Goal: Task Accomplishment & Management: Manage account settings

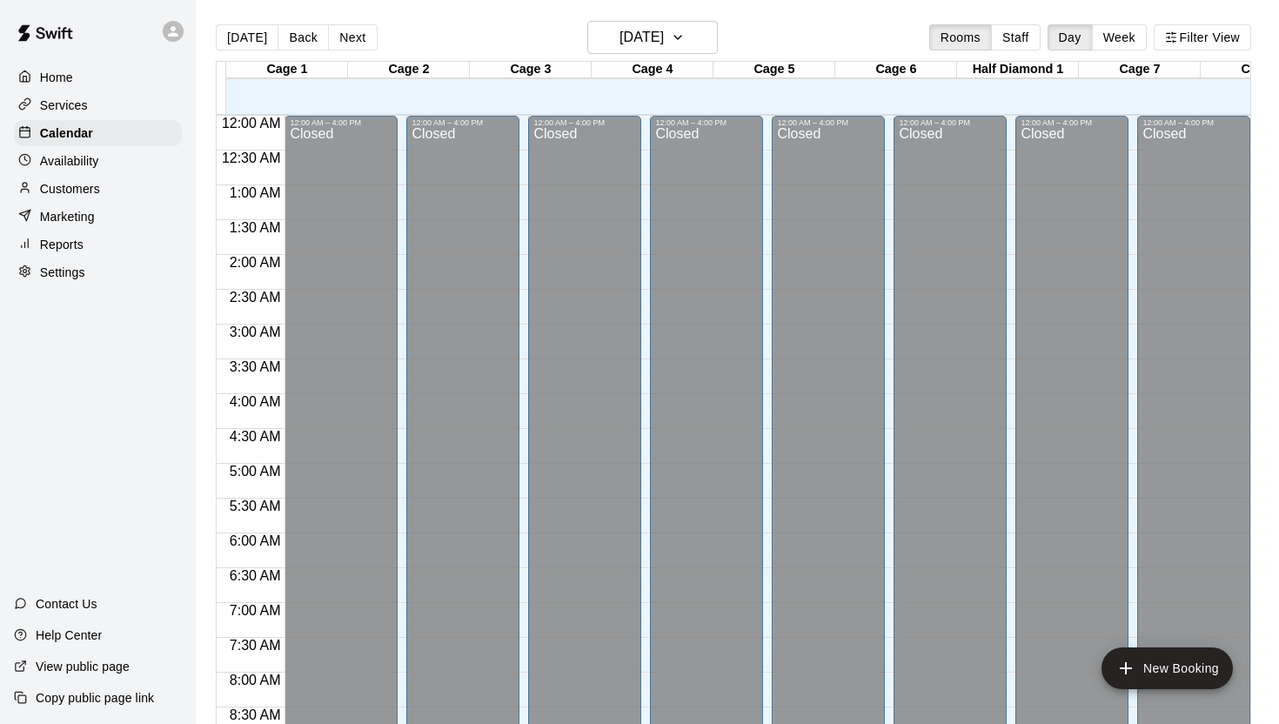
scroll to position [925, 0]
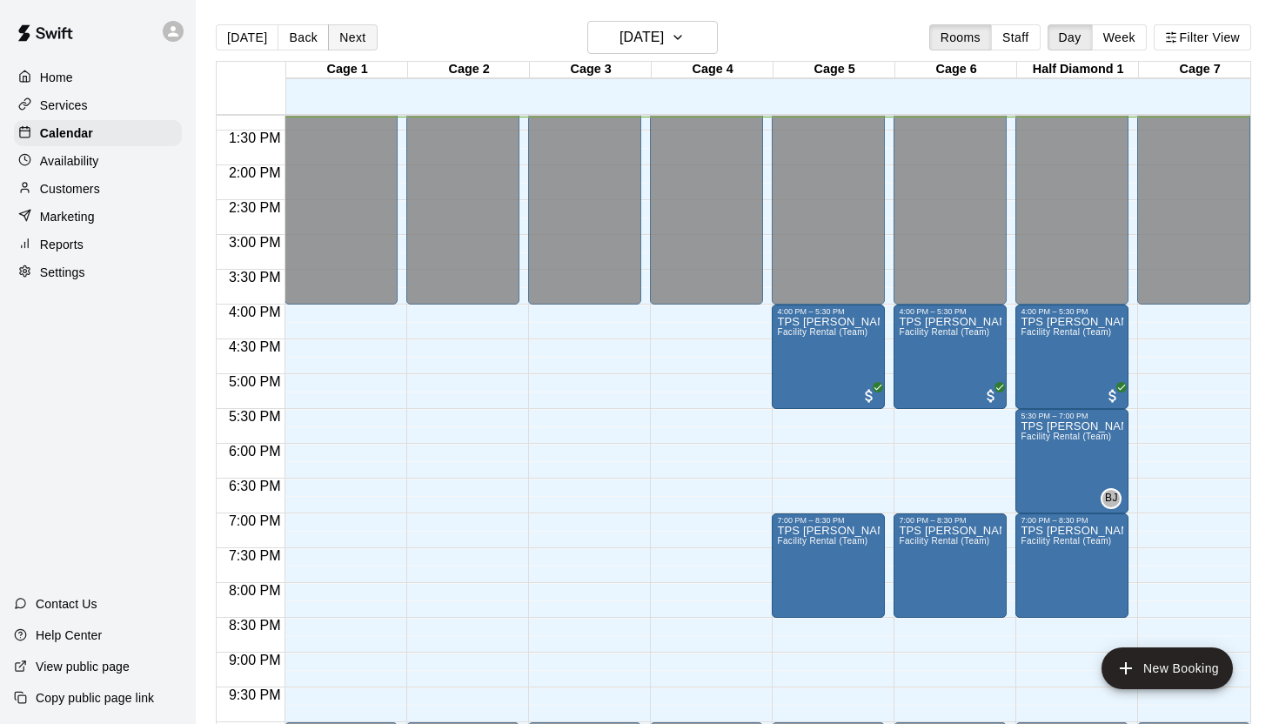
click at [355, 39] on button "Next" at bounding box center [352, 37] width 49 height 26
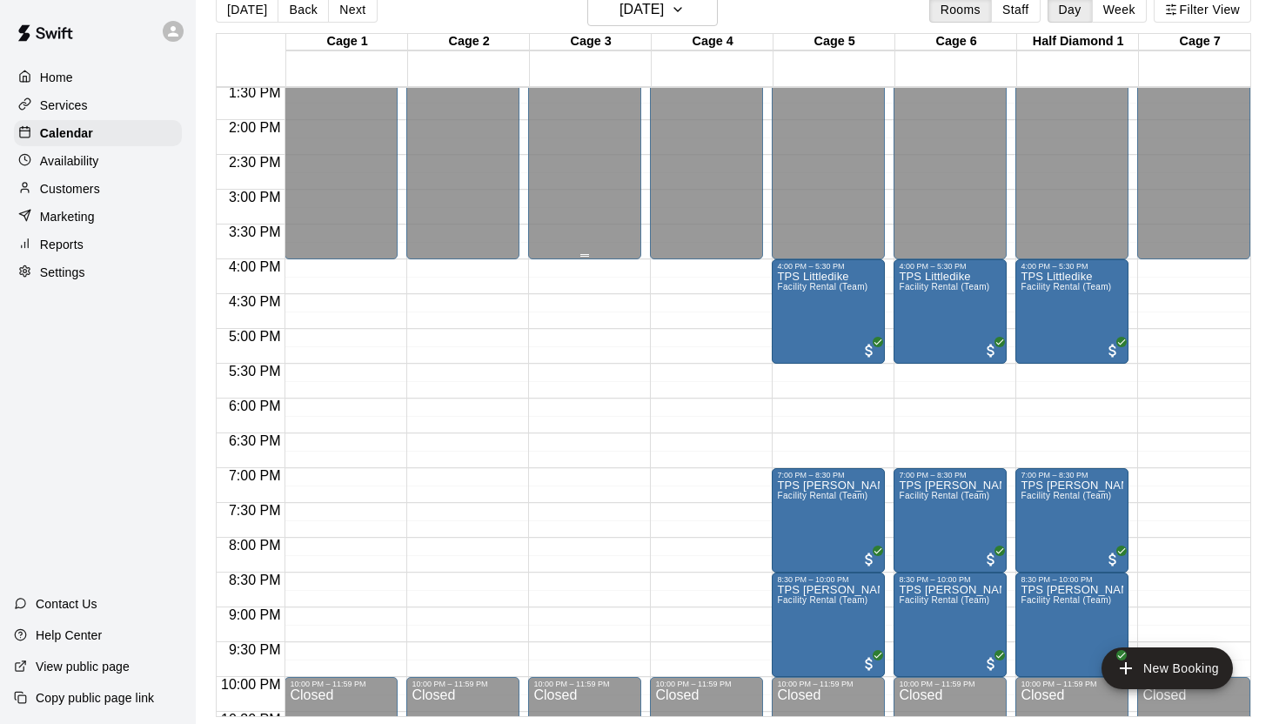
scroll to position [926, 0]
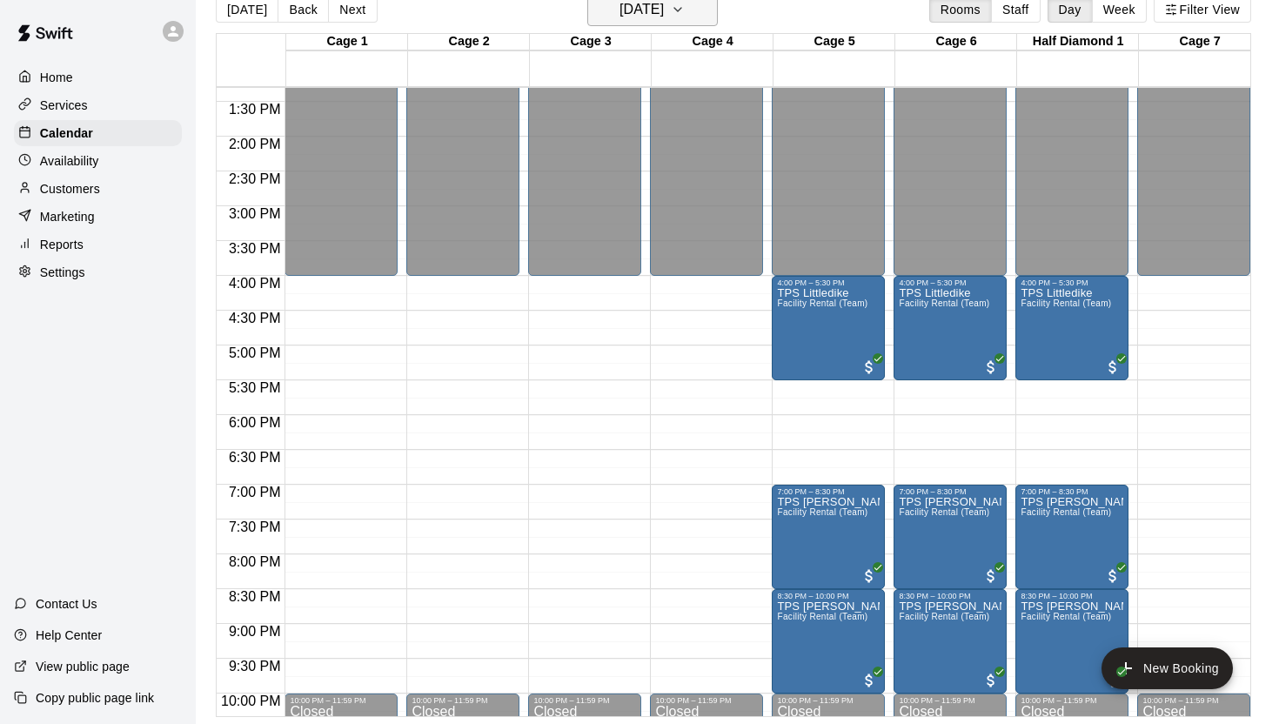
click at [714, 12] on button "[DATE]" at bounding box center [652, 9] width 131 height 33
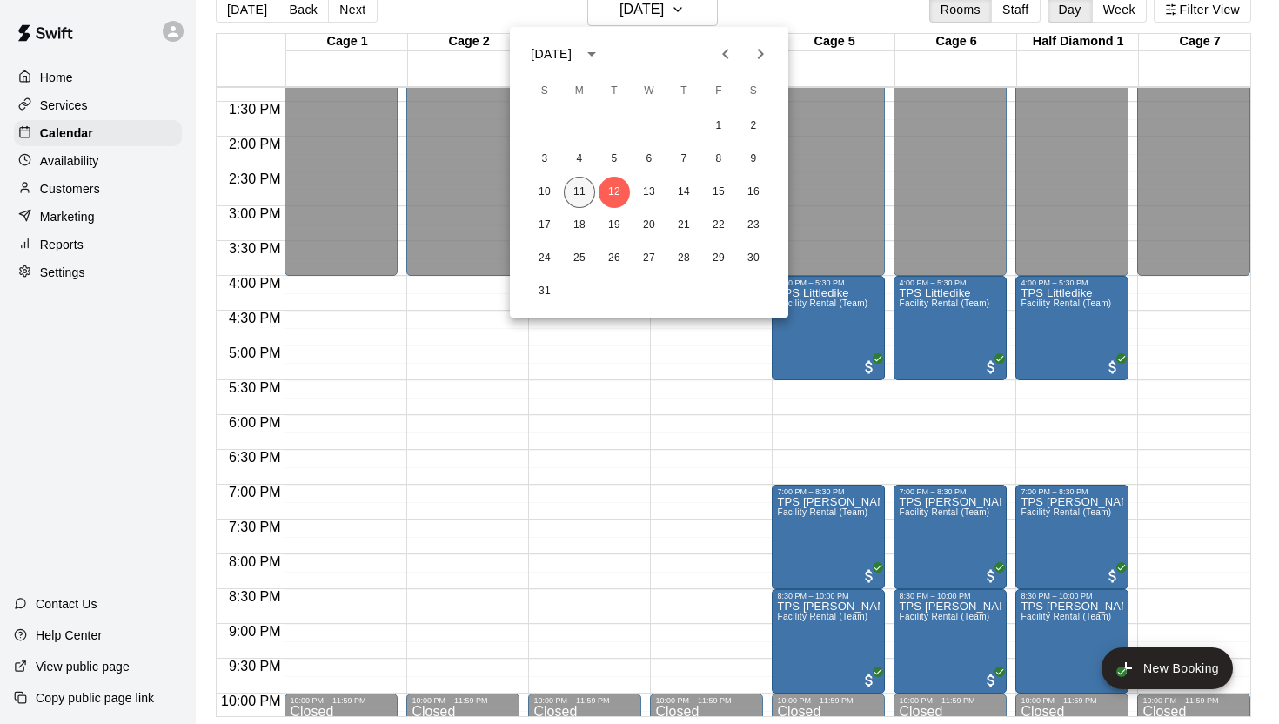
click at [575, 196] on button "11" at bounding box center [579, 192] width 31 height 31
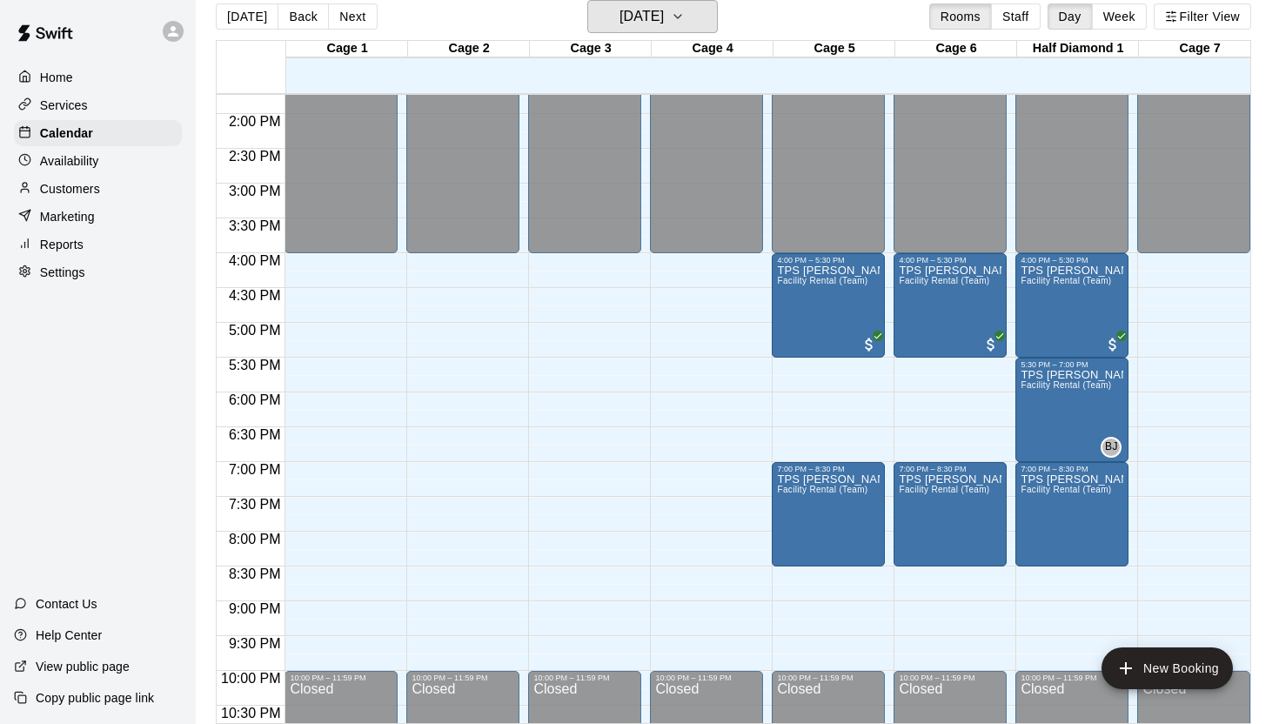
scroll to position [953, 0]
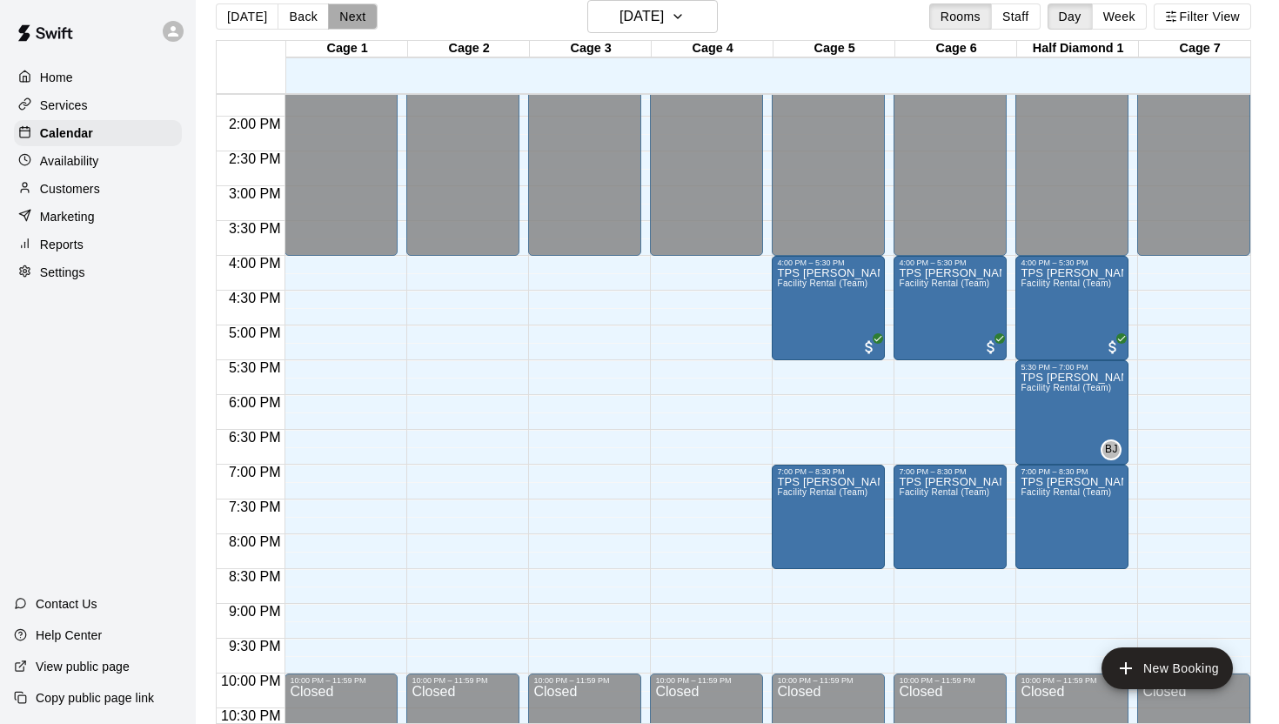
click at [353, 19] on button "Next" at bounding box center [352, 16] width 49 height 26
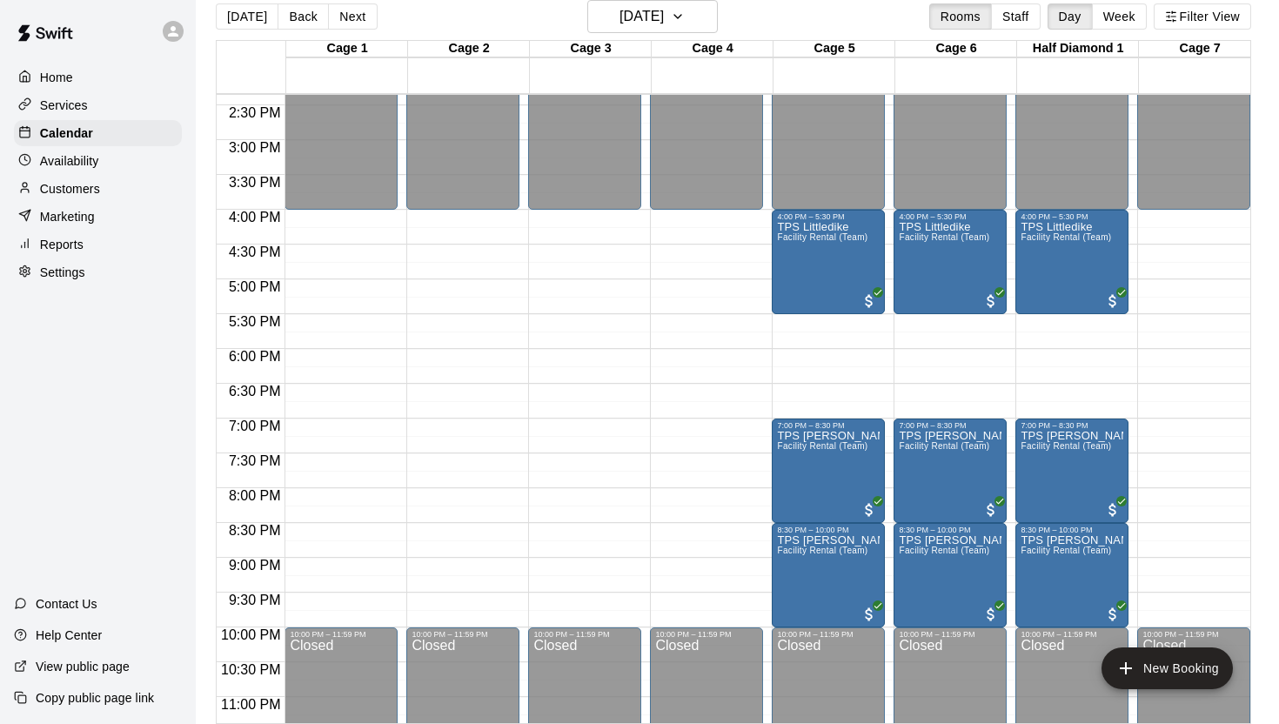
scroll to position [967, 0]
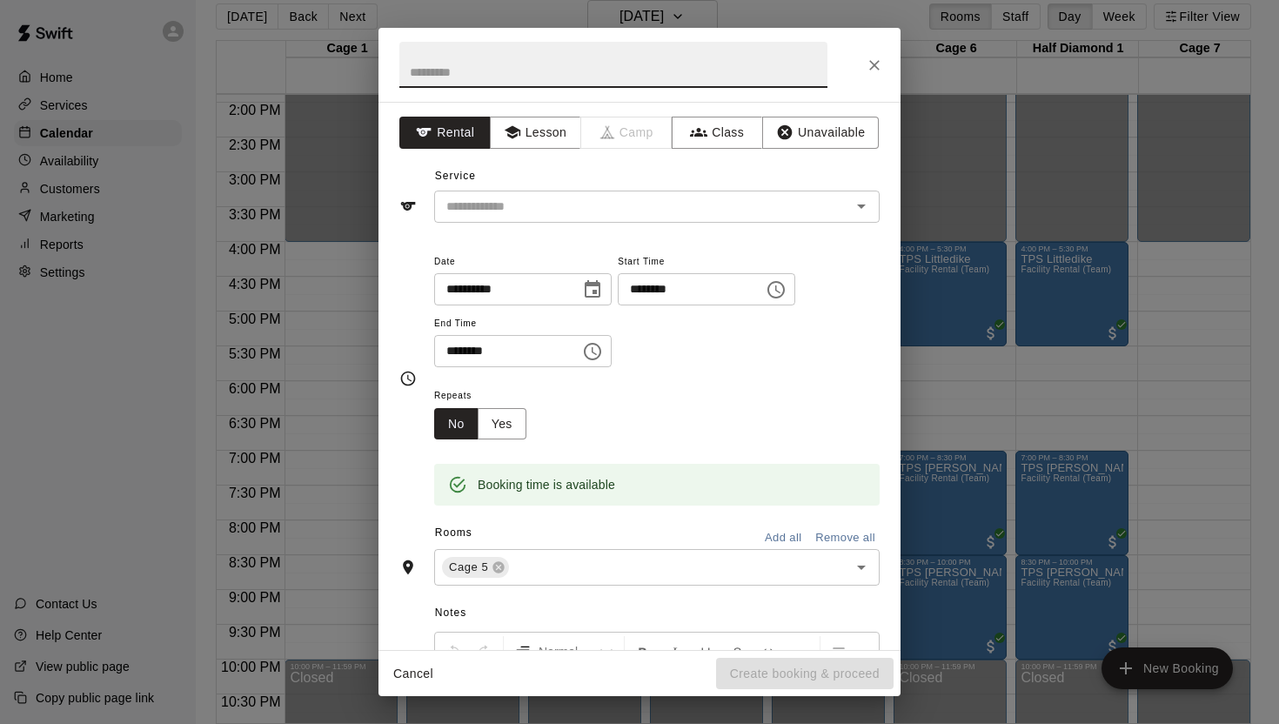
click at [603, 291] on icon "Choose date, selected date is Aug 12, 2025" at bounding box center [592, 289] width 21 height 21
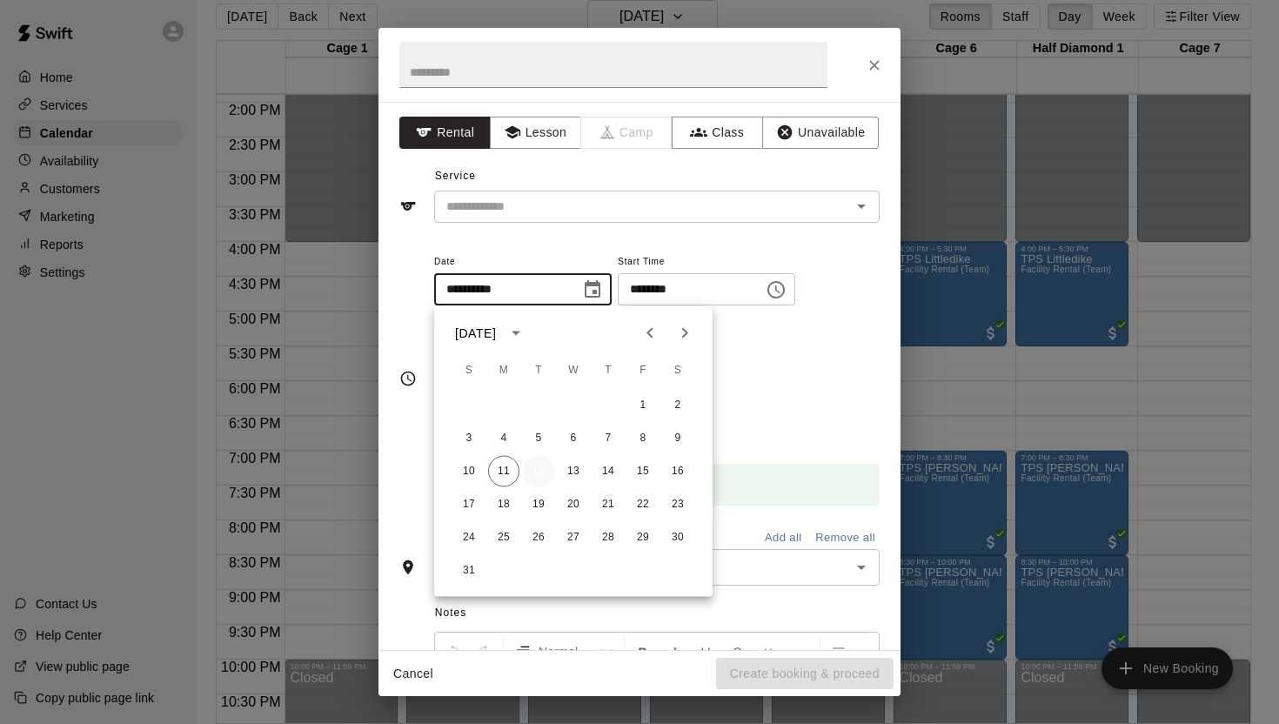
click at [539, 471] on button "12" at bounding box center [538, 471] width 31 height 31
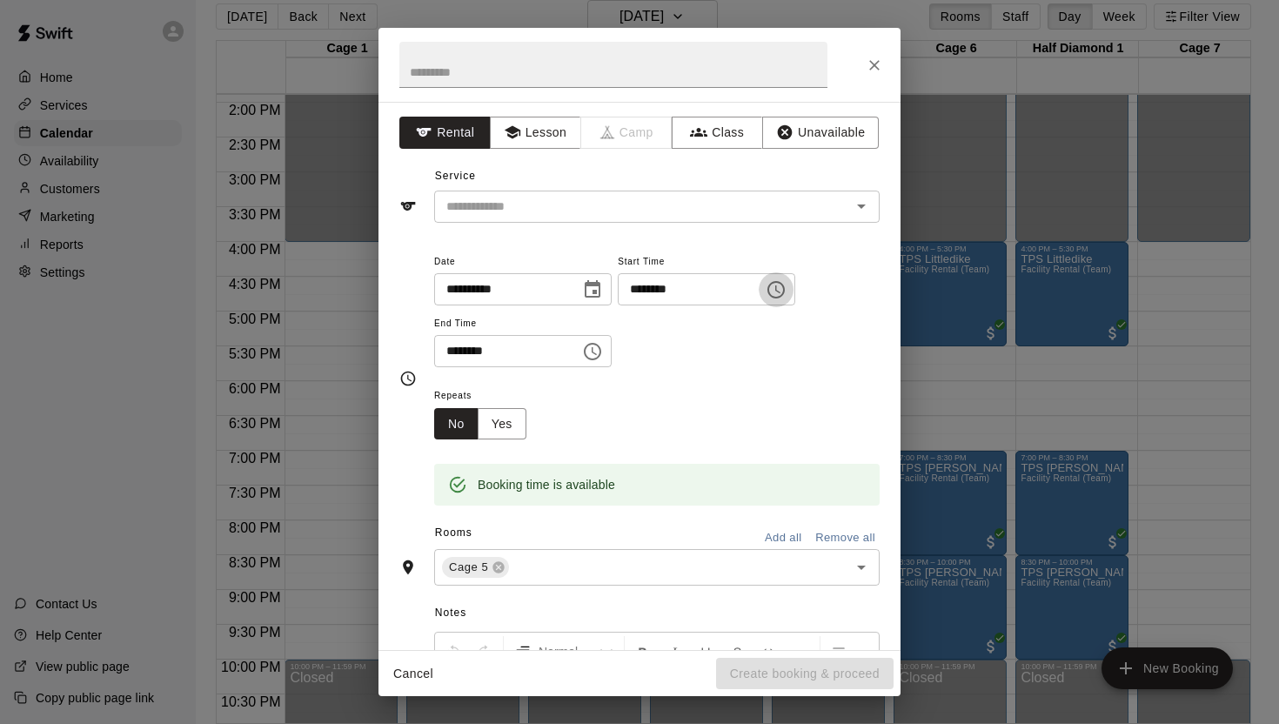
click at [787, 290] on icon "Choose time, selected time is 5:45 PM" at bounding box center [776, 289] width 21 height 21
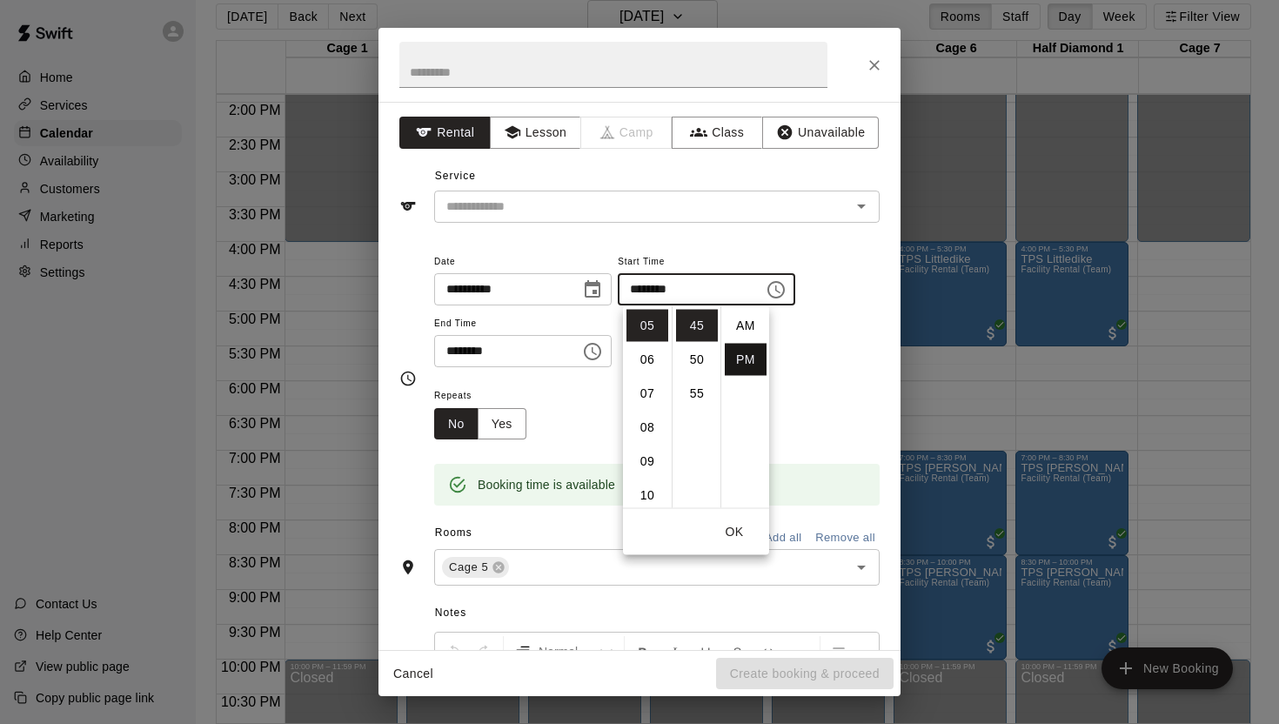
scroll to position [31, 0]
click at [701, 338] on li "30" at bounding box center [697, 338] width 42 height 32
type input "********"
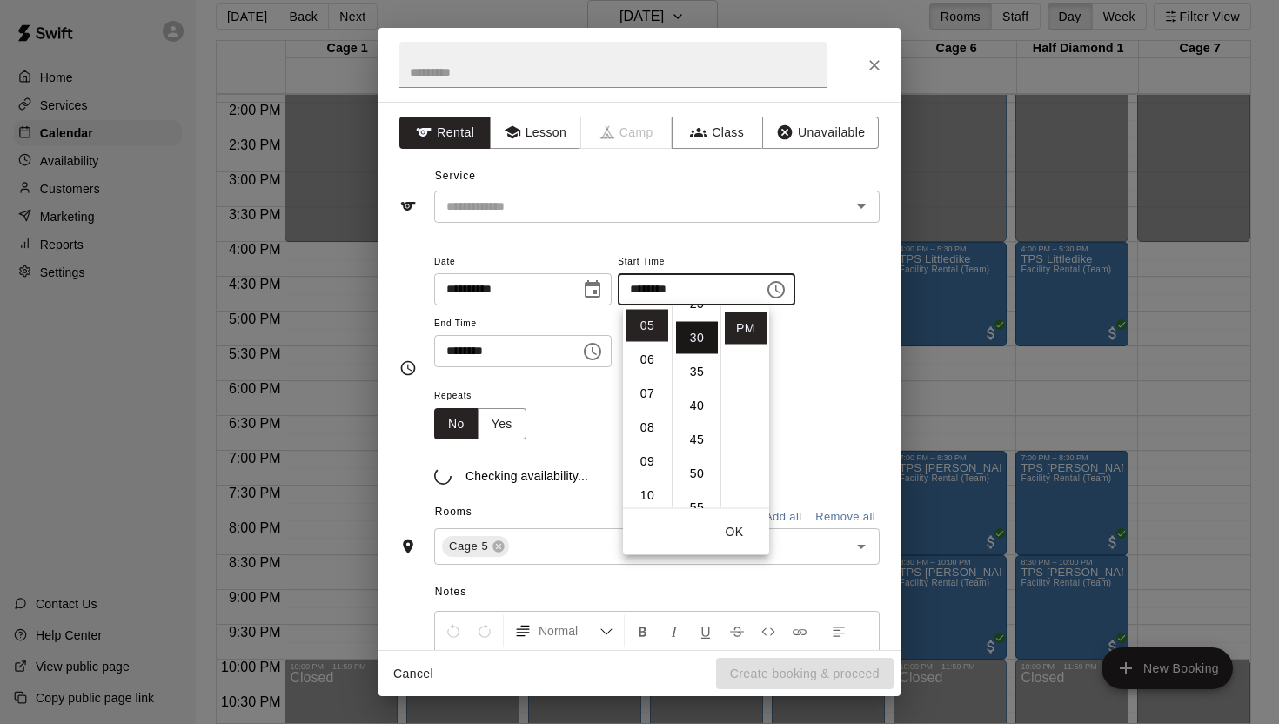
scroll to position [204, 0]
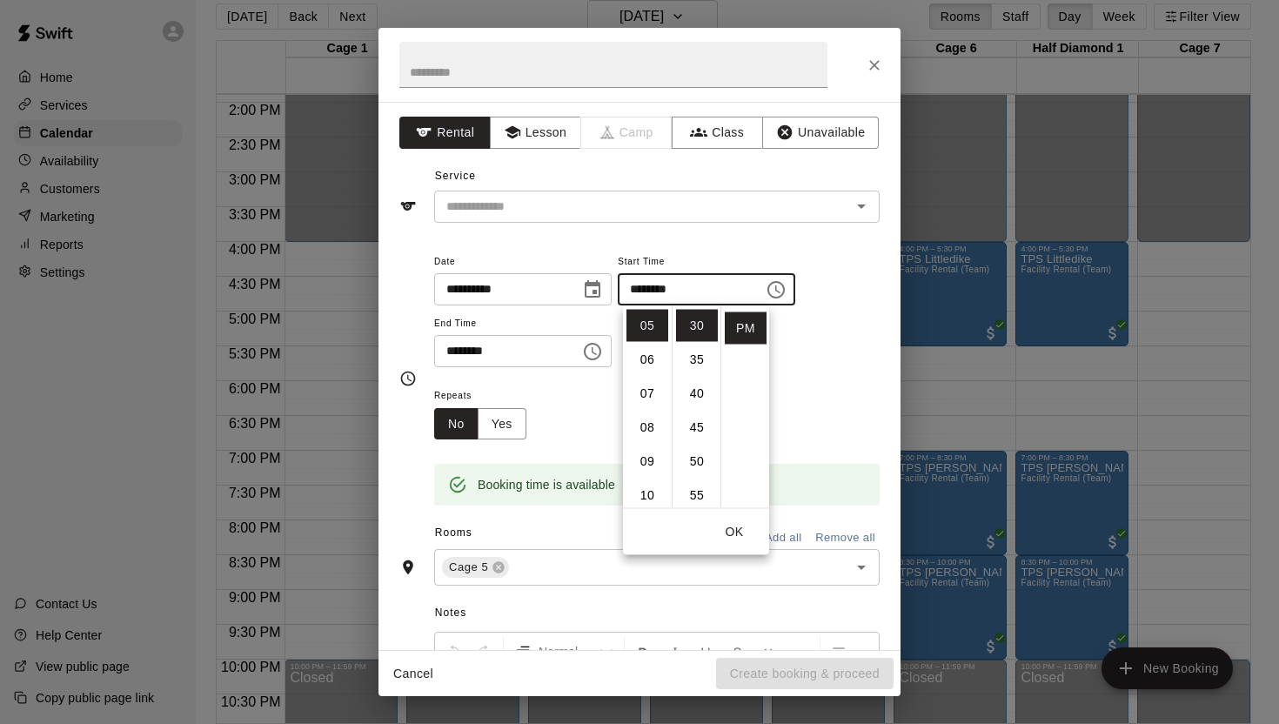
click at [595, 355] on icon "Choose time, selected time is 6:15 PM" at bounding box center [592, 351] width 21 height 21
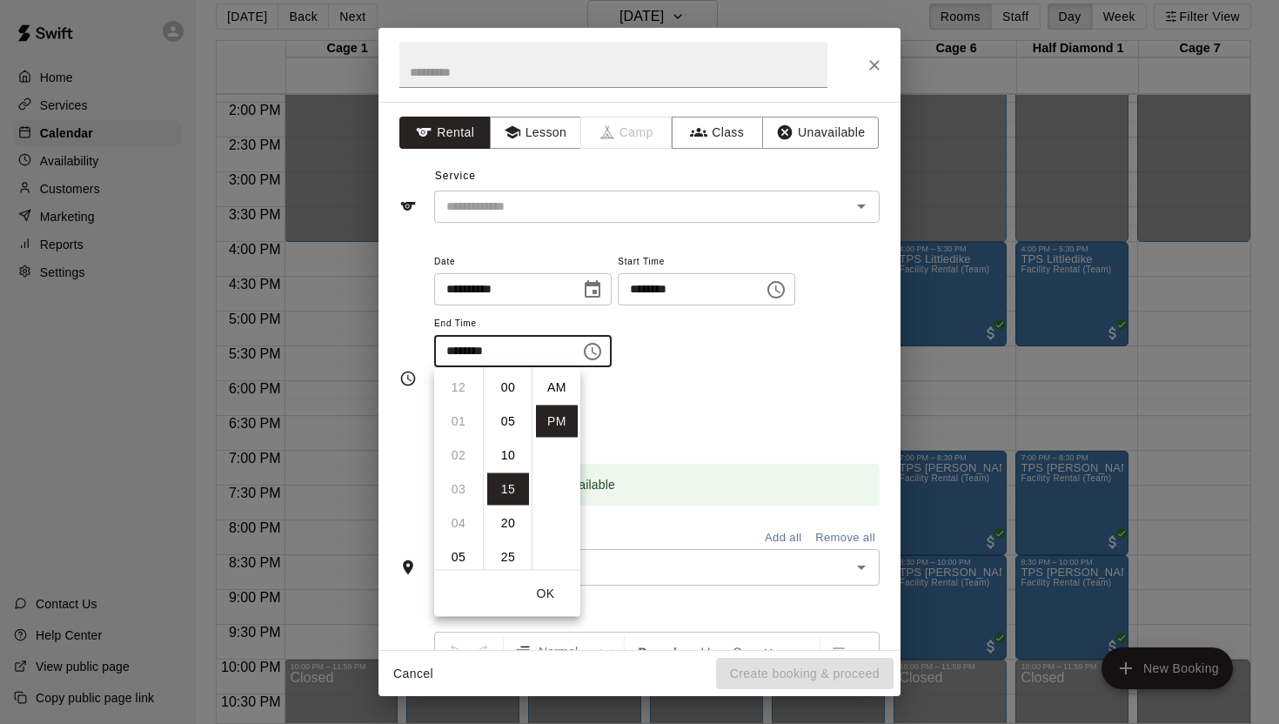
scroll to position [31, 0]
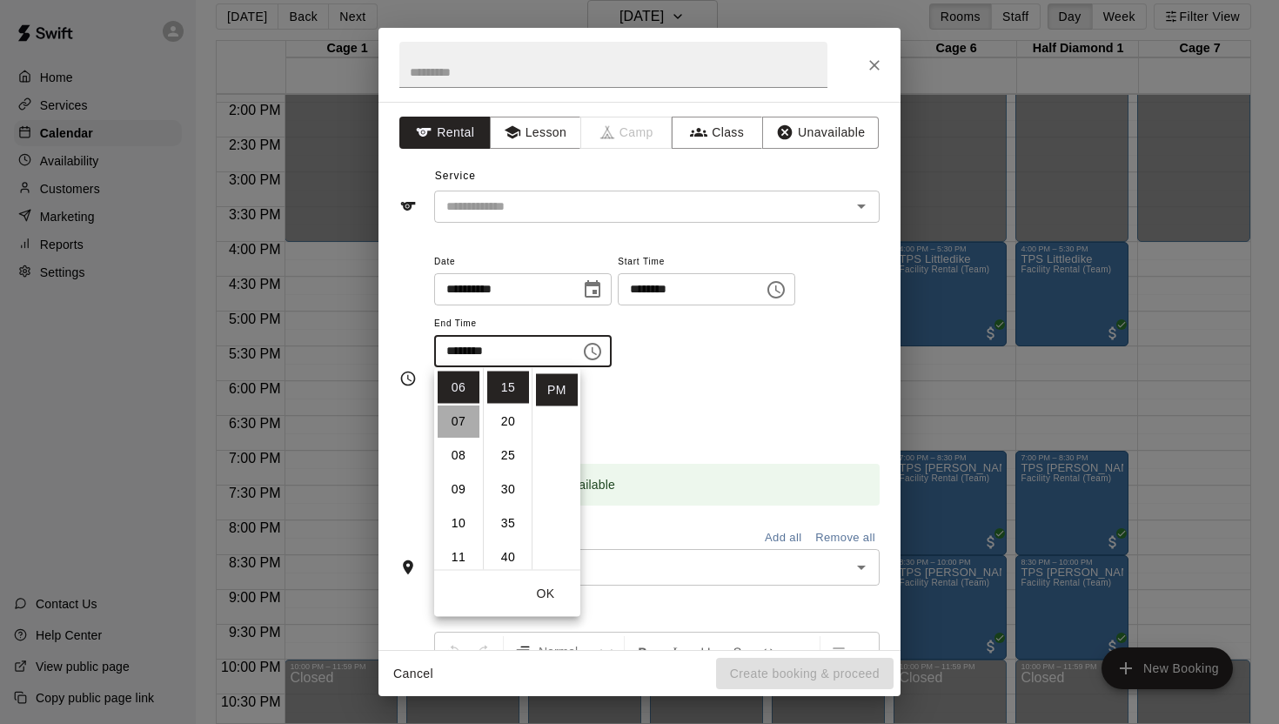
click at [457, 420] on li "07" at bounding box center [459, 422] width 42 height 32
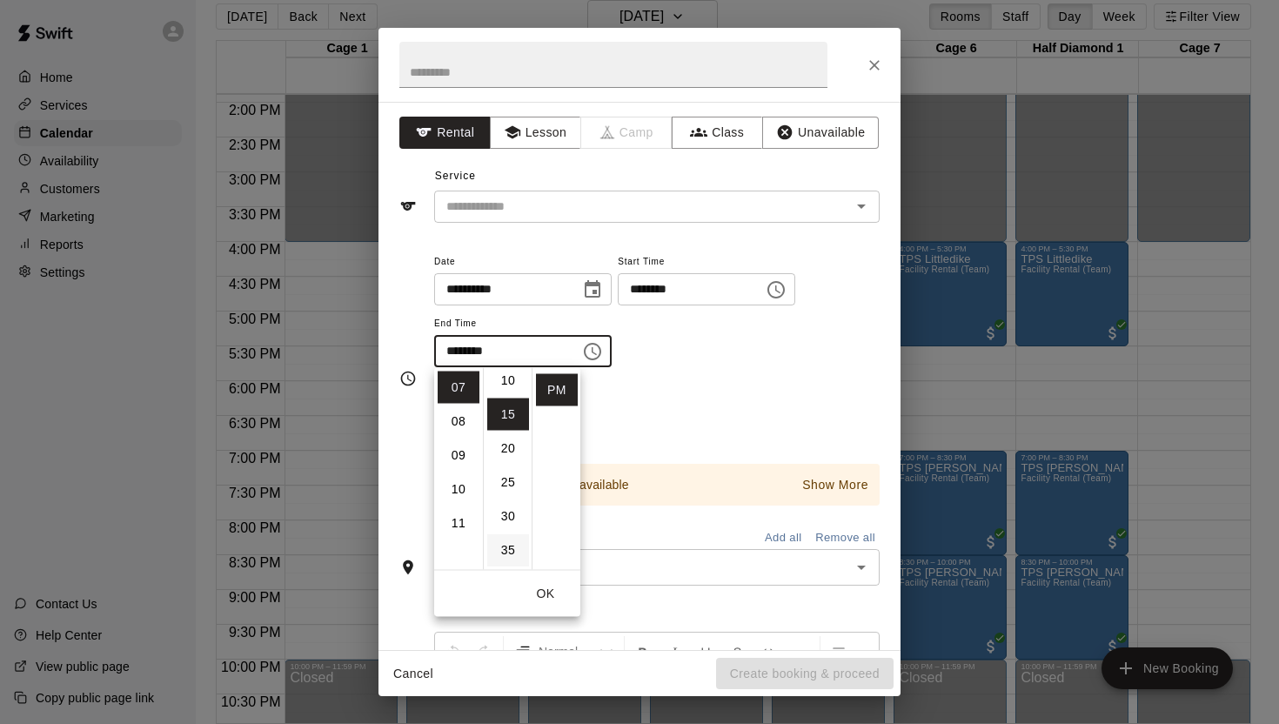
scroll to position [0, 0]
click at [508, 376] on li "00" at bounding box center [508, 388] width 42 height 32
type input "********"
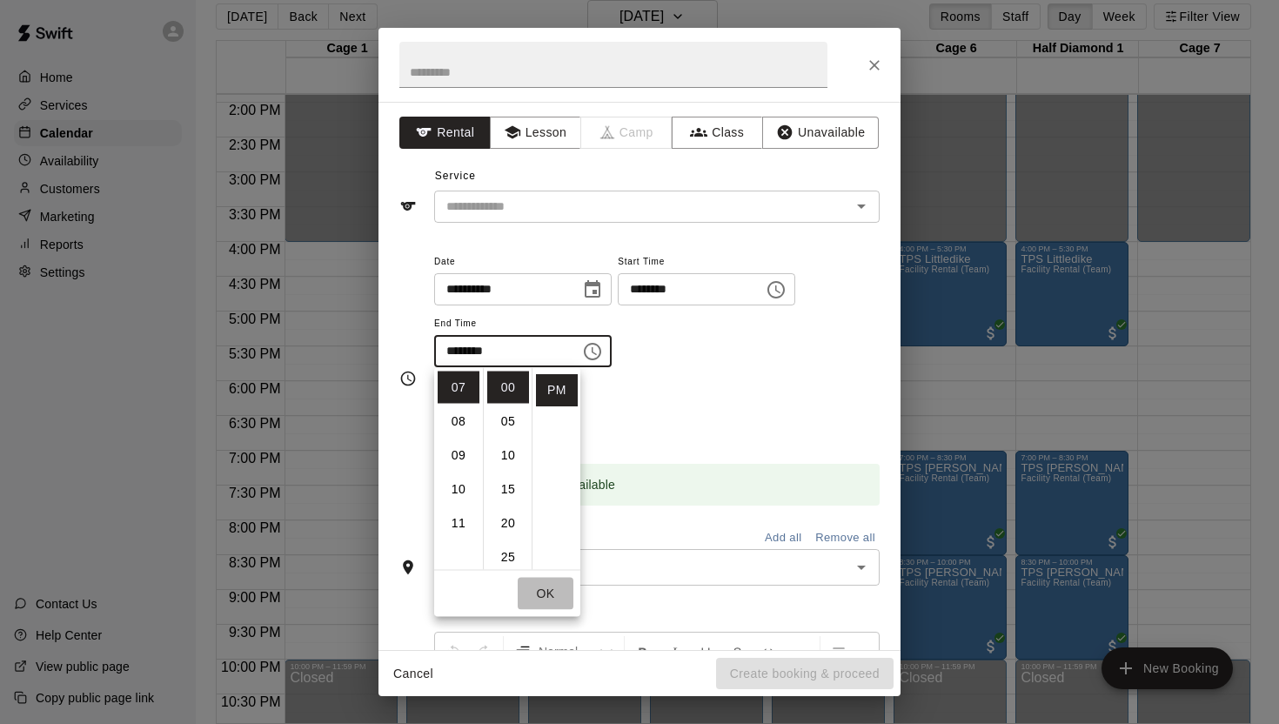
click at [545, 588] on button "OK" at bounding box center [546, 594] width 56 height 32
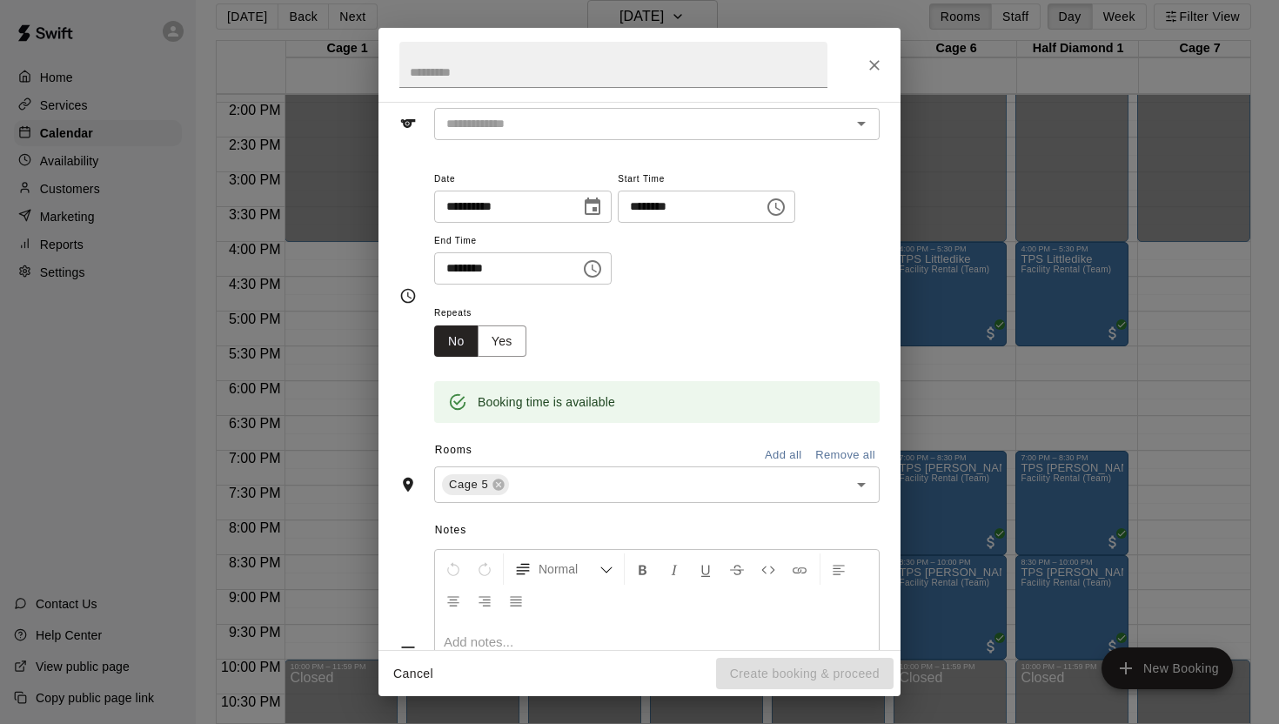
scroll to position [102, 0]
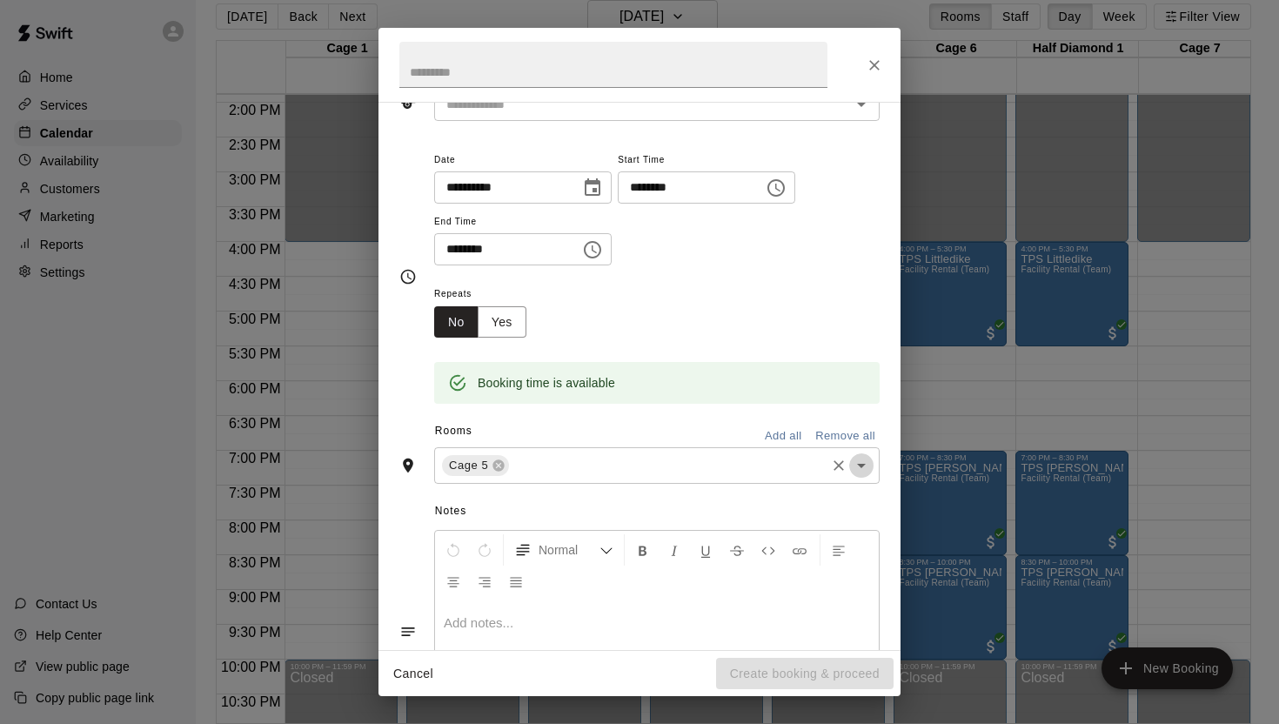
click at [860, 466] on icon "Open" at bounding box center [861, 466] width 9 height 4
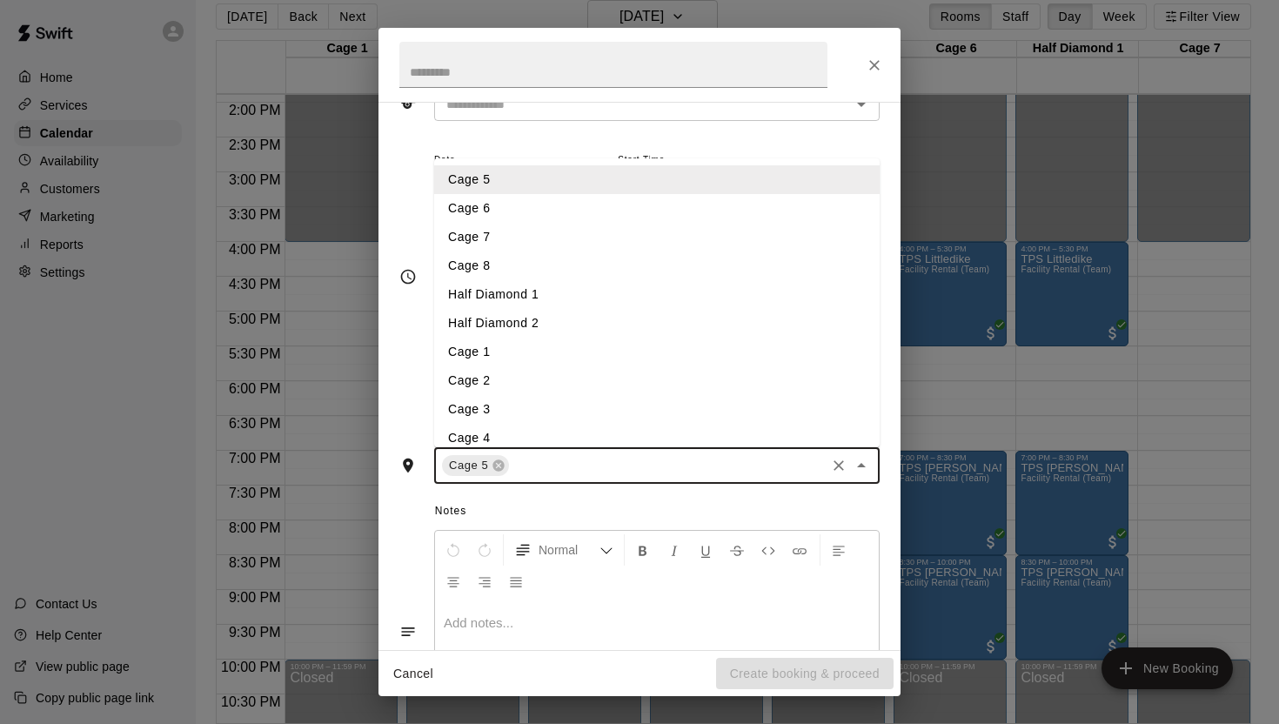
click at [596, 296] on li "Half Diamond 1" at bounding box center [657, 294] width 446 height 29
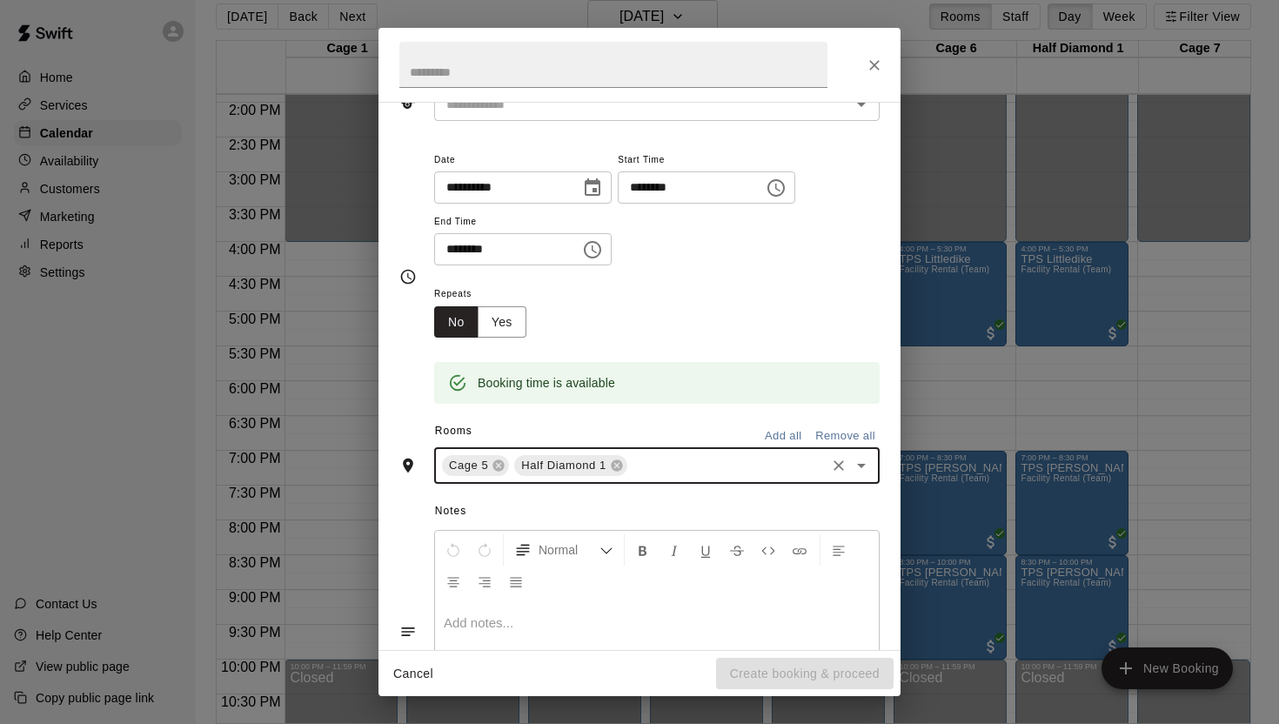
click at [861, 466] on icon "Open" at bounding box center [861, 466] width 9 height 4
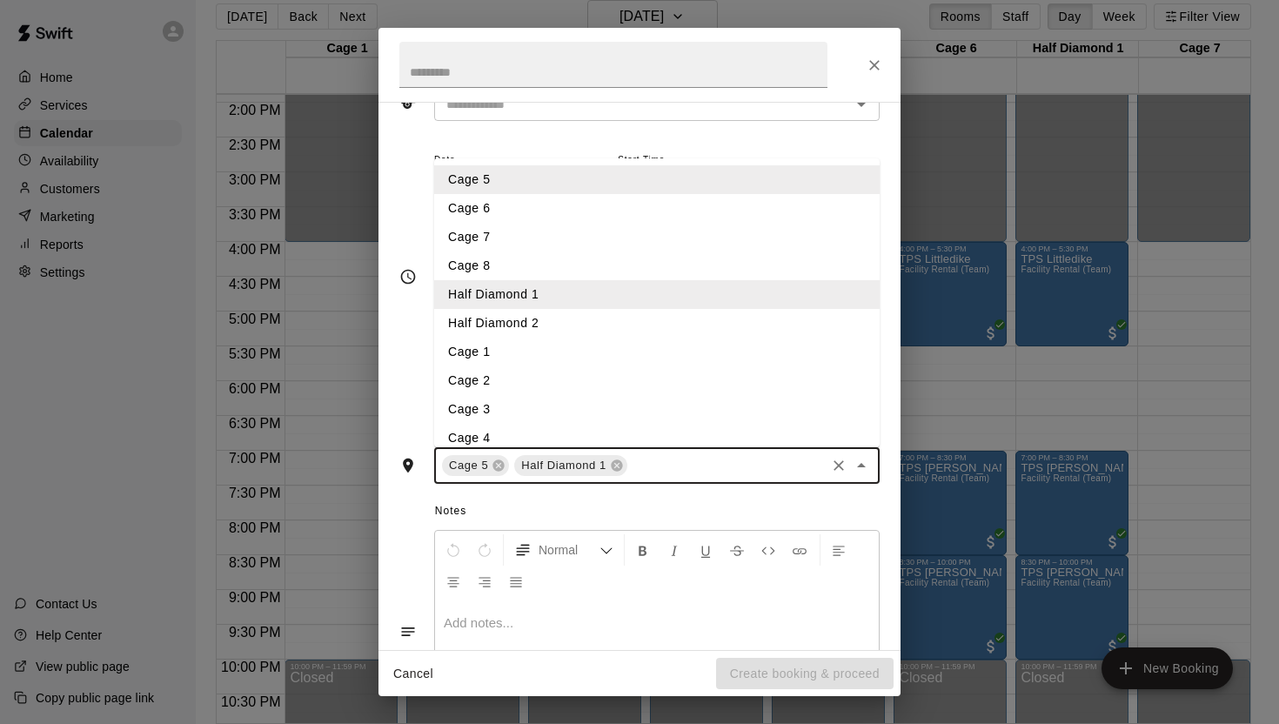
click at [549, 209] on li "Cage 6" at bounding box center [657, 208] width 446 height 29
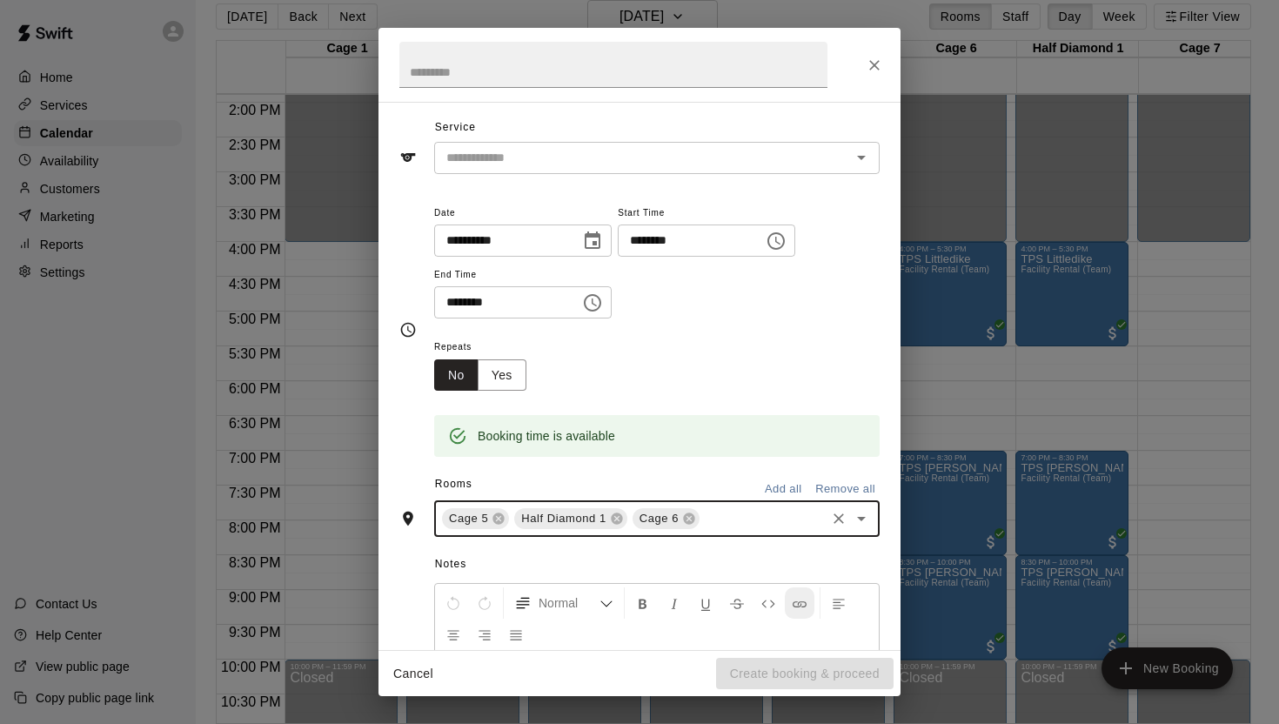
scroll to position [27, 0]
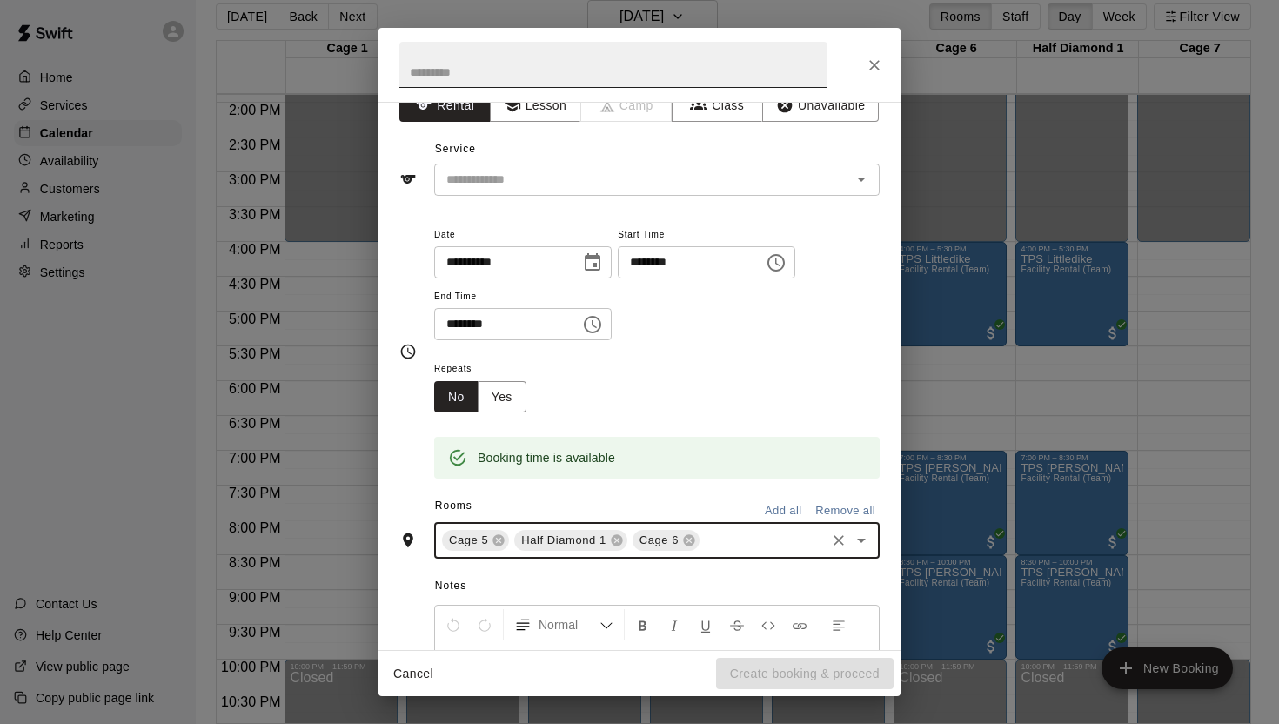
click at [437, 77] on input "text" at bounding box center [613, 65] width 428 height 46
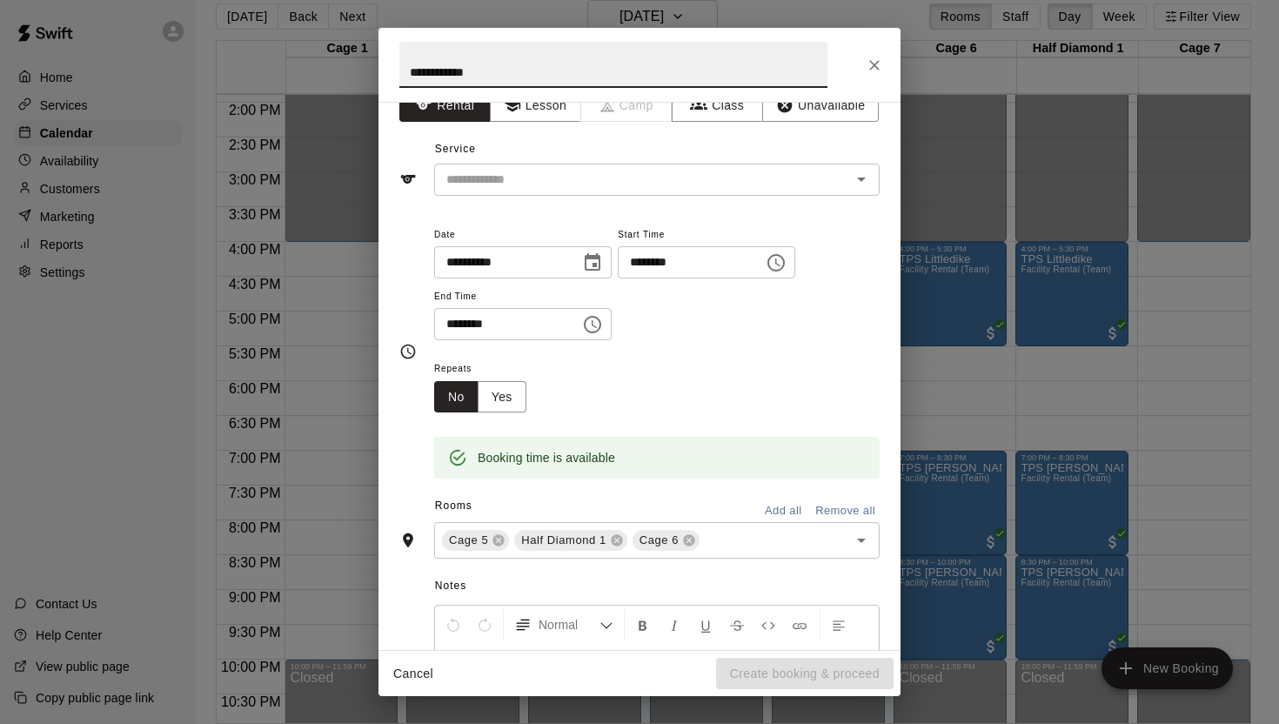
type input "**********"
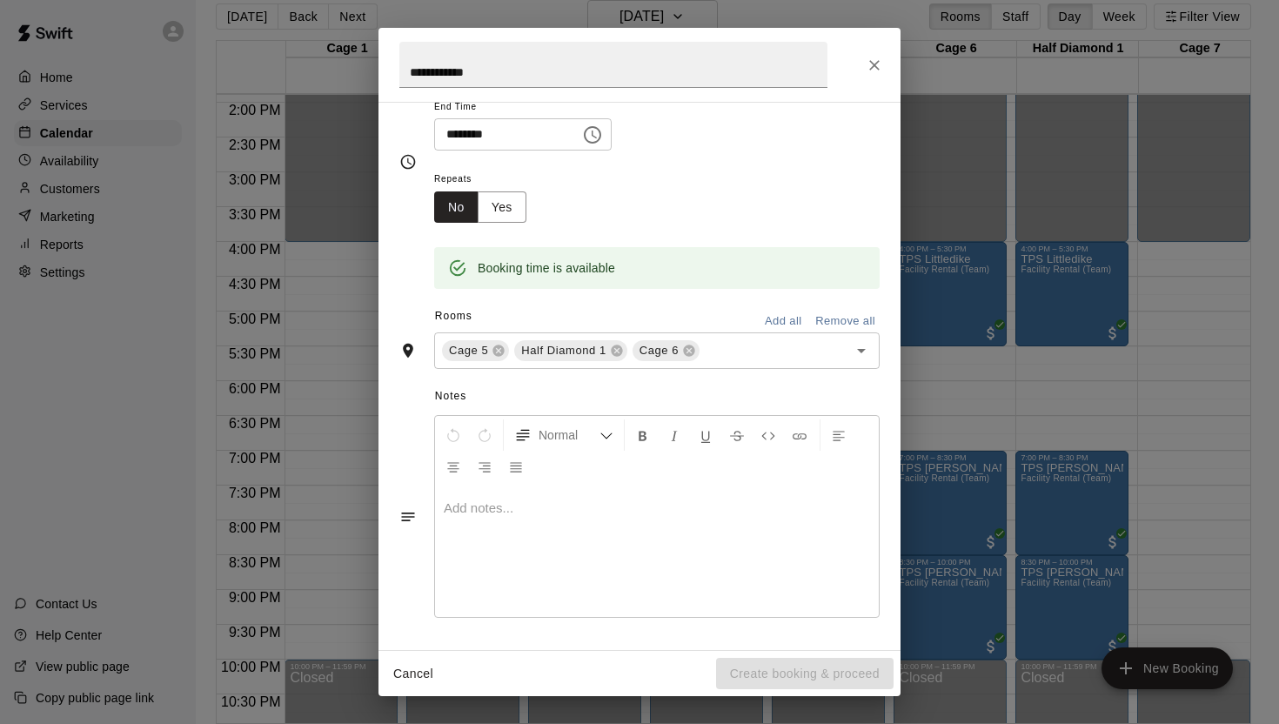
click at [822, 685] on div "Cancel Create booking & proceed" at bounding box center [640, 674] width 522 height 46
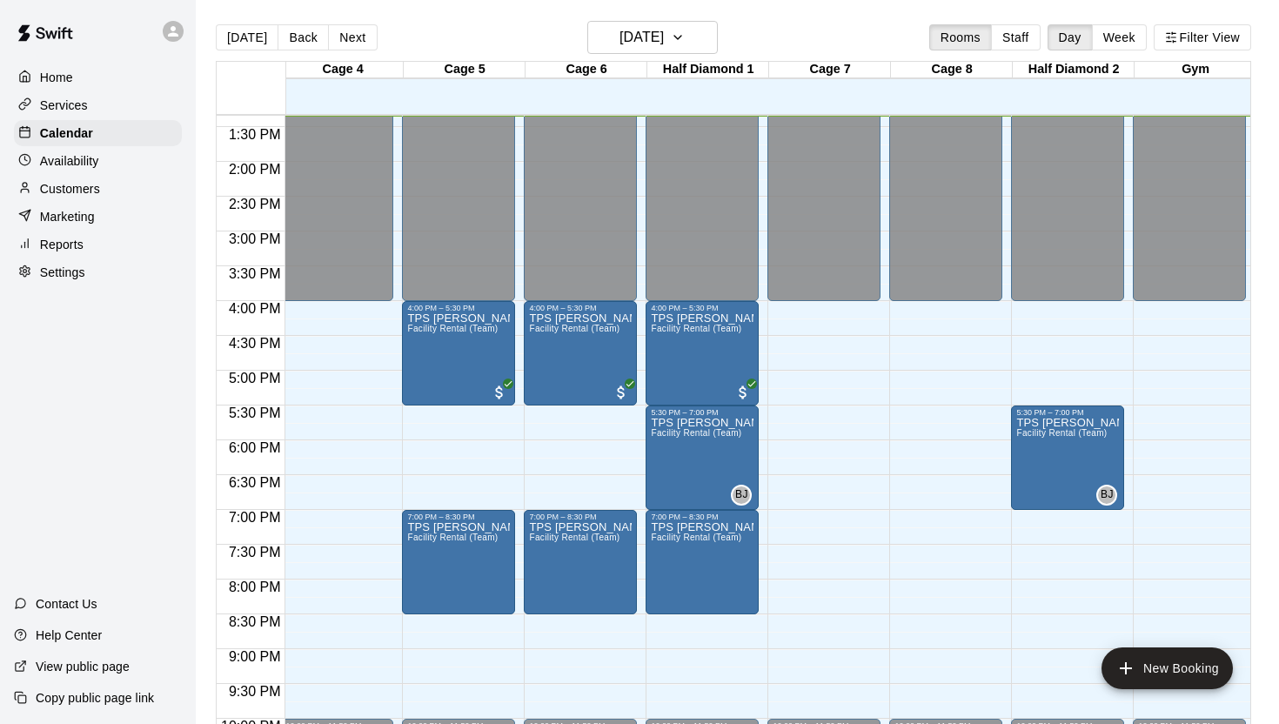
scroll to position [0, 375]
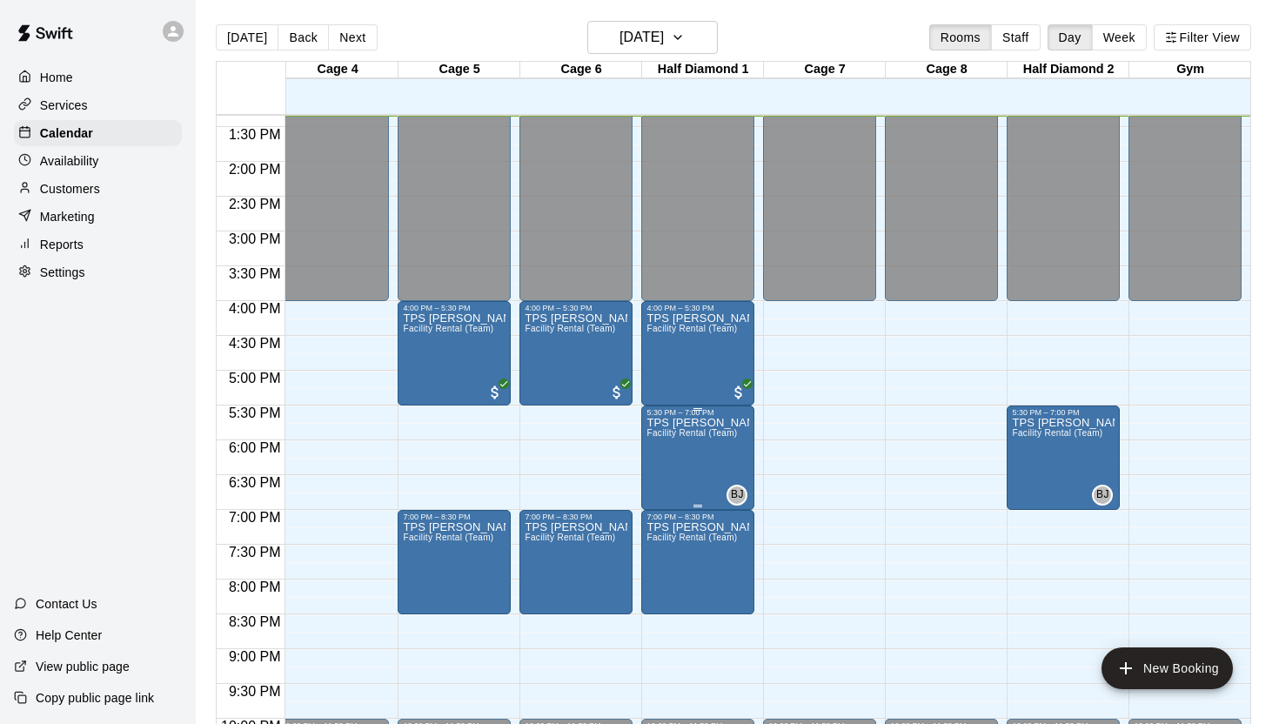
click at [663, 429] on icon "edit" at bounding box center [664, 435] width 21 height 21
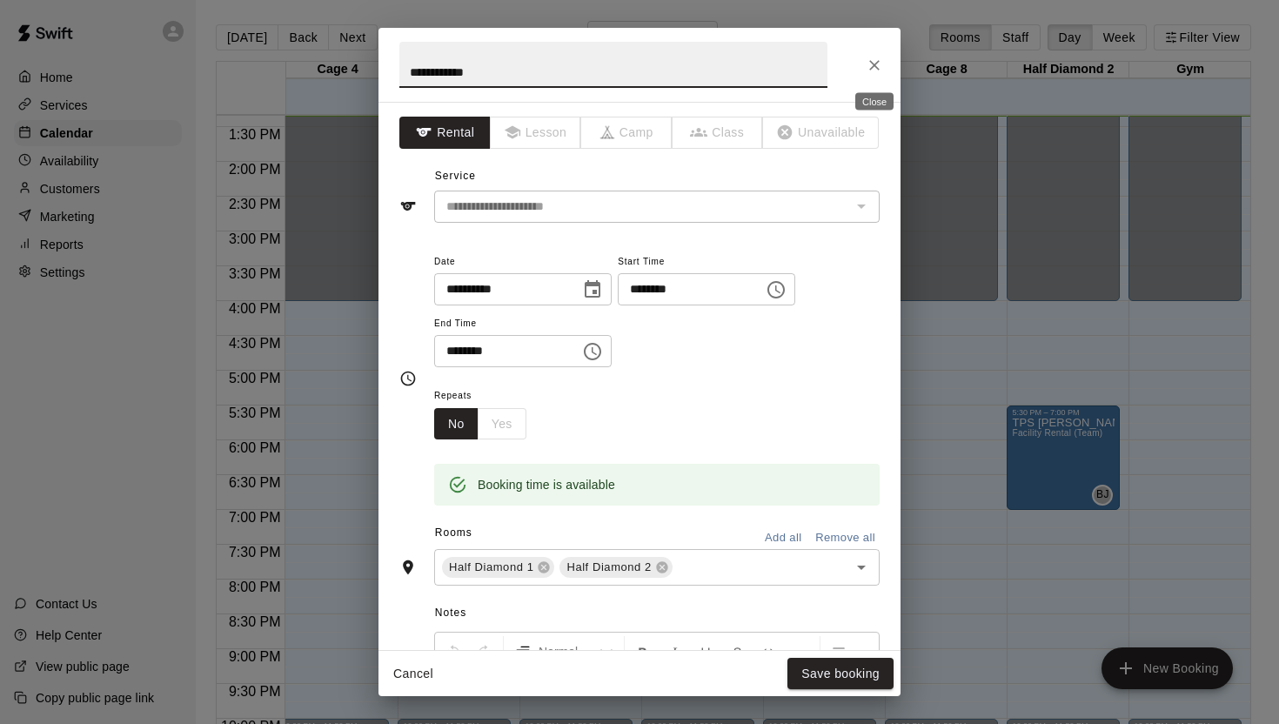
click at [876, 62] on icon "Close" at bounding box center [874, 65] width 17 height 17
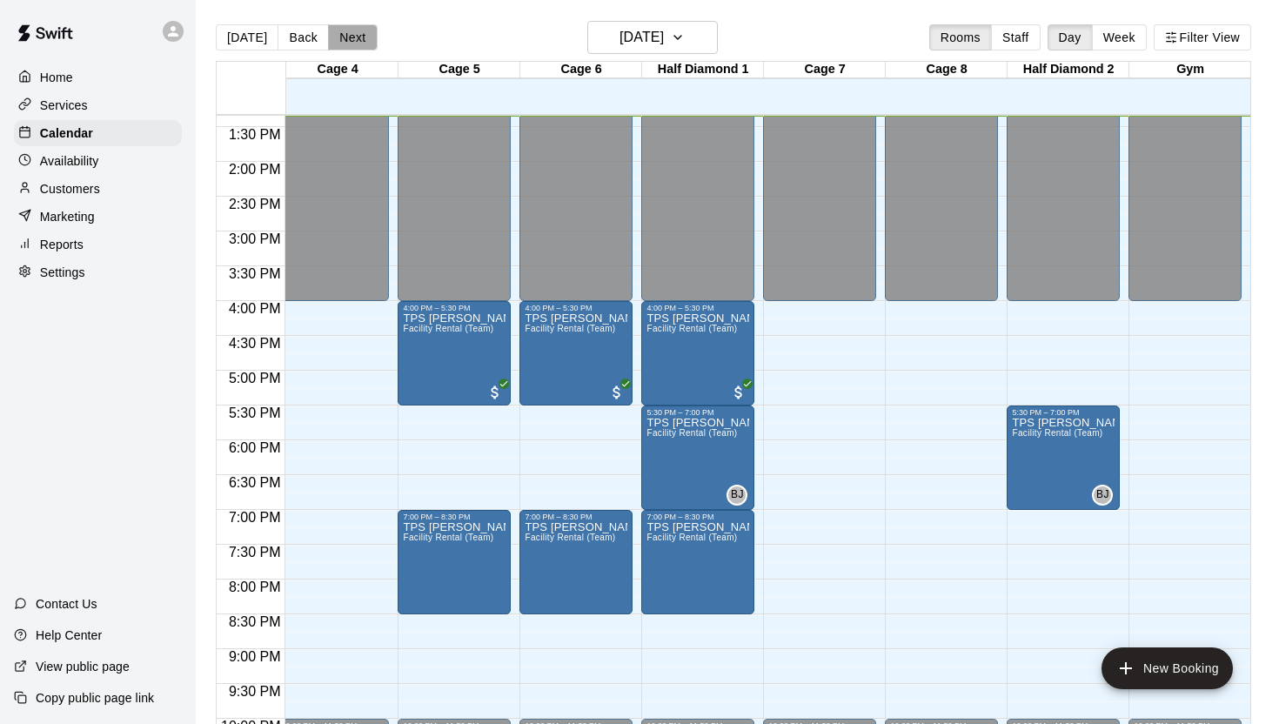
click at [341, 35] on button "Next" at bounding box center [352, 37] width 49 height 26
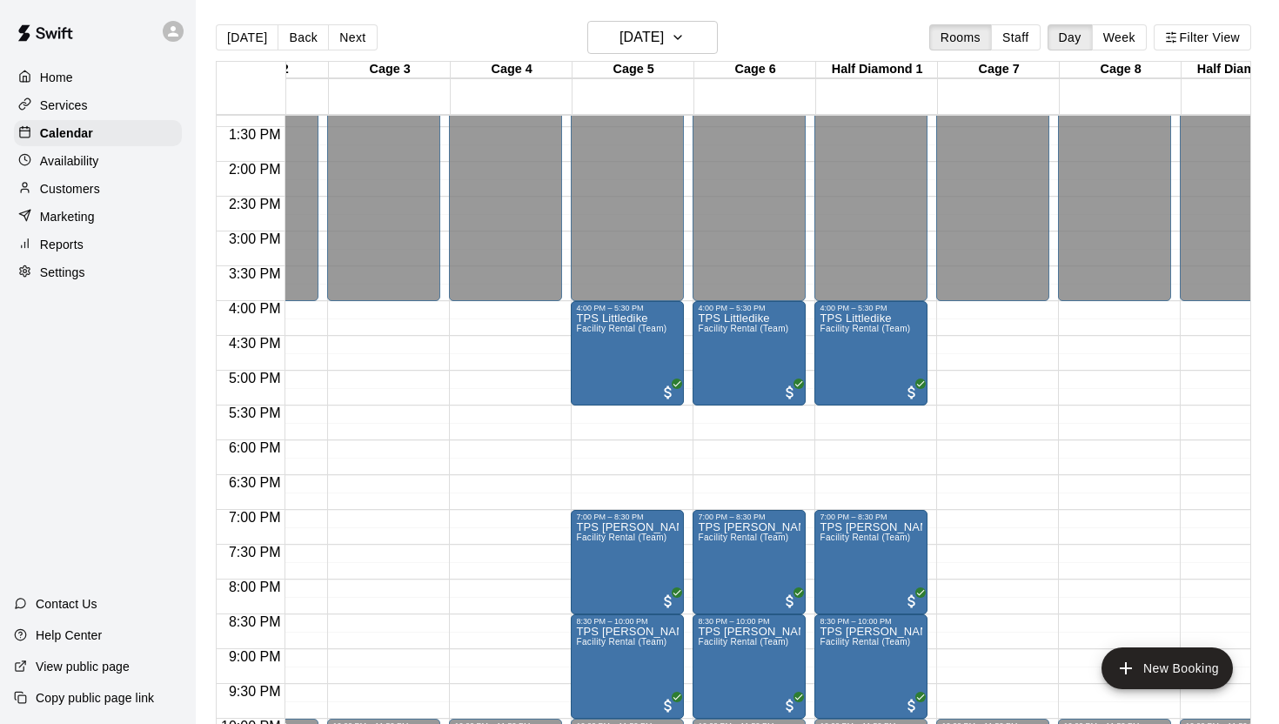
scroll to position [0, 204]
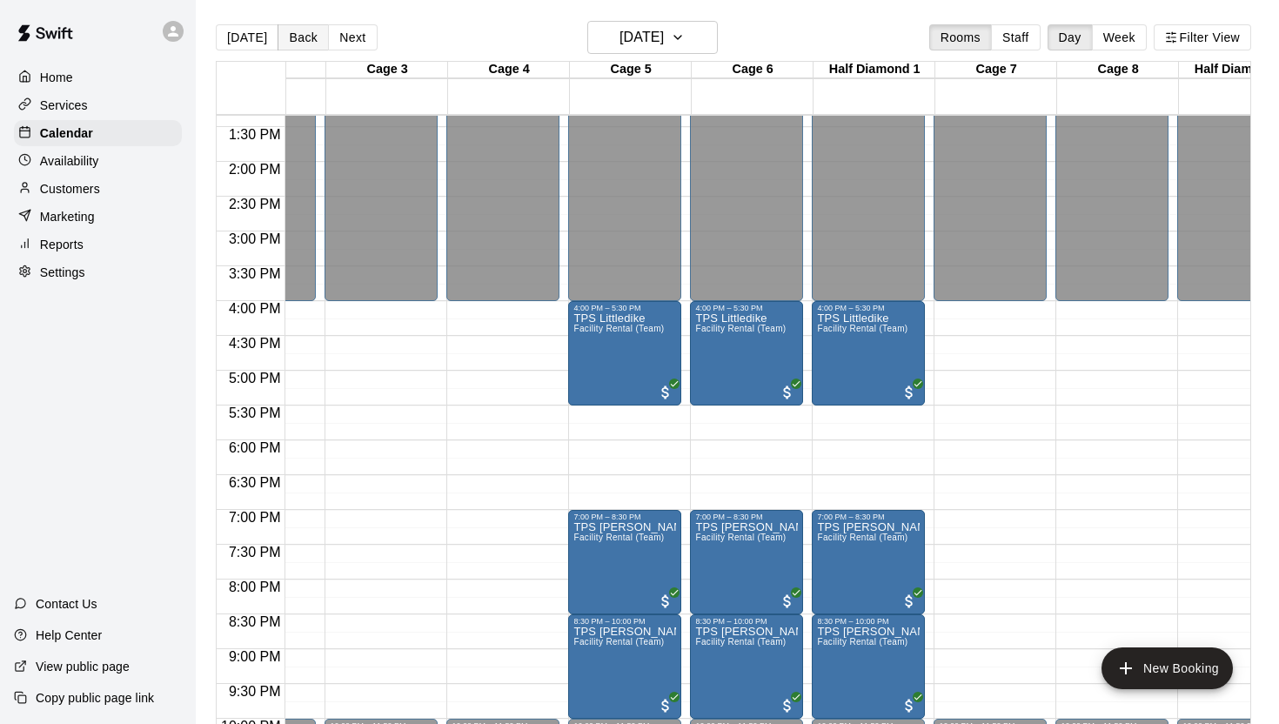
click at [305, 41] on button "Back" at bounding box center [303, 37] width 51 height 26
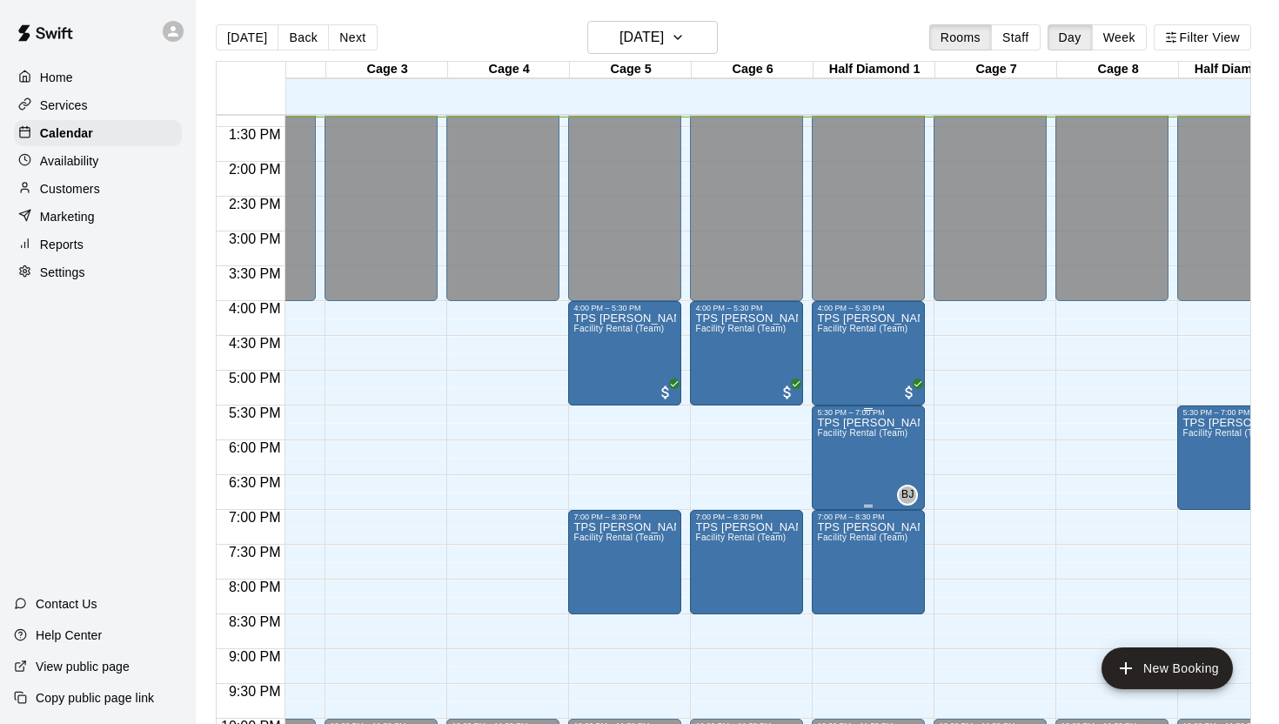
click at [836, 432] on icon "edit" at bounding box center [836, 435] width 16 height 16
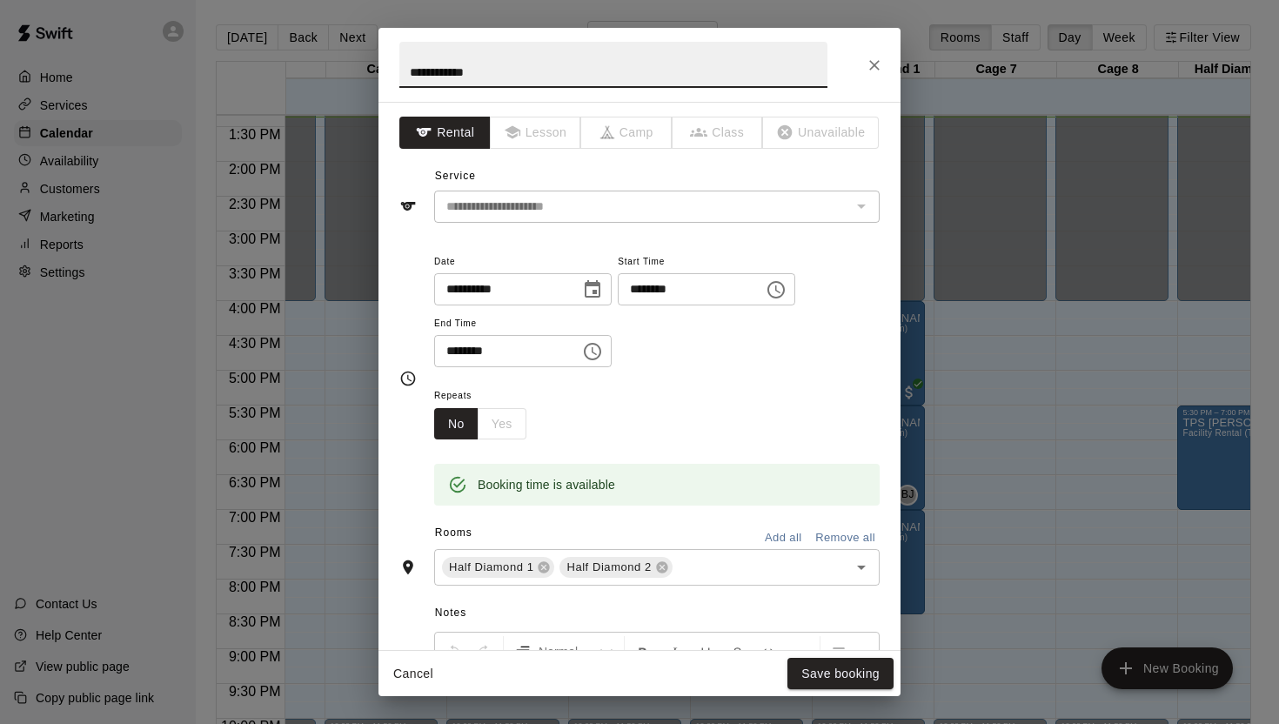
click at [594, 289] on icon "Choose date, selected date is Aug 11, 2025" at bounding box center [592, 289] width 21 height 21
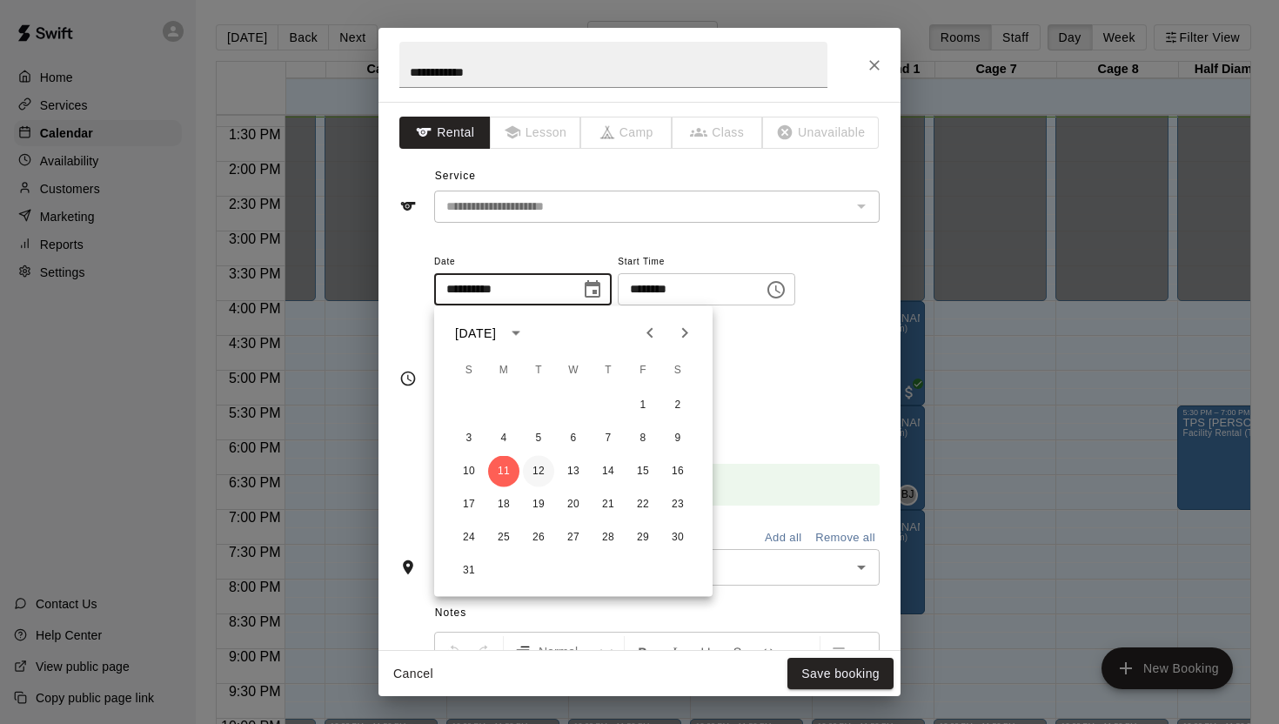
click at [539, 469] on button "12" at bounding box center [538, 471] width 31 height 31
type input "**********"
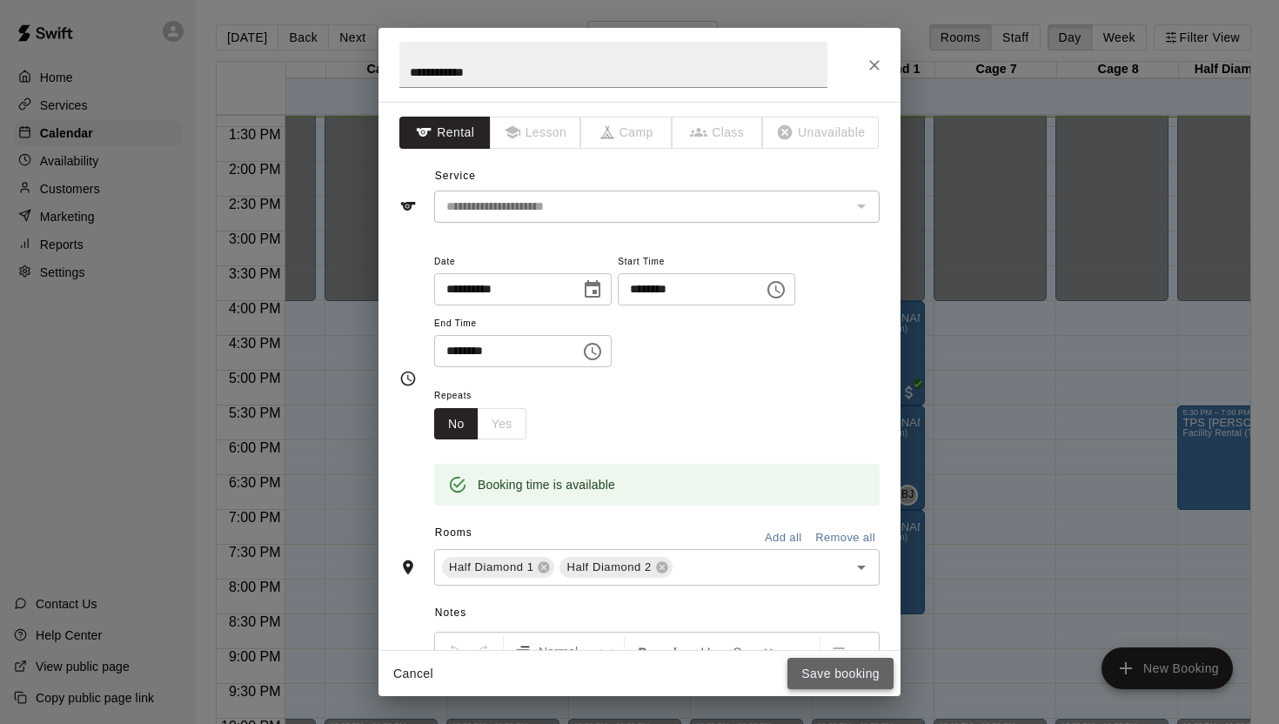
click at [863, 680] on button "Save booking" at bounding box center [841, 674] width 106 height 32
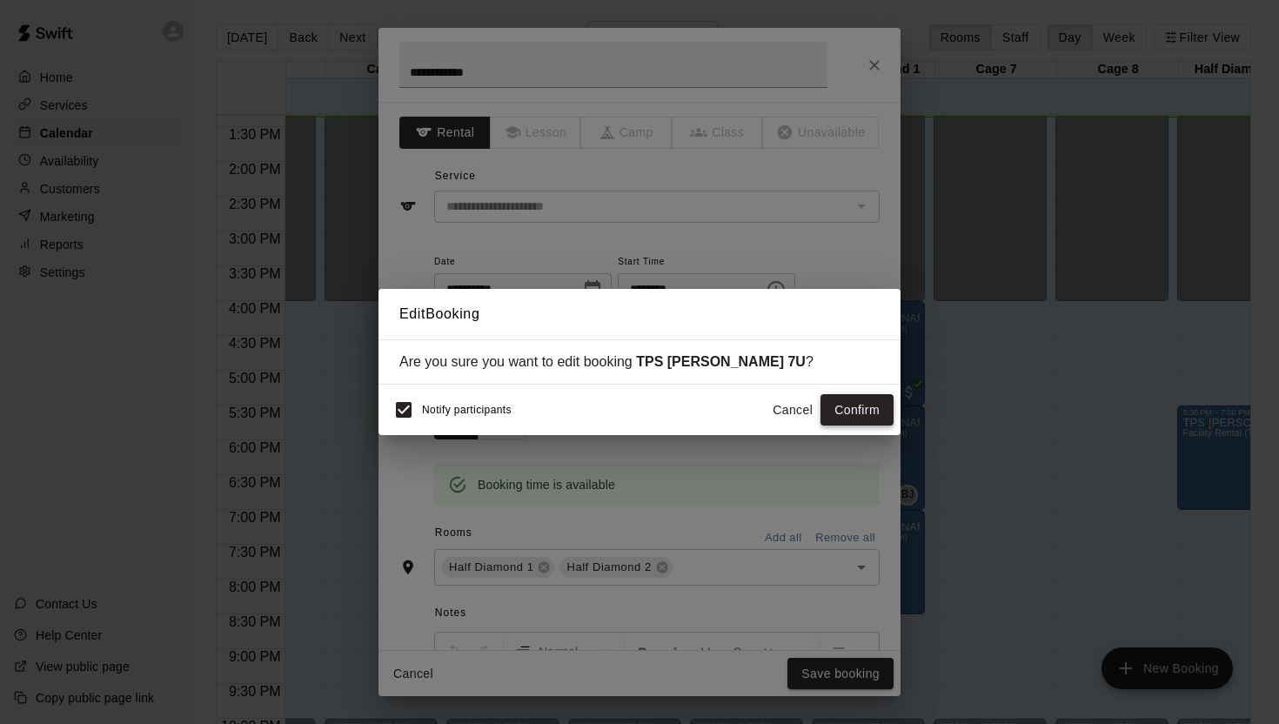
click at [850, 413] on button "Confirm" at bounding box center [857, 410] width 73 height 32
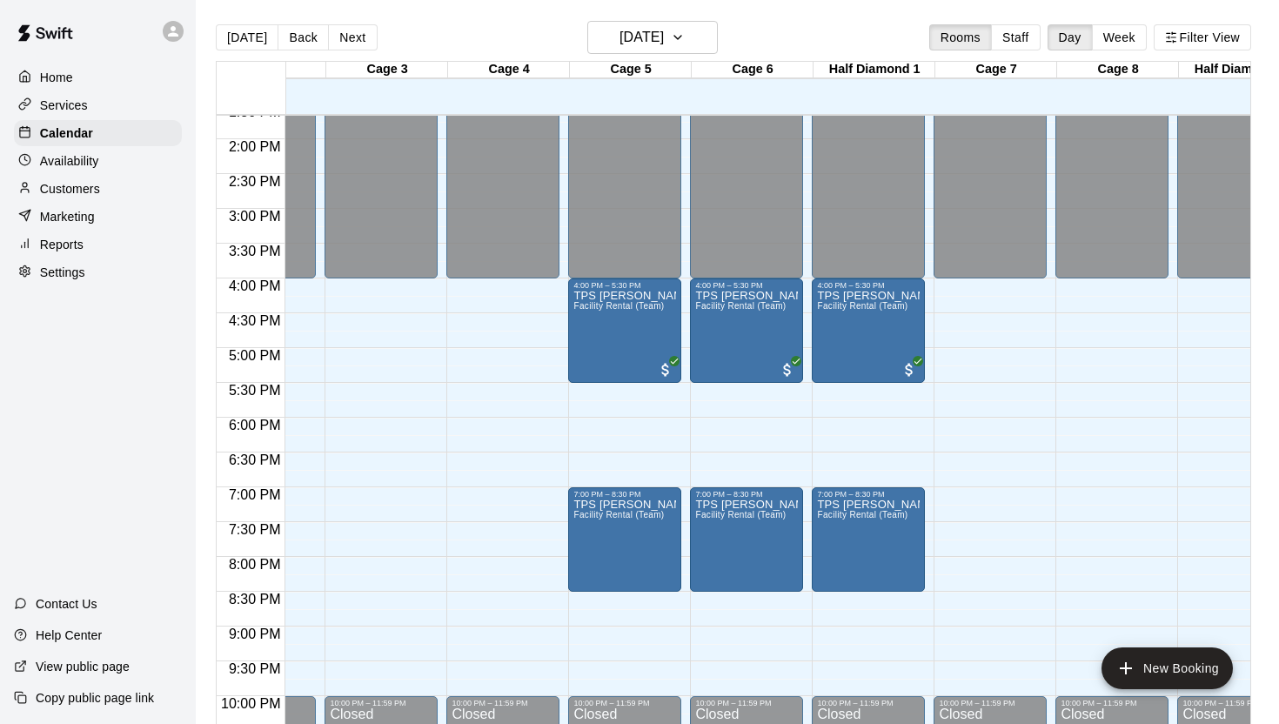
scroll to position [950, 204]
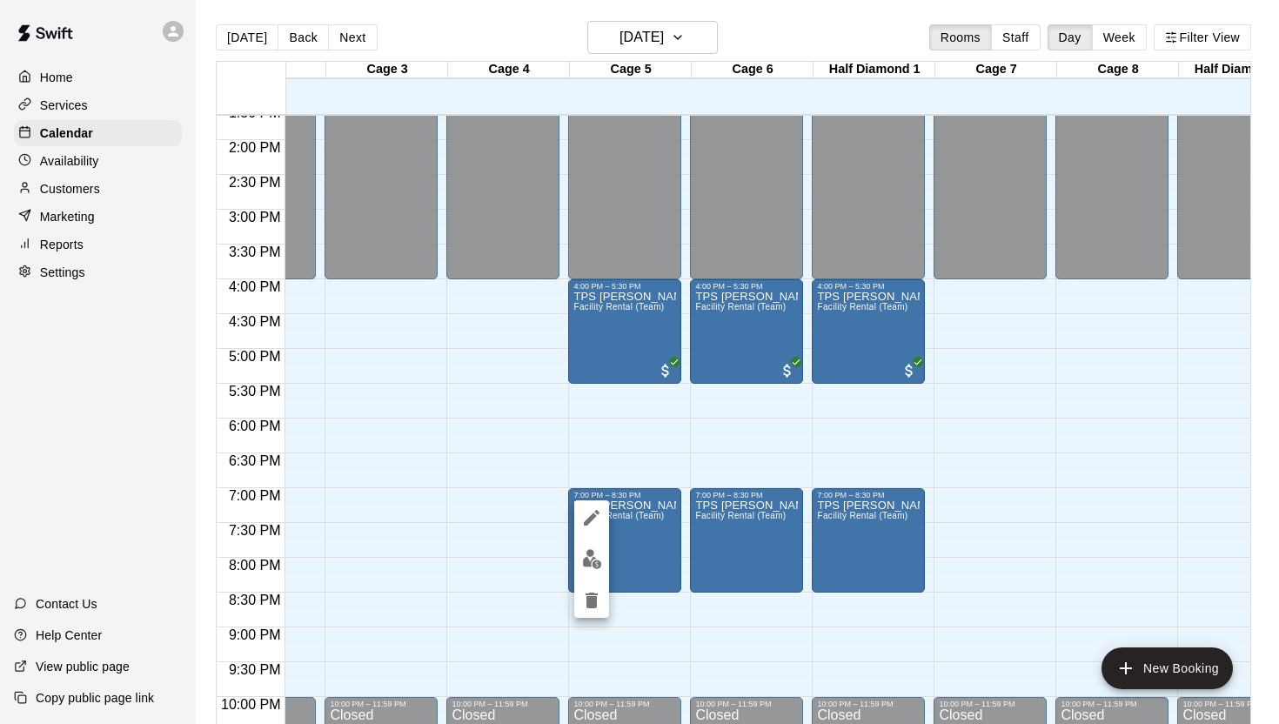
click at [590, 518] on icon "edit" at bounding box center [592, 518] width 16 height 16
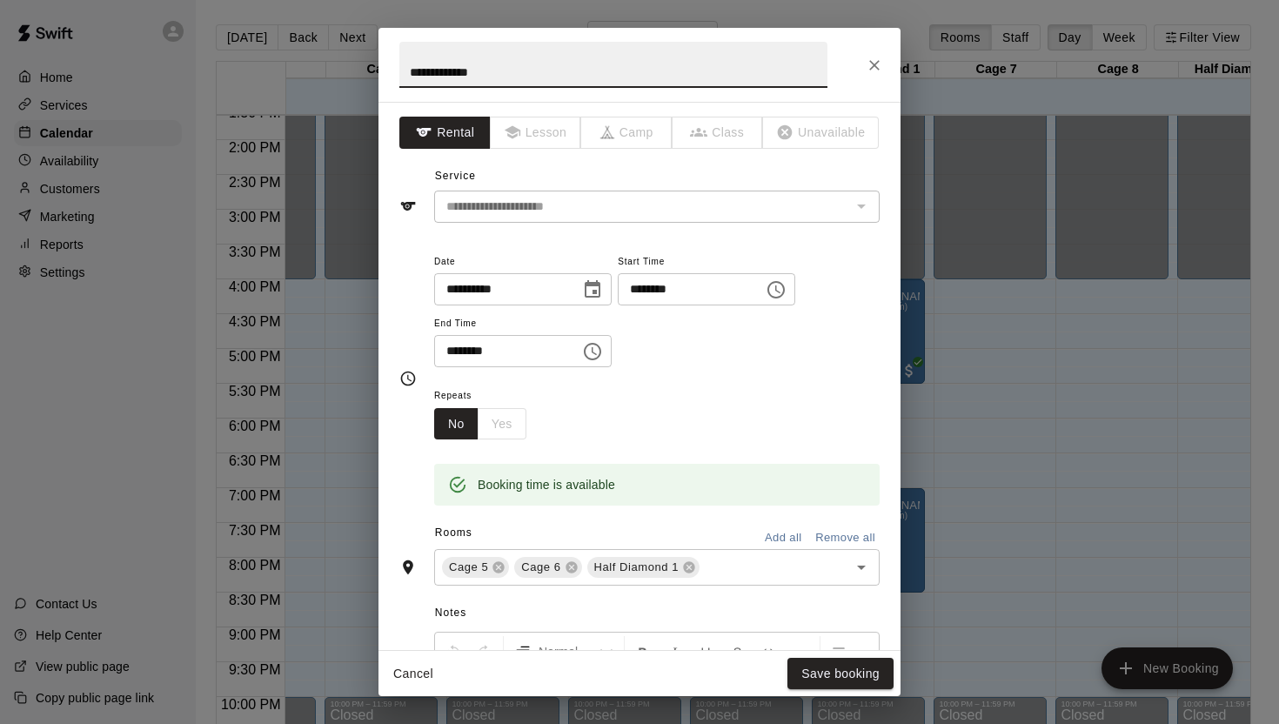
click at [592, 284] on icon "Choose date, selected date is Aug 11, 2025" at bounding box center [593, 288] width 16 height 17
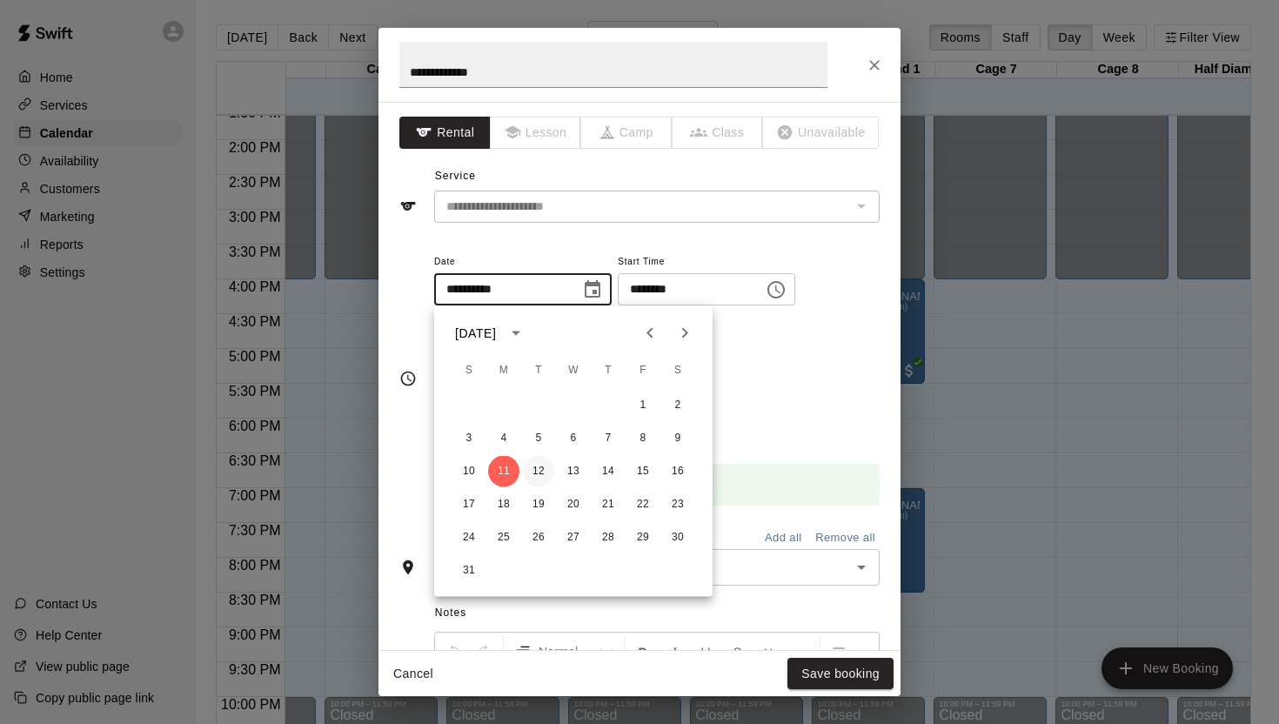
click at [542, 467] on button "12" at bounding box center [538, 471] width 31 height 31
type input "**********"
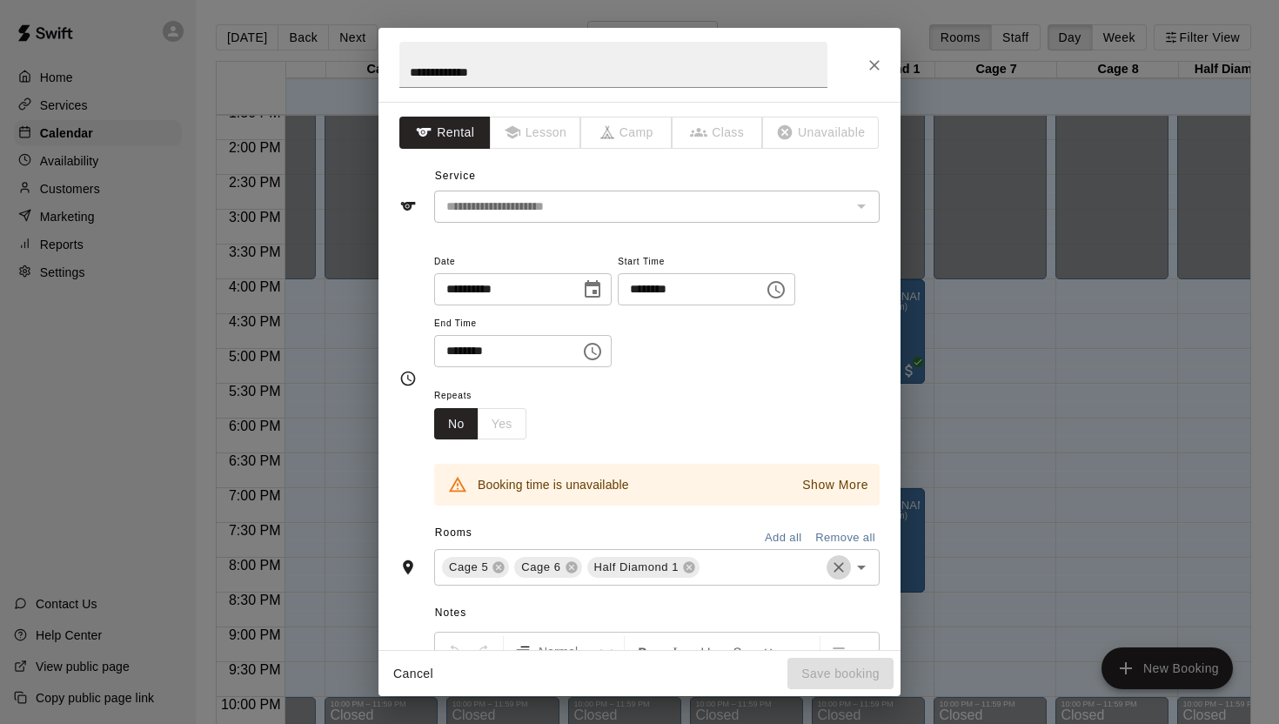
click at [839, 571] on icon "Clear" at bounding box center [838, 567] width 17 height 17
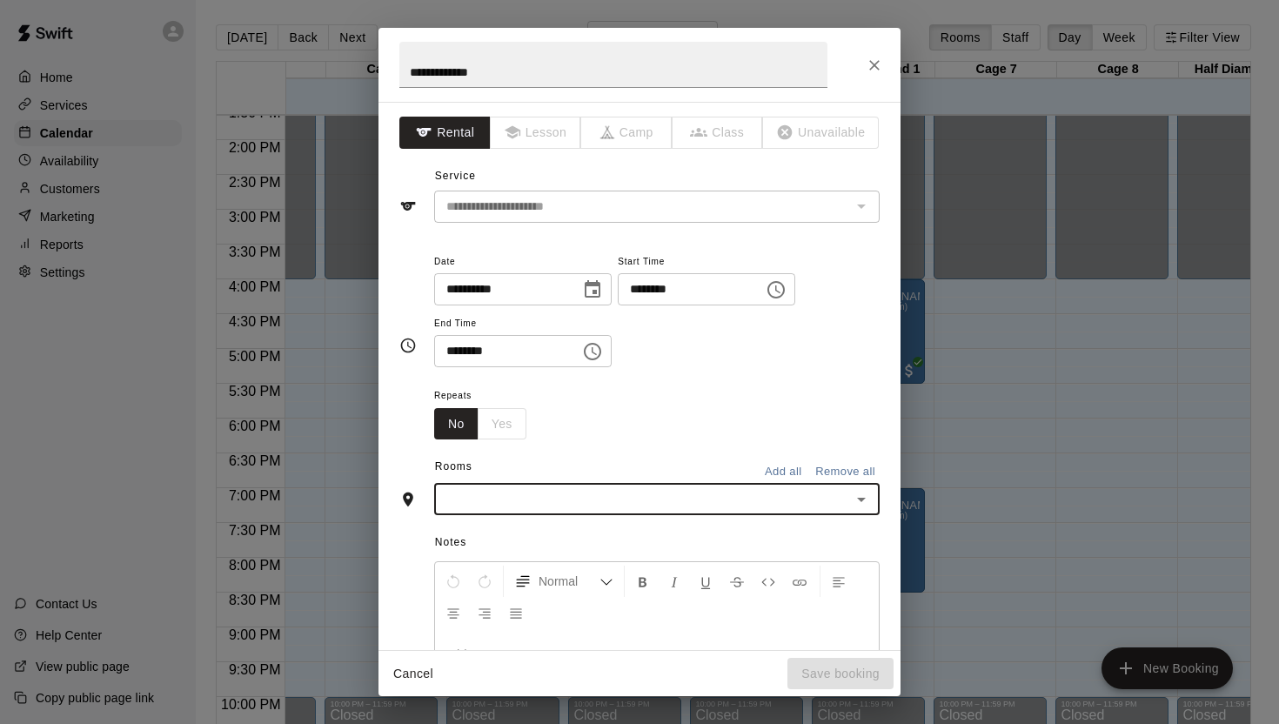
click at [856, 493] on icon "Open" at bounding box center [861, 499] width 21 height 21
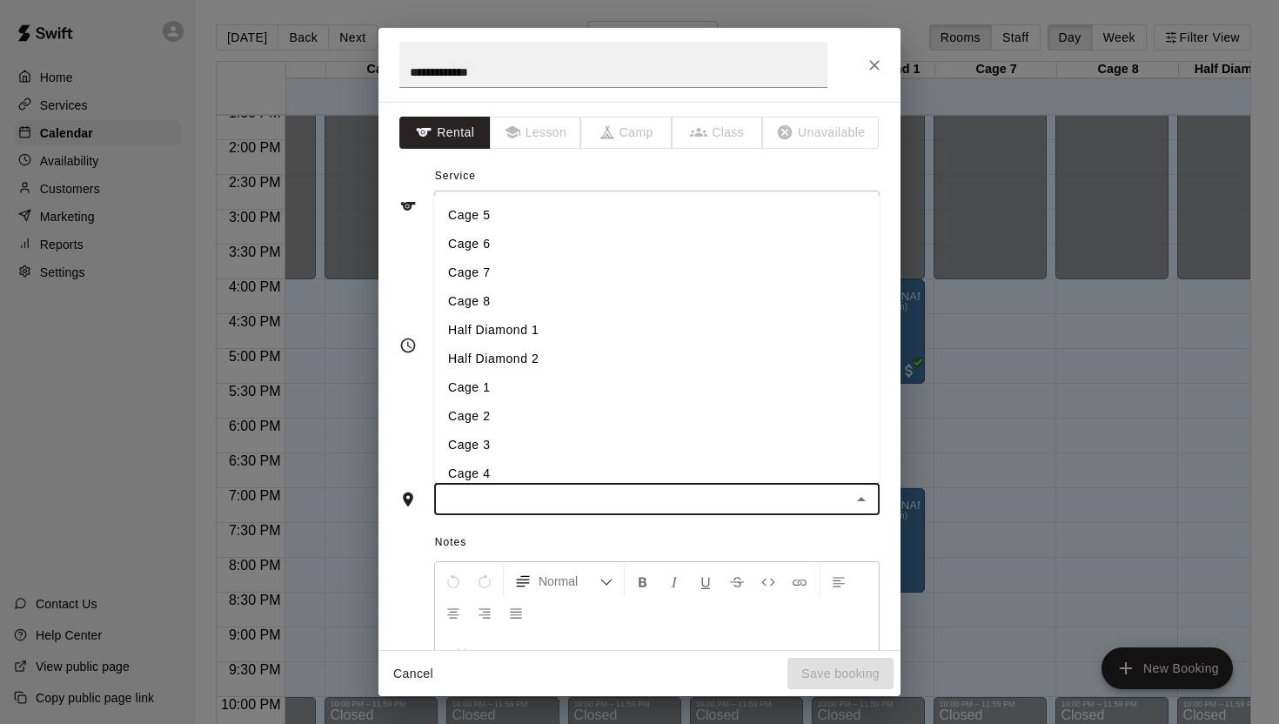
click at [567, 352] on li "Half Diamond 2" at bounding box center [657, 359] width 446 height 29
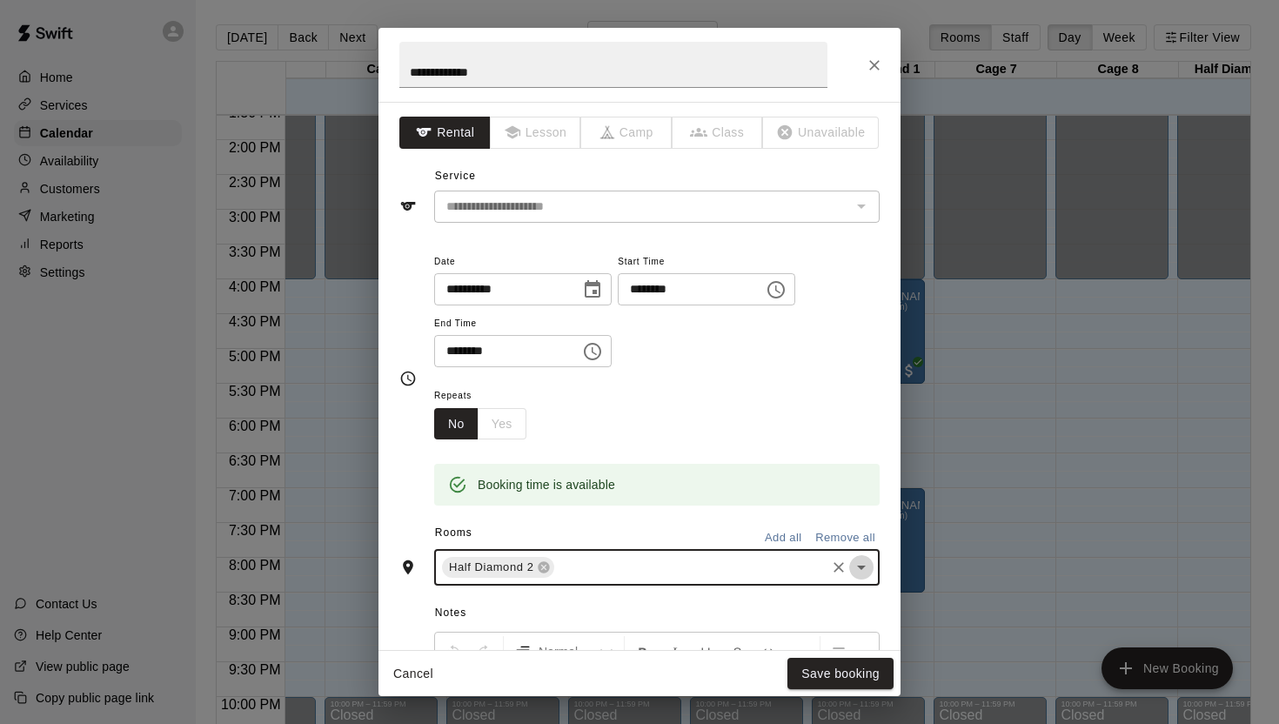
click at [861, 560] on icon "Open" at bounding box center [861, 567] width 21 height 21
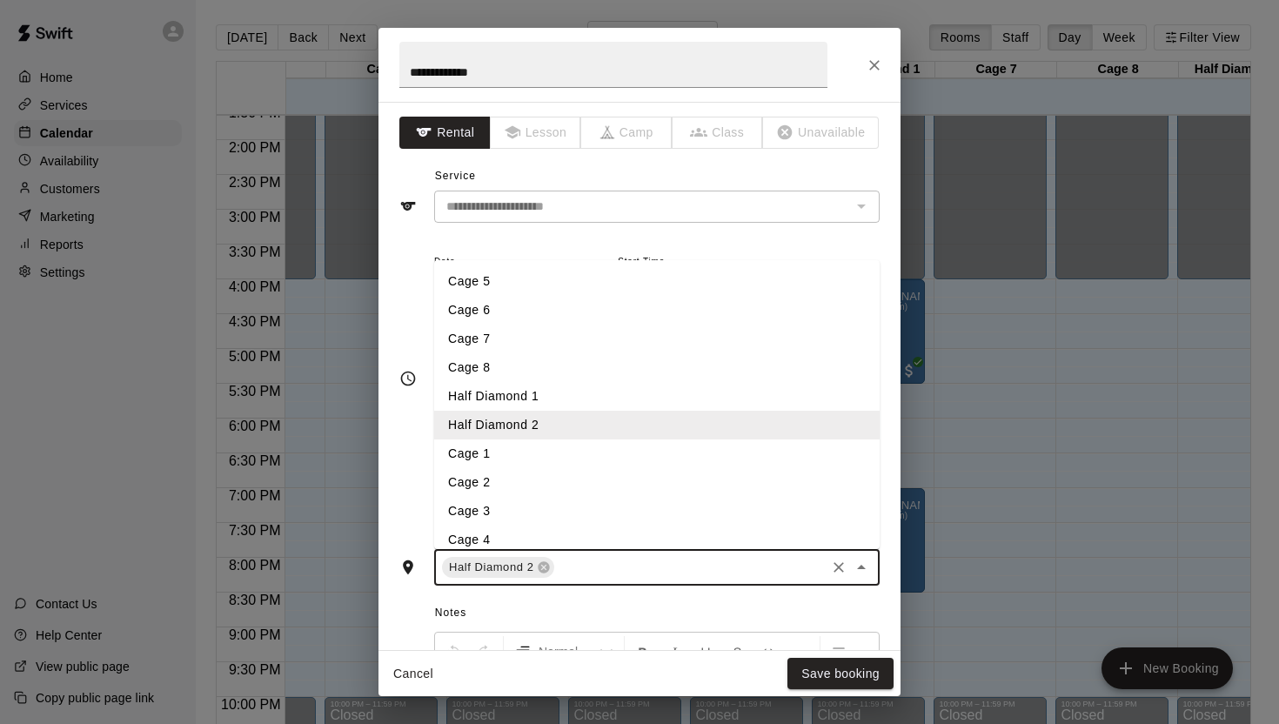
click at [564, 344] on li "Cage 7" at bounding box center [657, 339] width 446 height 29
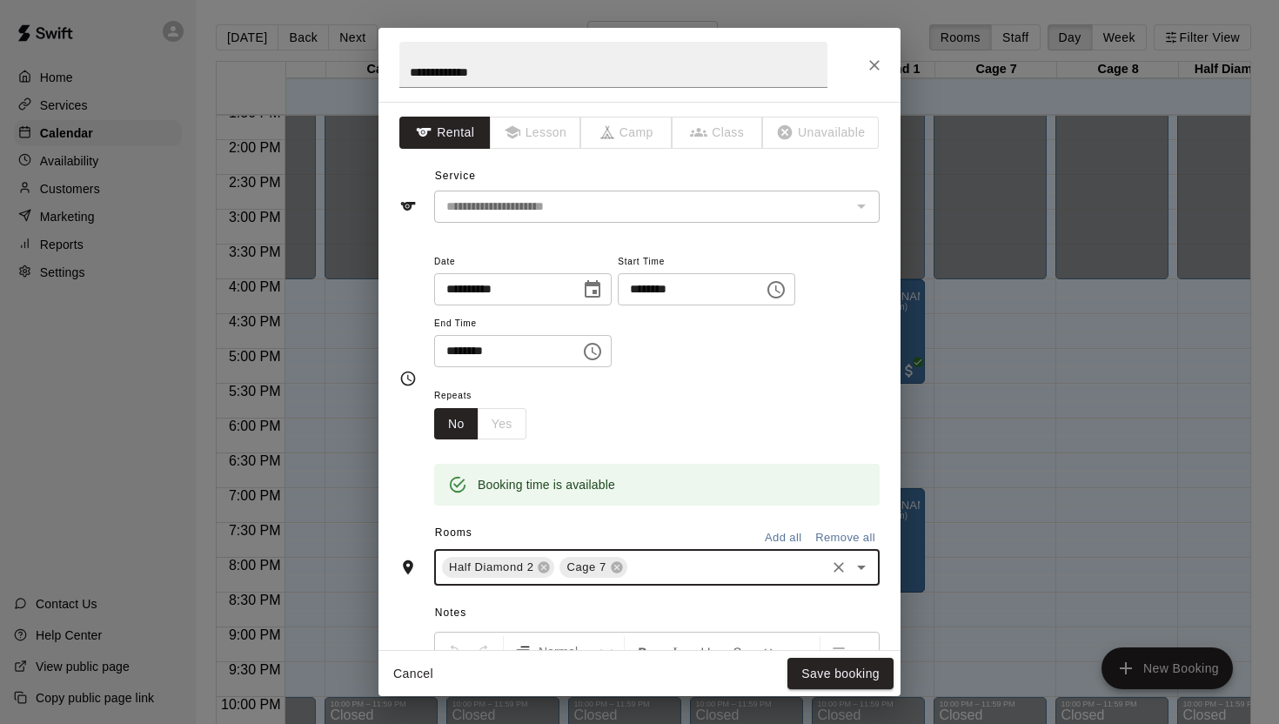
click at [856, 570] on icon "Open" at bounding box center [861, 567] width 21 height 21
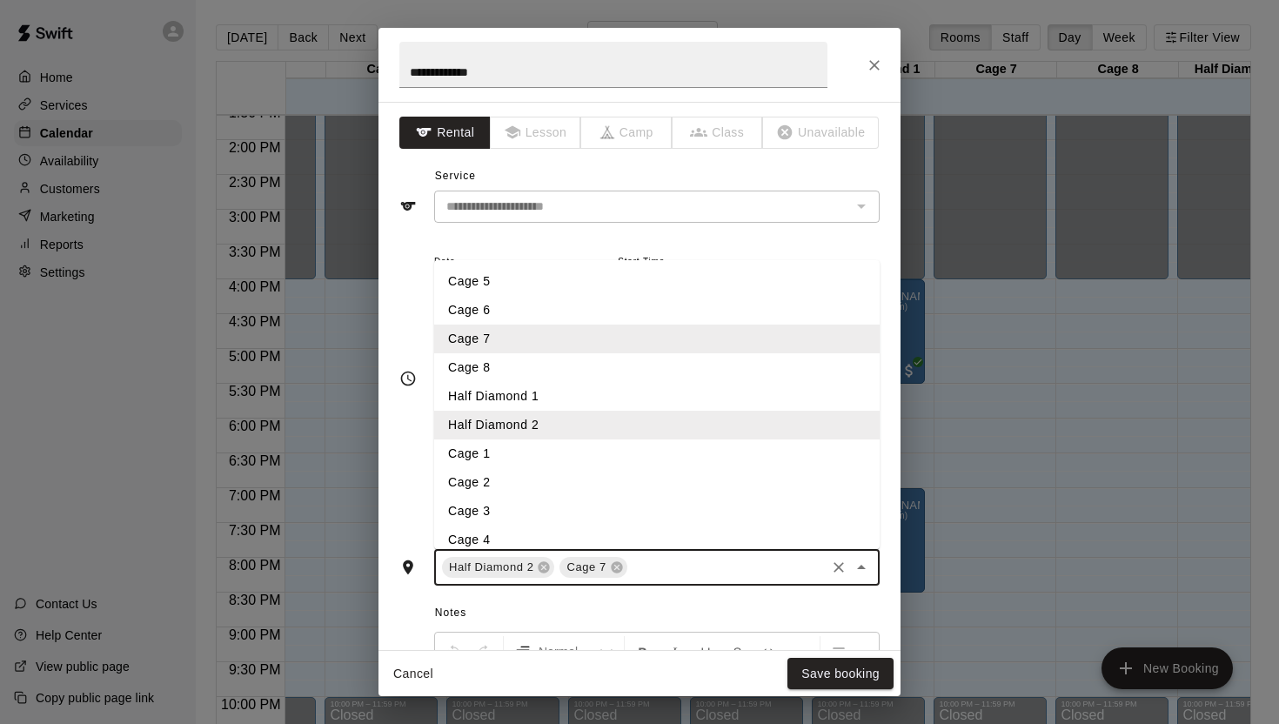
click at [546, 365] on li "Cage 8" at bounding box center [657, 367] width 446 height 29
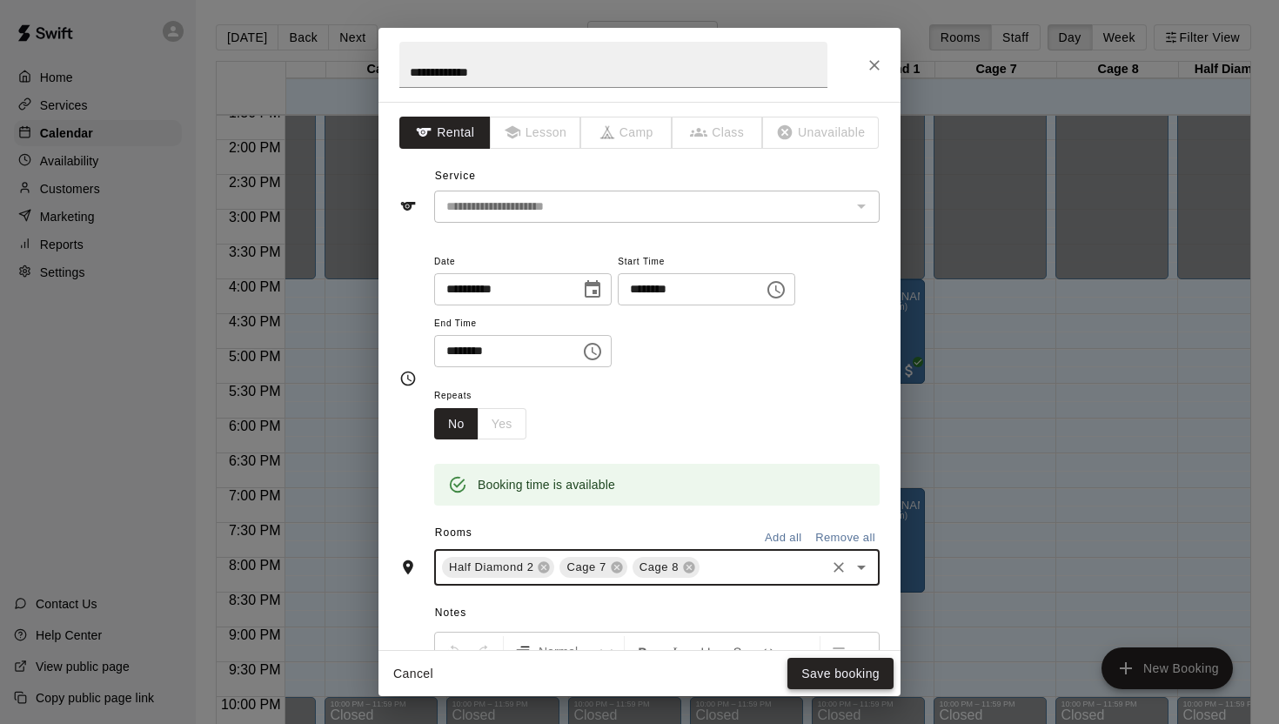
click at [842, 675] on button "Save booking" at bounding box center [841, 674] width 106 height 32
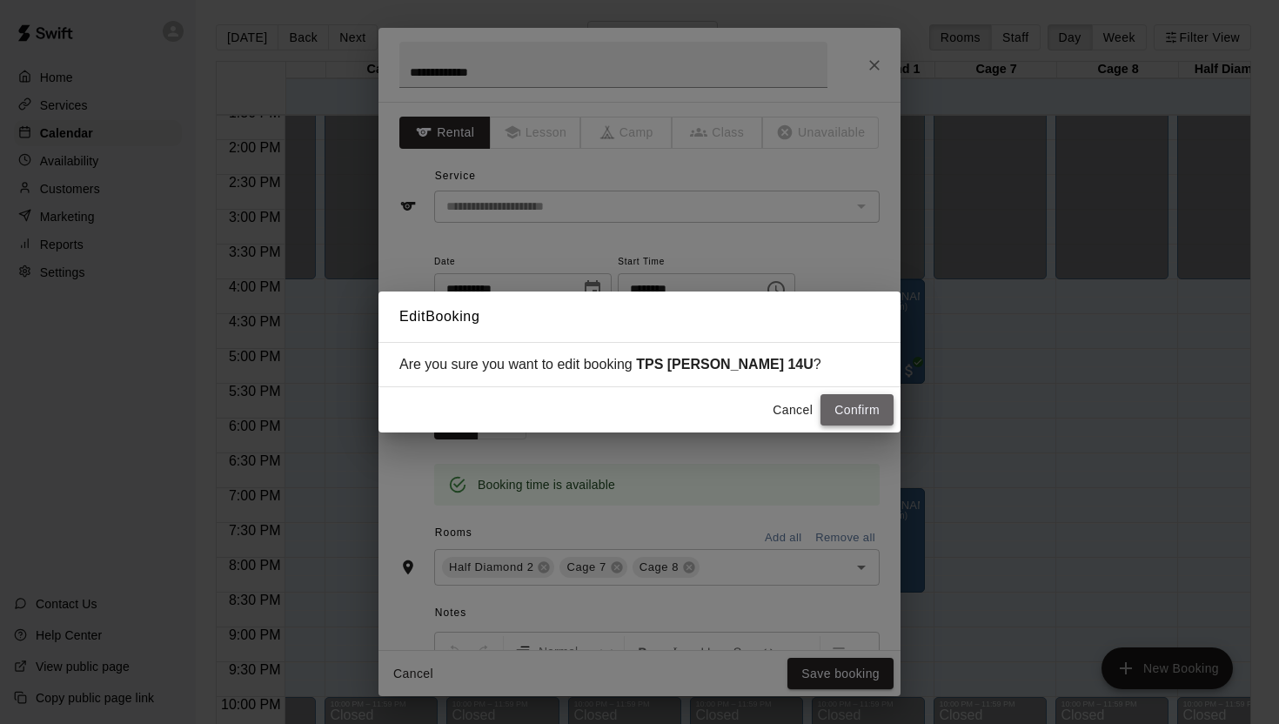
click at [856, 413] on button "Confirm" at bounding box center [857, 410] width 73 height 32
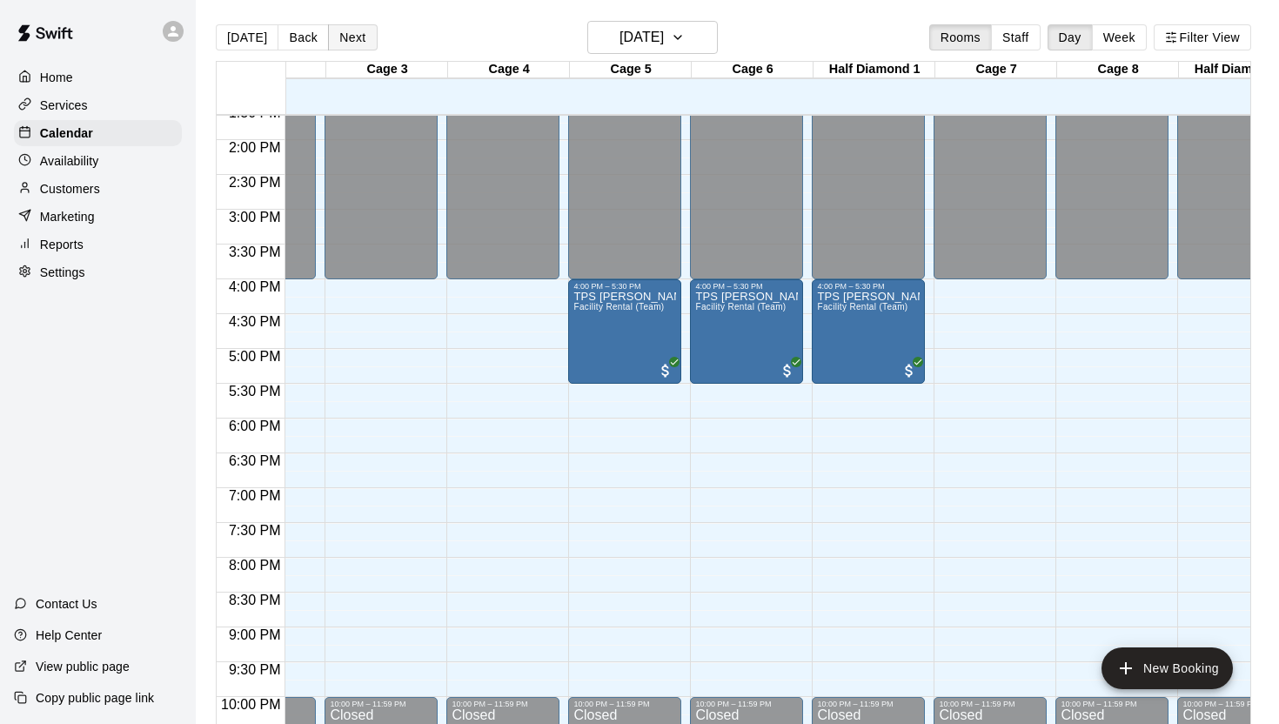
click at [352, 44] on button "Next" at bounding box center [352, 37] width 49 height 26
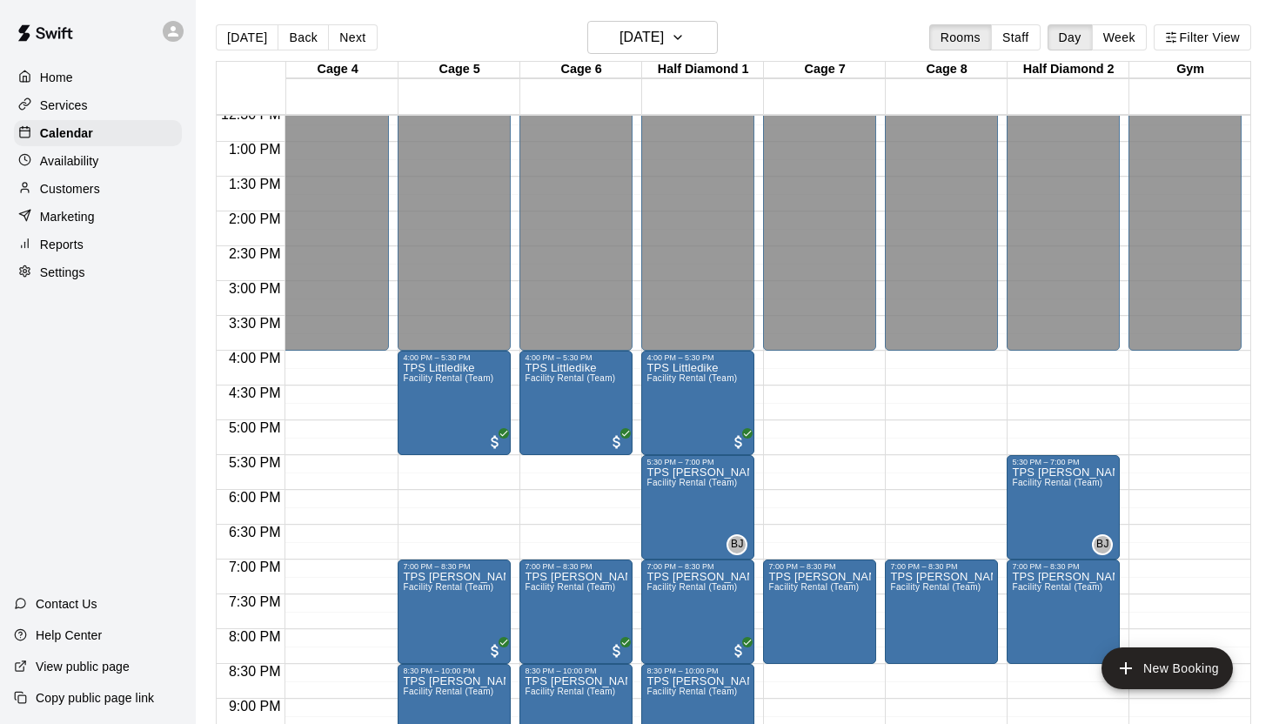
scroll to position [869, 375]
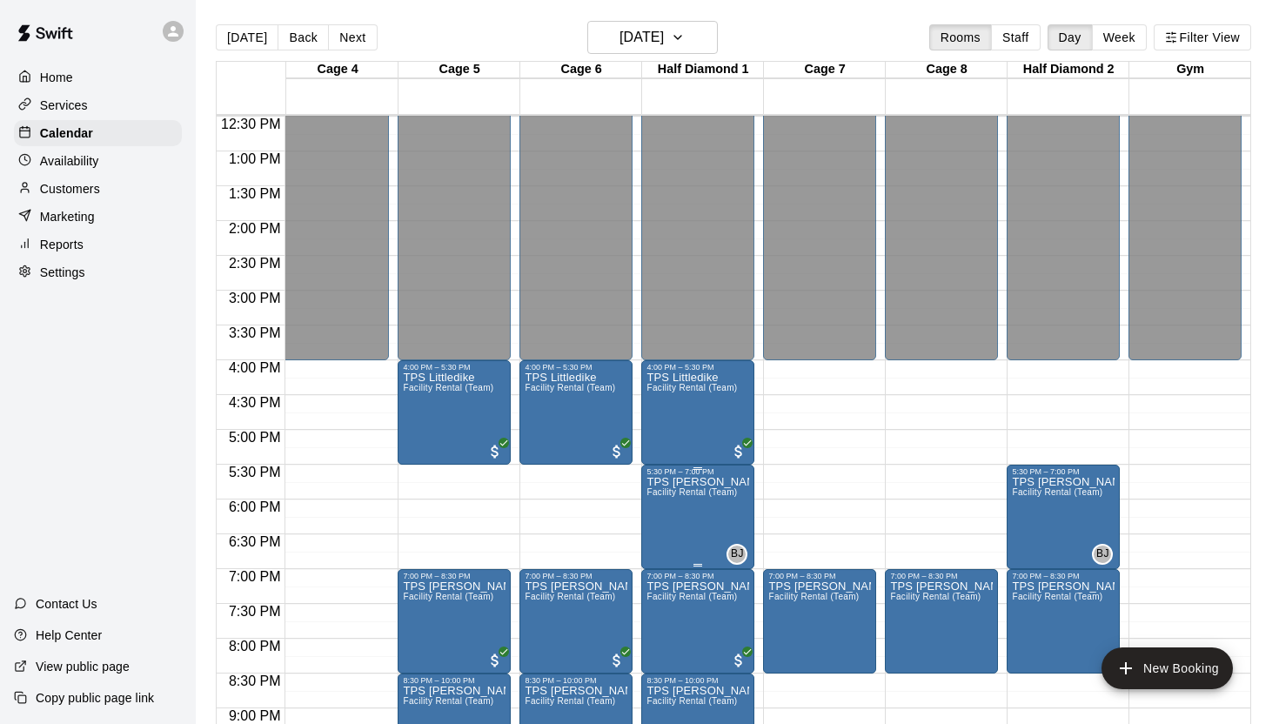
click at [658, 576] on icon "delete" at bounding box center [664, 577] width 21 height 21
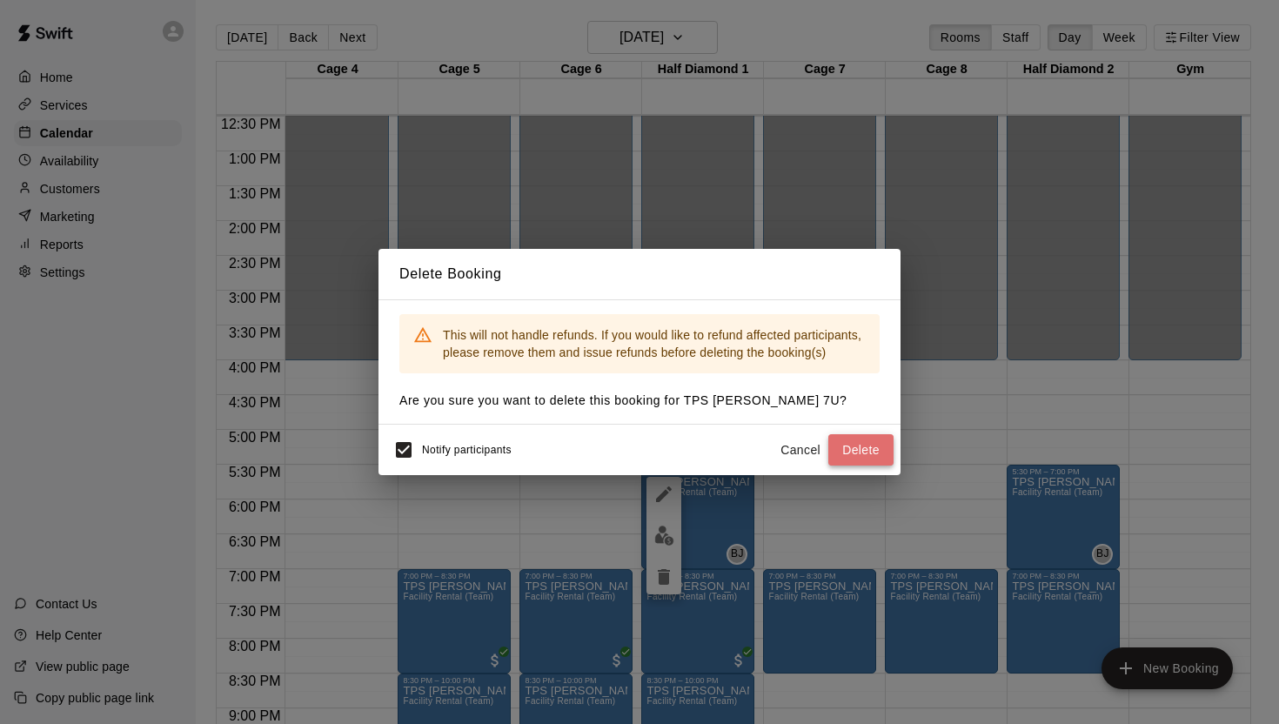
click at [849, 451] on button "Delete" at bounding box center [861, 450] width 65 height 32
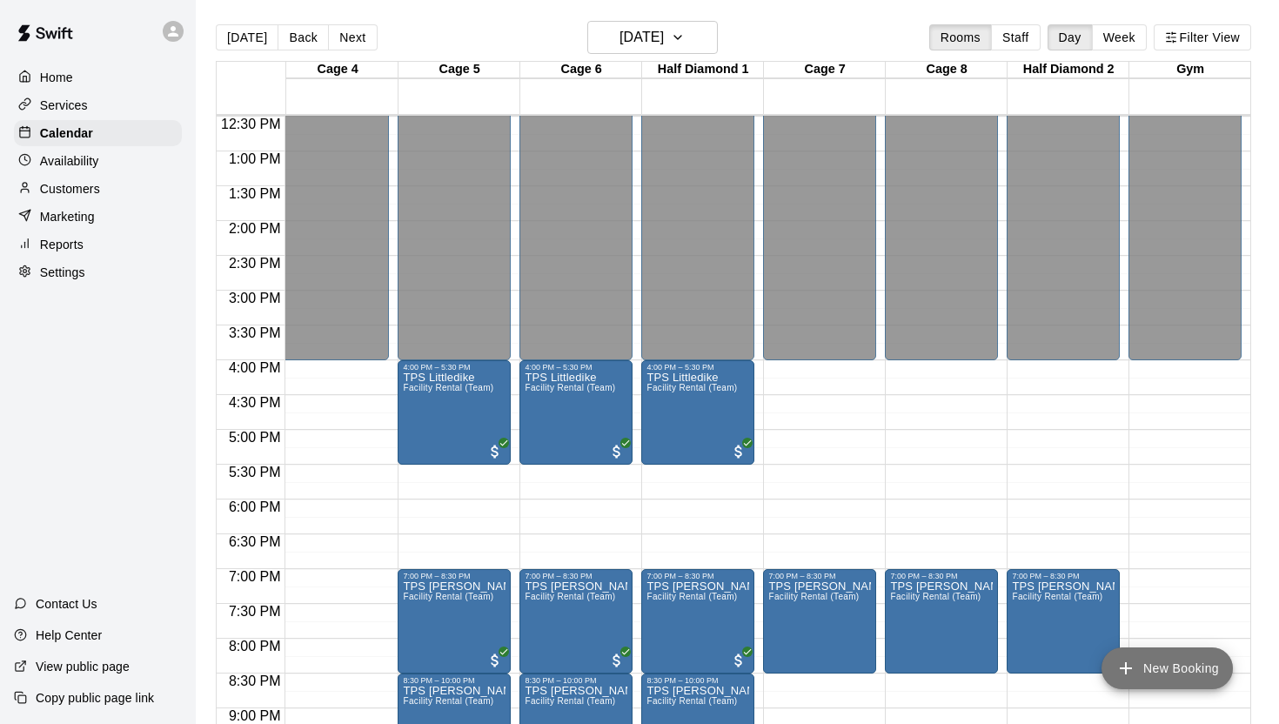
click at [1166, 668] on button "New Booking" at bounding box center [1167, 669] width 131 height 42
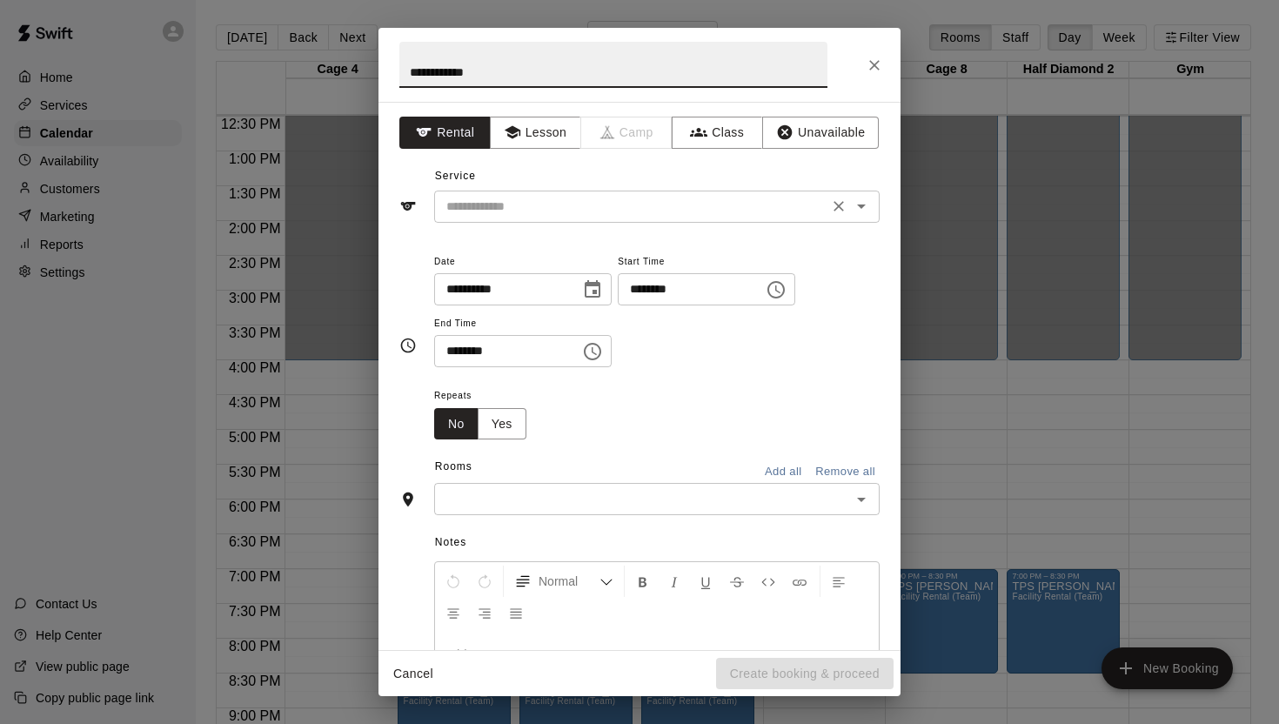
type input "**********"
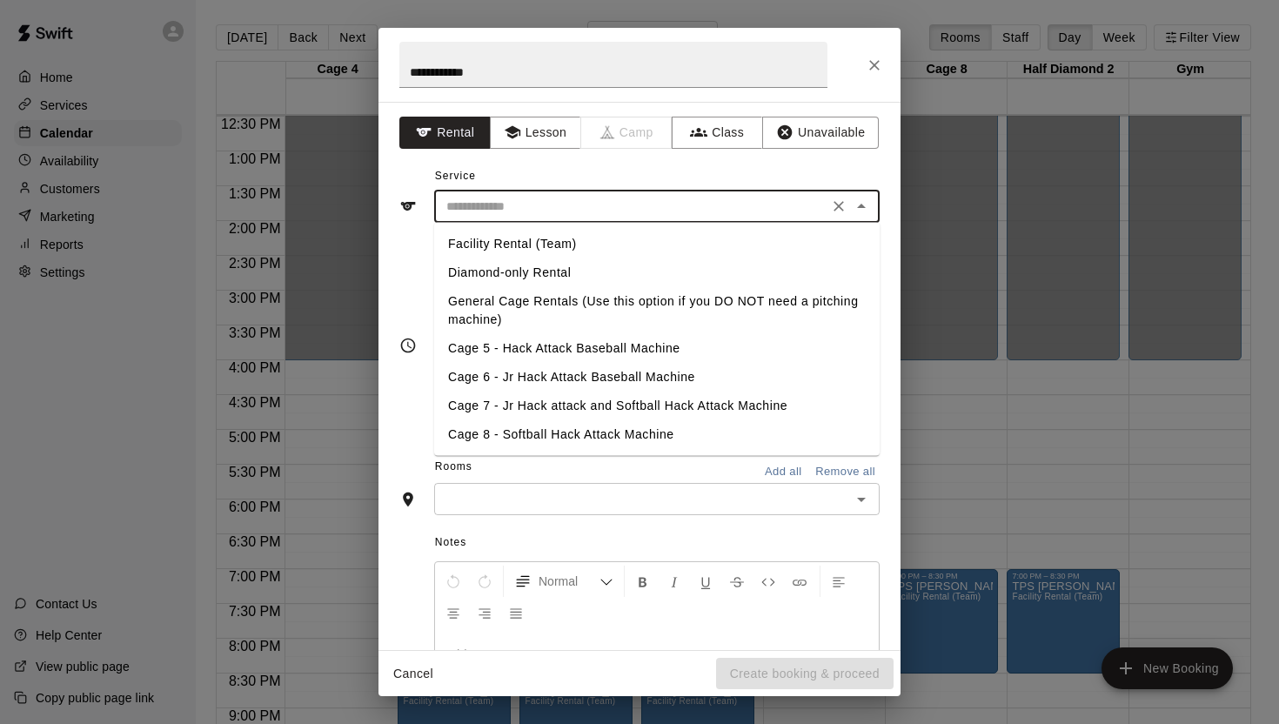
click at [608, 210] on input "text" at bounding box center [632, 207] width 384 height 22
click at [571, 239] on li "Facility Rental (Team)" at bounding box center [657, 244] width 446 height 29
type input "**********"
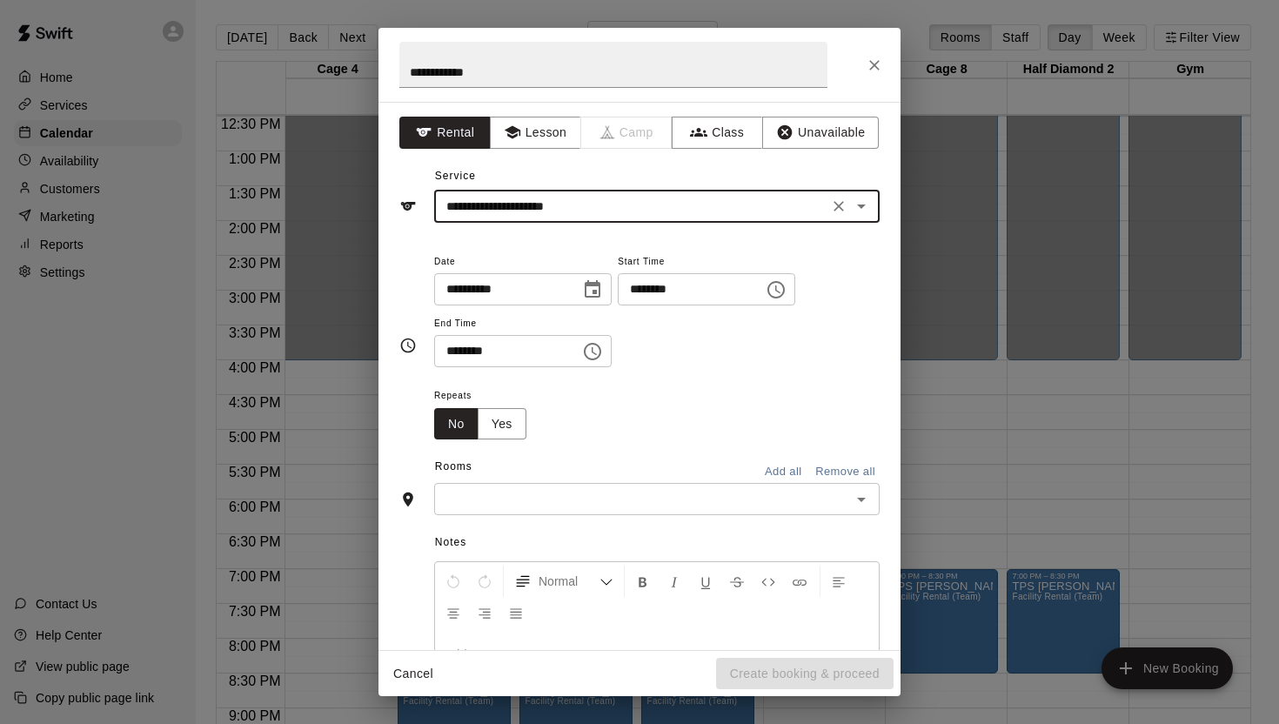
click at [589, 287] on icon "Choose date, selected date is Aug 12, 2025" at bounding box center [592, 289] width 21 height 21
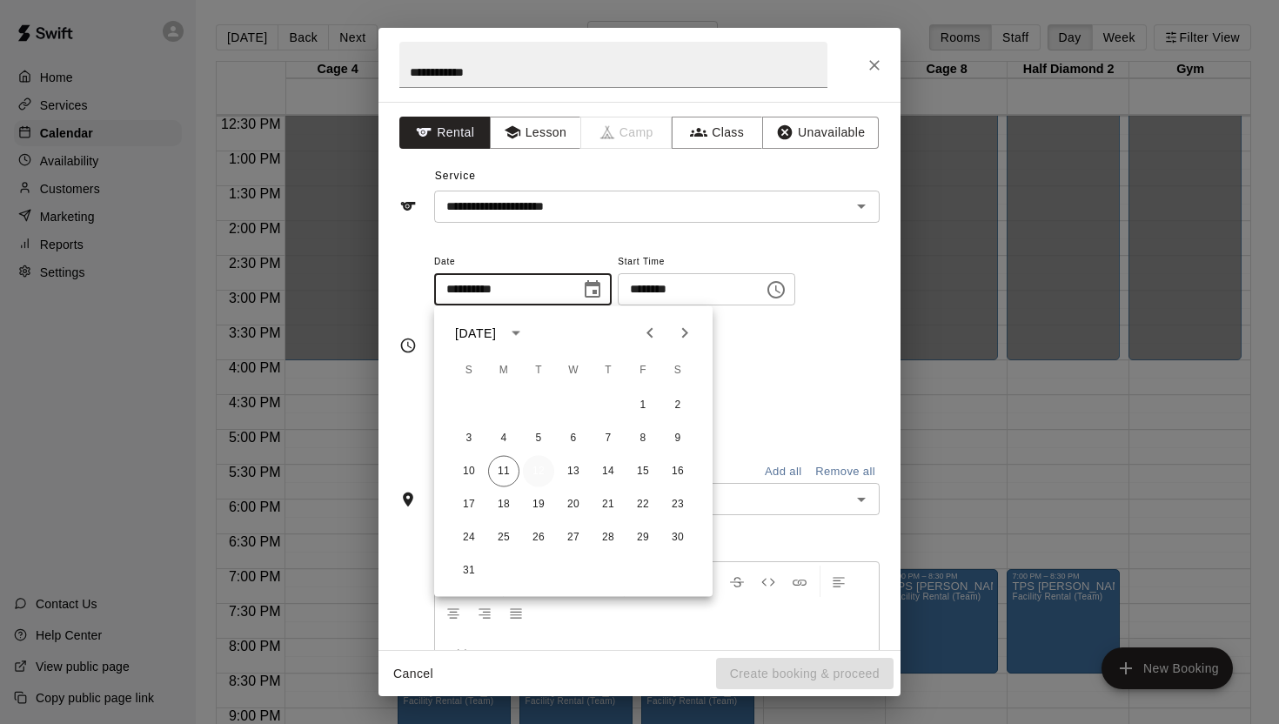
click at [536, 471] on button "12" at bounding box center [538, 471] width 31 height 31
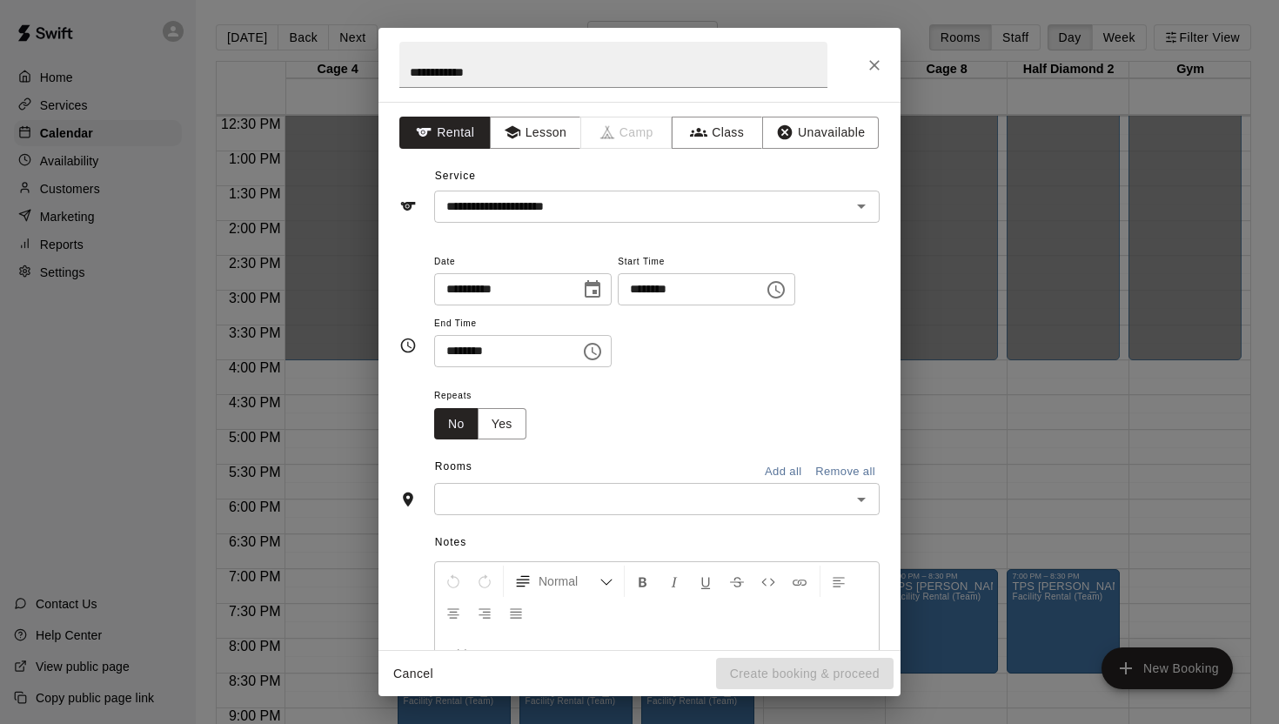
click at [787, 288] on icon "Choose time, selected time is 1:00 PM" at bounding box center [776, 289] width 21 height 21
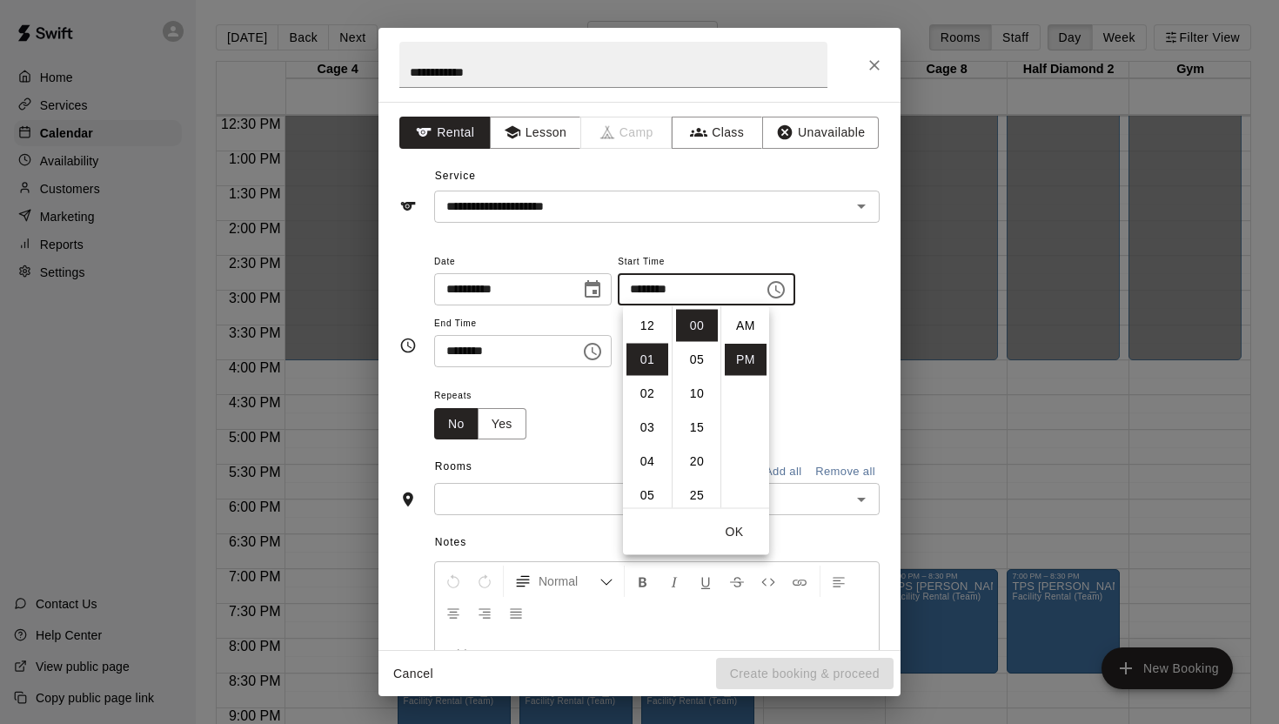
scroll to position [31, 0]
click at [651, 464] on li "05" at bounding box center [648, 462] width 42 height 32
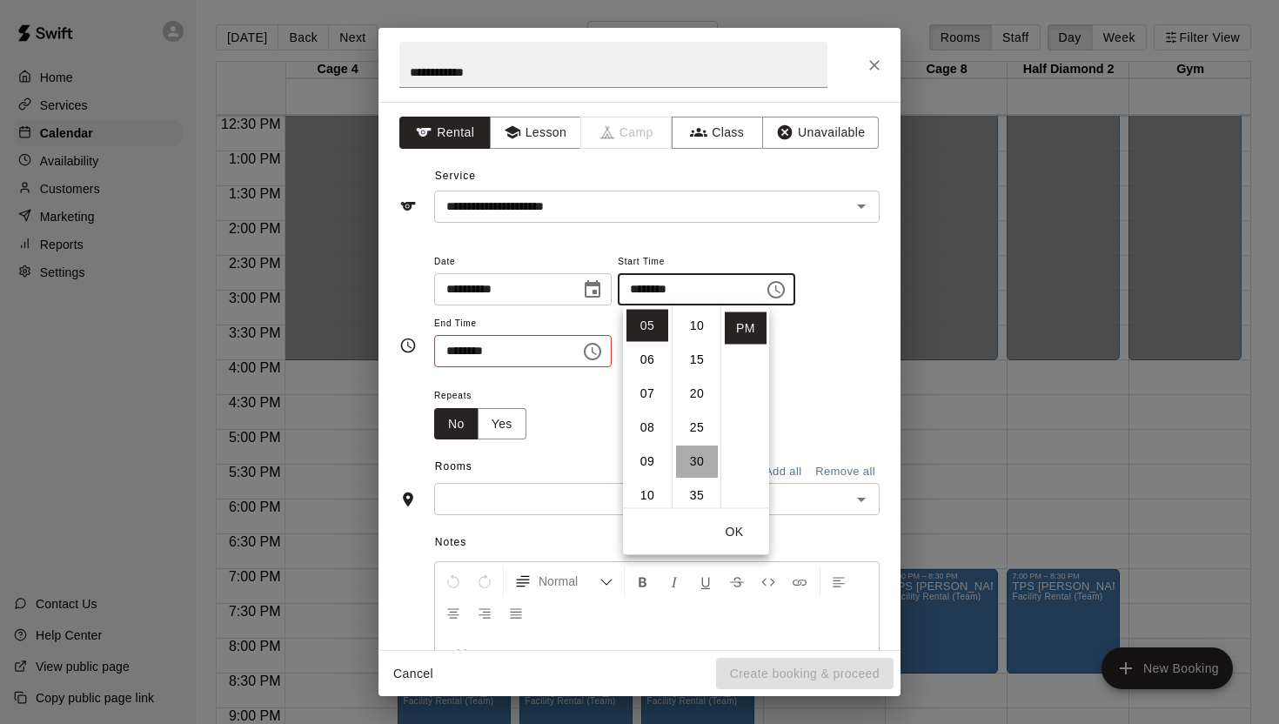
click at [695, 457] on li "30" at bounding box center [697, 462] width 42 height 32
type input "********"
click at [735, 528] on button "OK" at bounding box center [735, 532] width 56 height 32
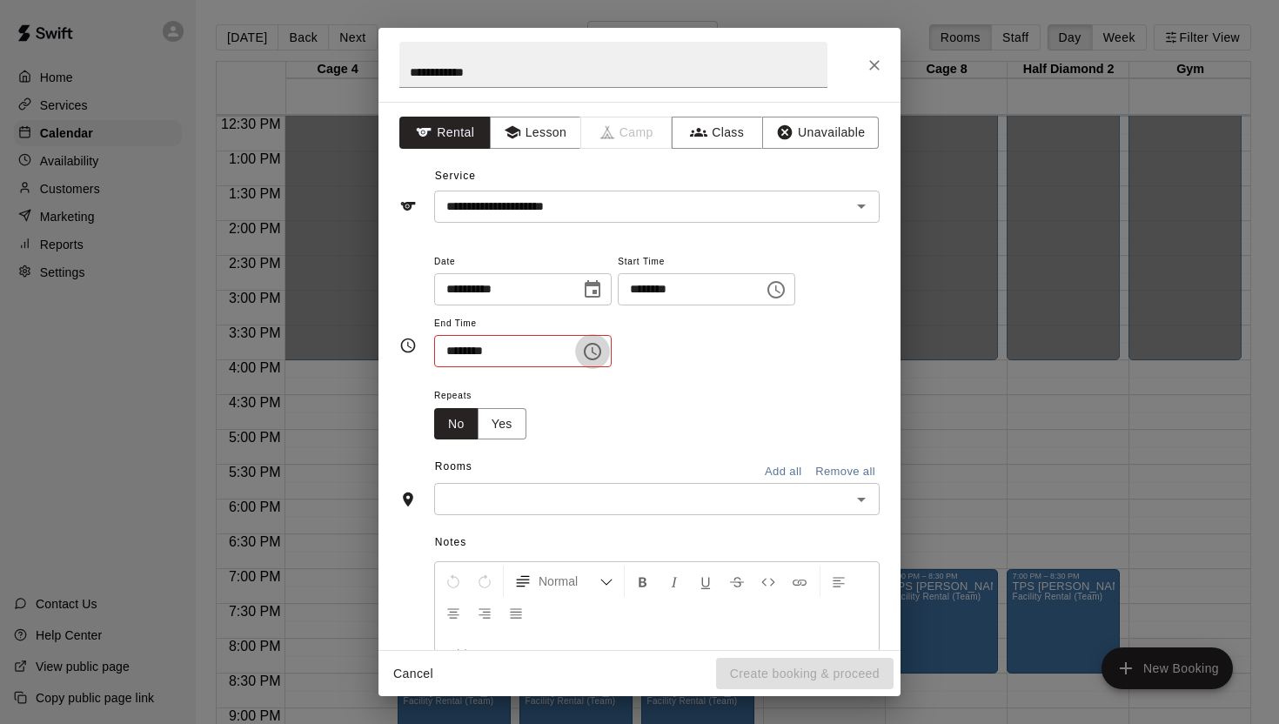
click at [601, 352] on icon "Choose time, selected time is 1:30 PM" at bounding box center [592, 351] width 21 height 21
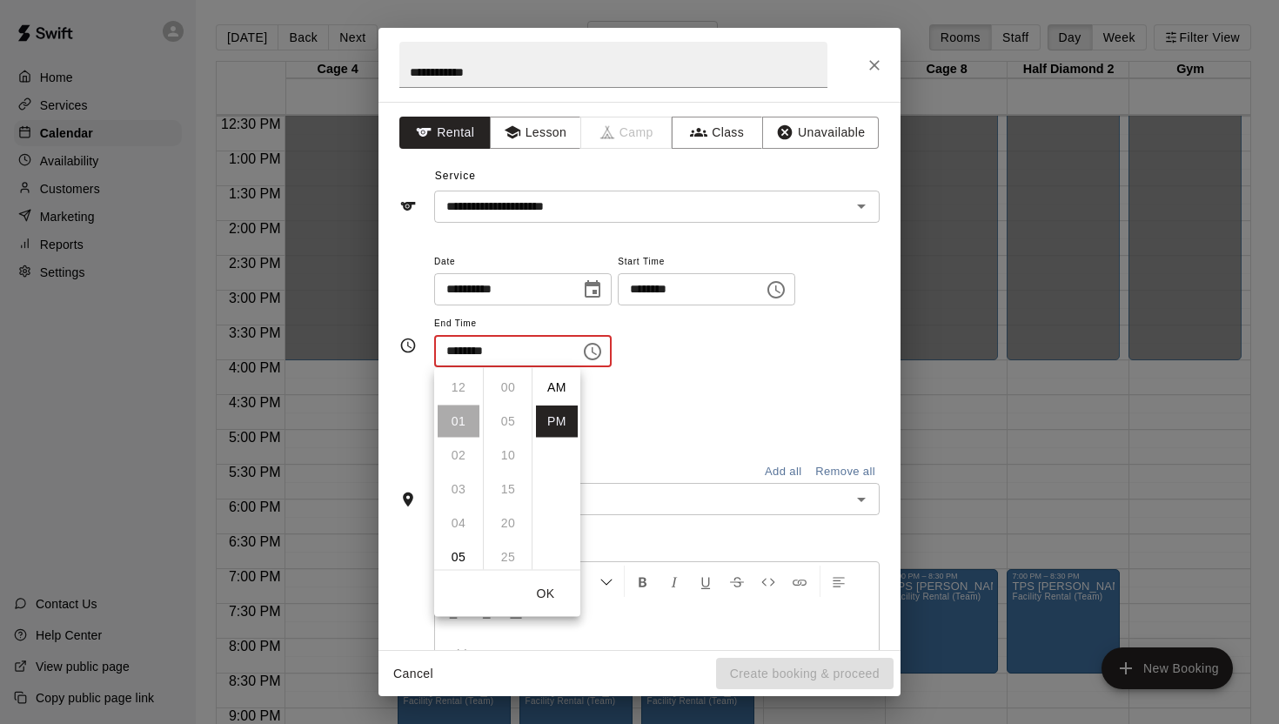
scroll to position [31, 0]
click at [458, 491] on li "07" at bounding box center [459, 504] width 42 height 32
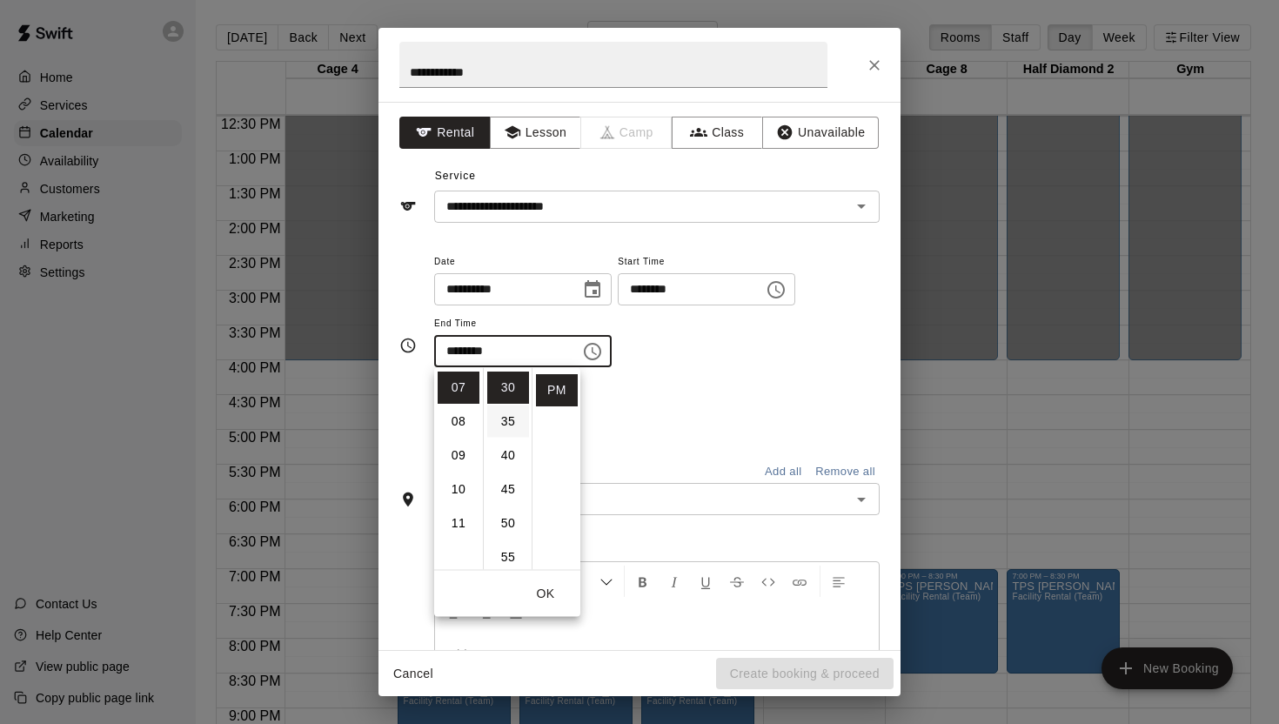
scroll to position [0, 0]
click at [509, 384] on li "00" at bounding box center [508, 388] width 42 height 32
type input "********"
click at [722, 394] on div "Repeats No Yes" at bounding box center [657, 412] width 446 height 55
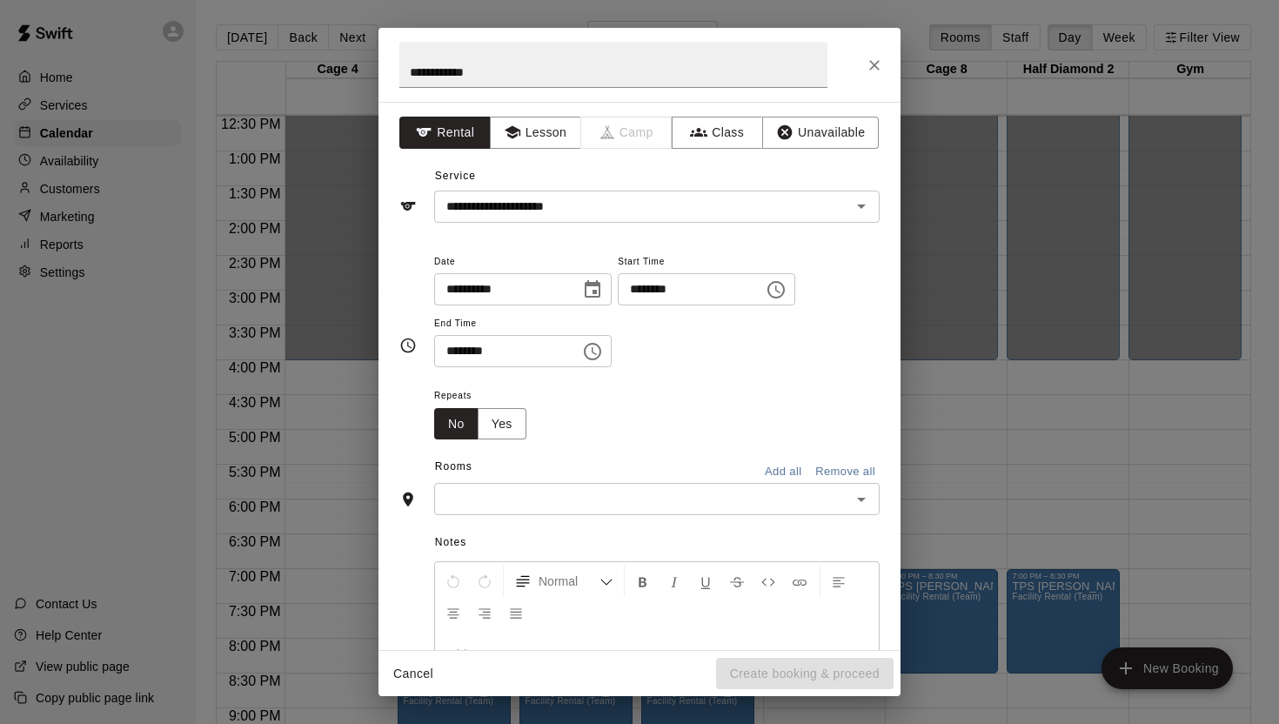
click at [865, 507] on icon "Open" at bounding box center [861, 499] width 21 height 21
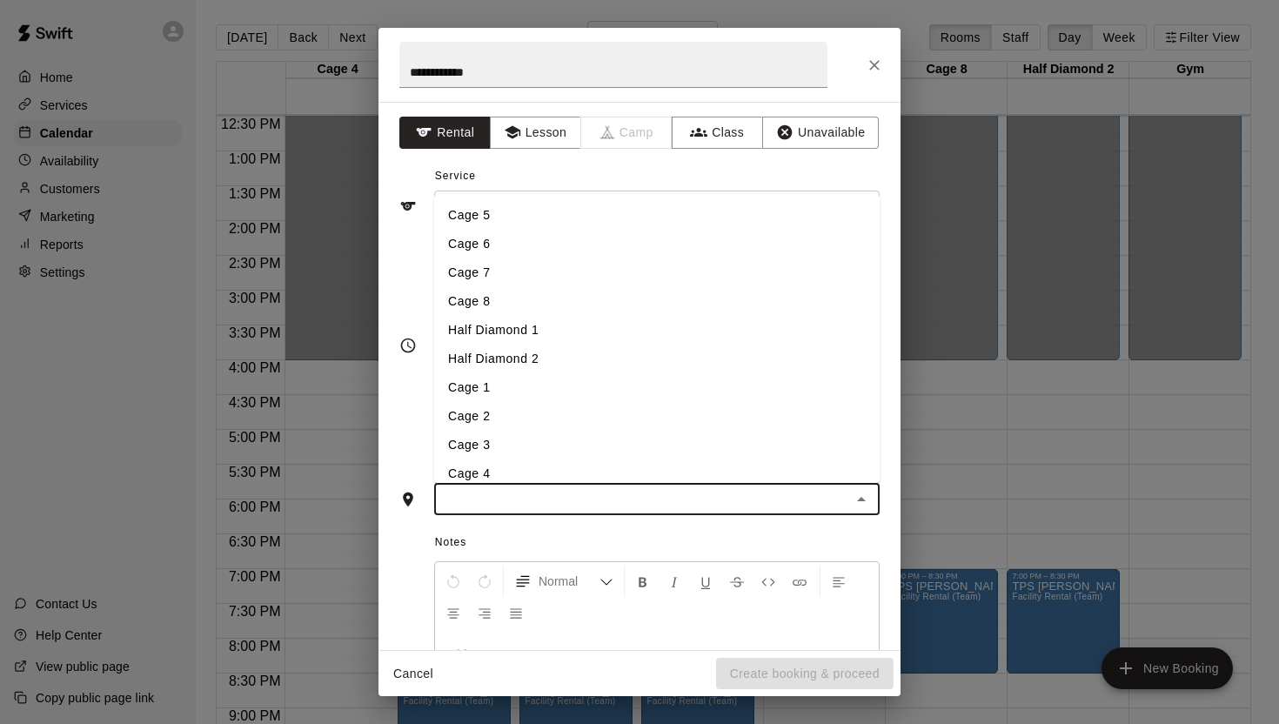
click at [601, 333] on li "Half Diamond 1" at bounding box center [657, 330] width 446 height 29
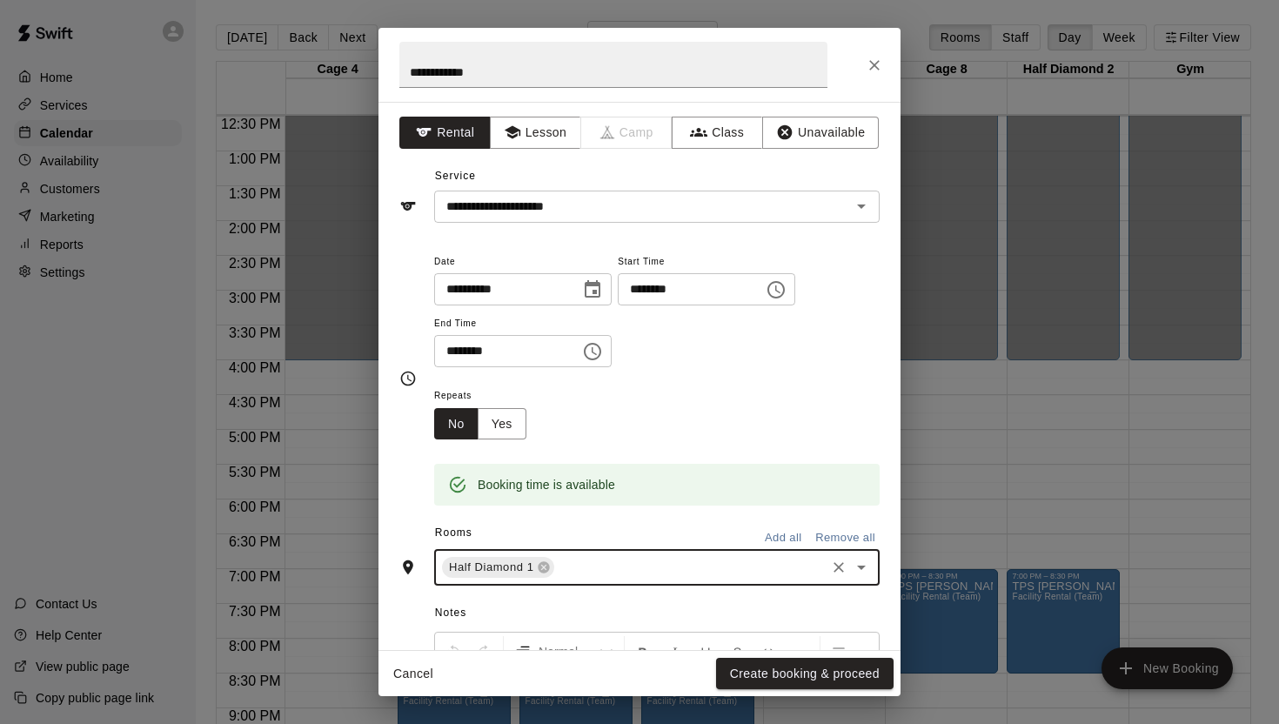
click at [861, 567] on icon "Open" at bounding box center [861, 568] width 9 height 4
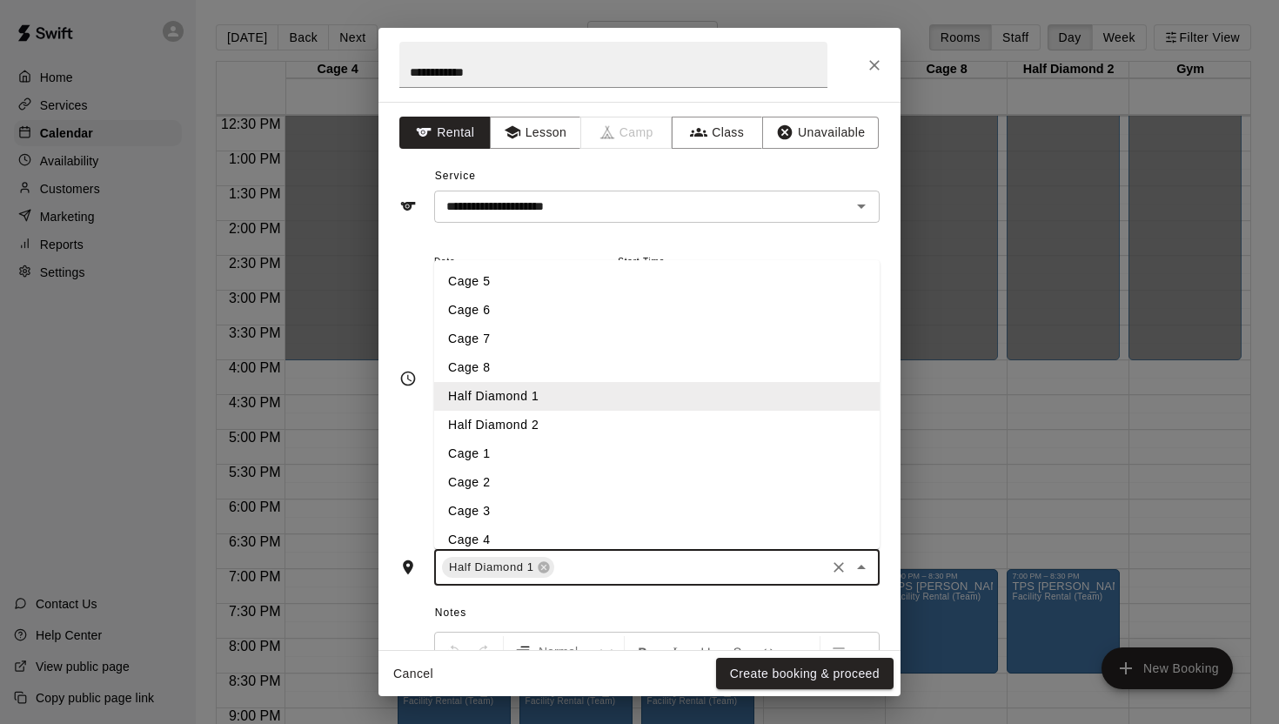
click at [641, 280] on li "Cage 5" at bounding box center [657, 281] width 446 height 29
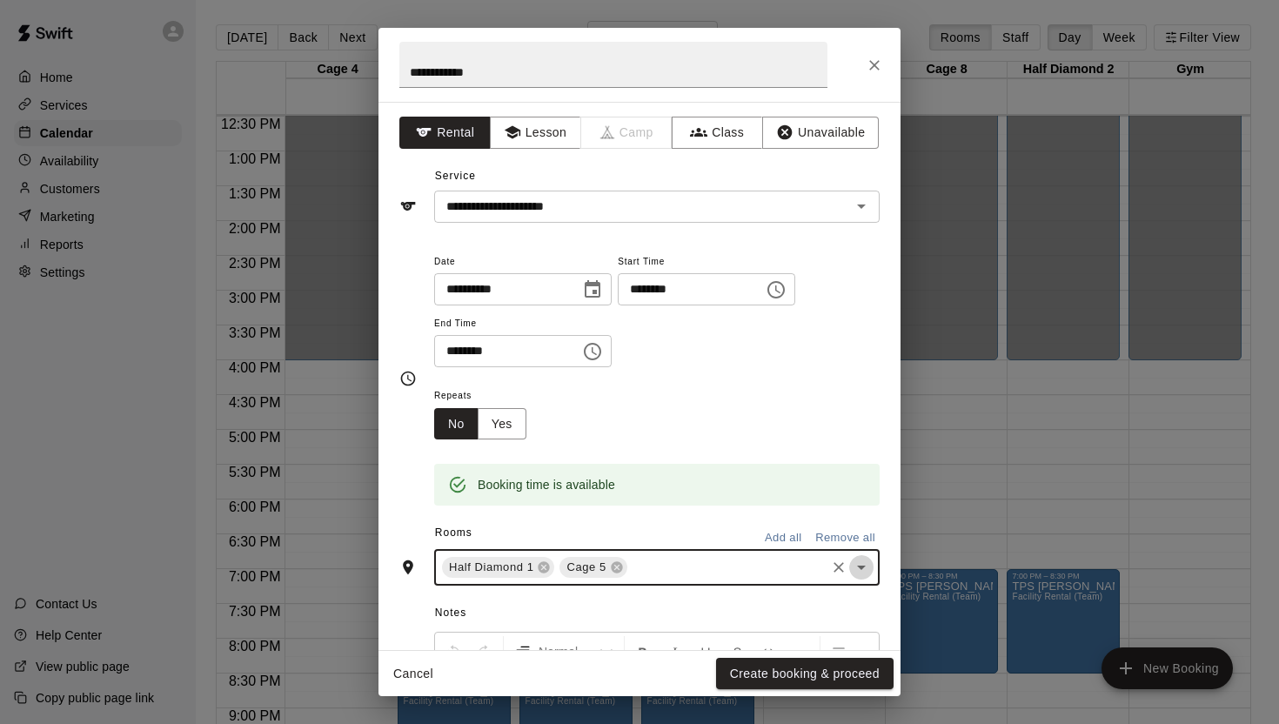
click at [861, 564] on icon "Open" at bounding box center [861, 567] width 21 height 21
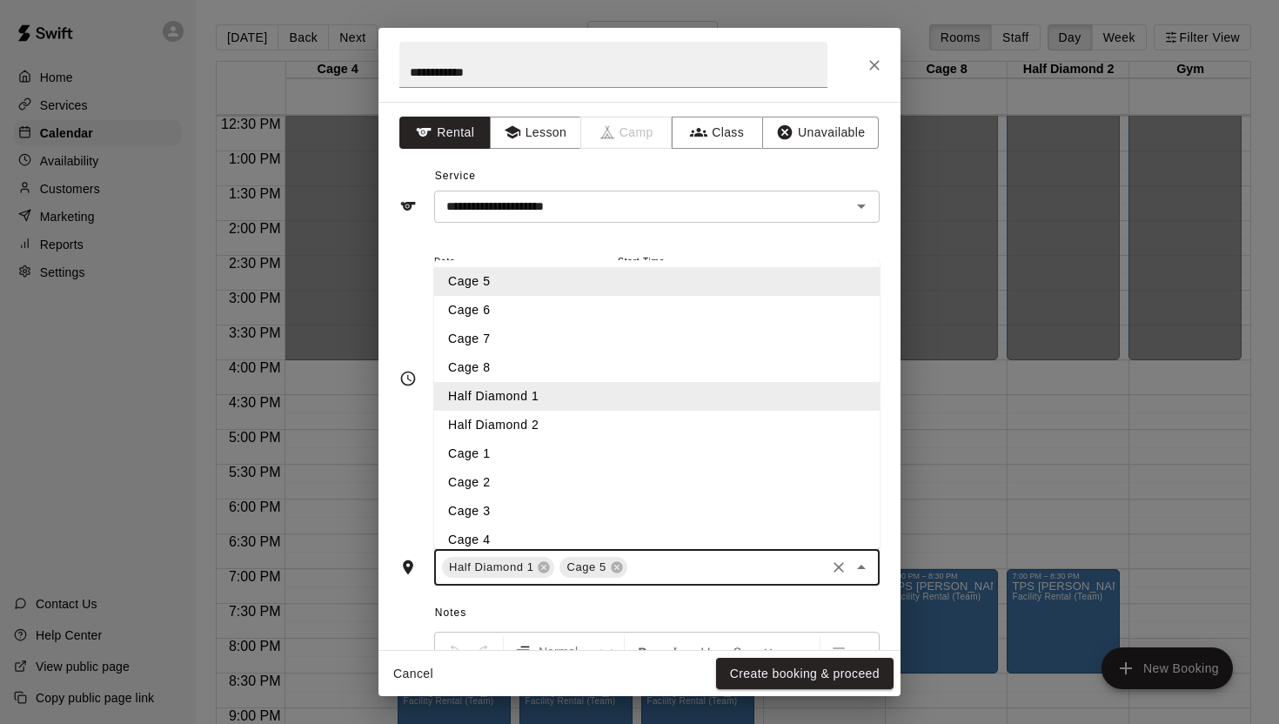
click at [563, 310] on li "Cage 6" at bounding box center [657, 310] width 446 height 29
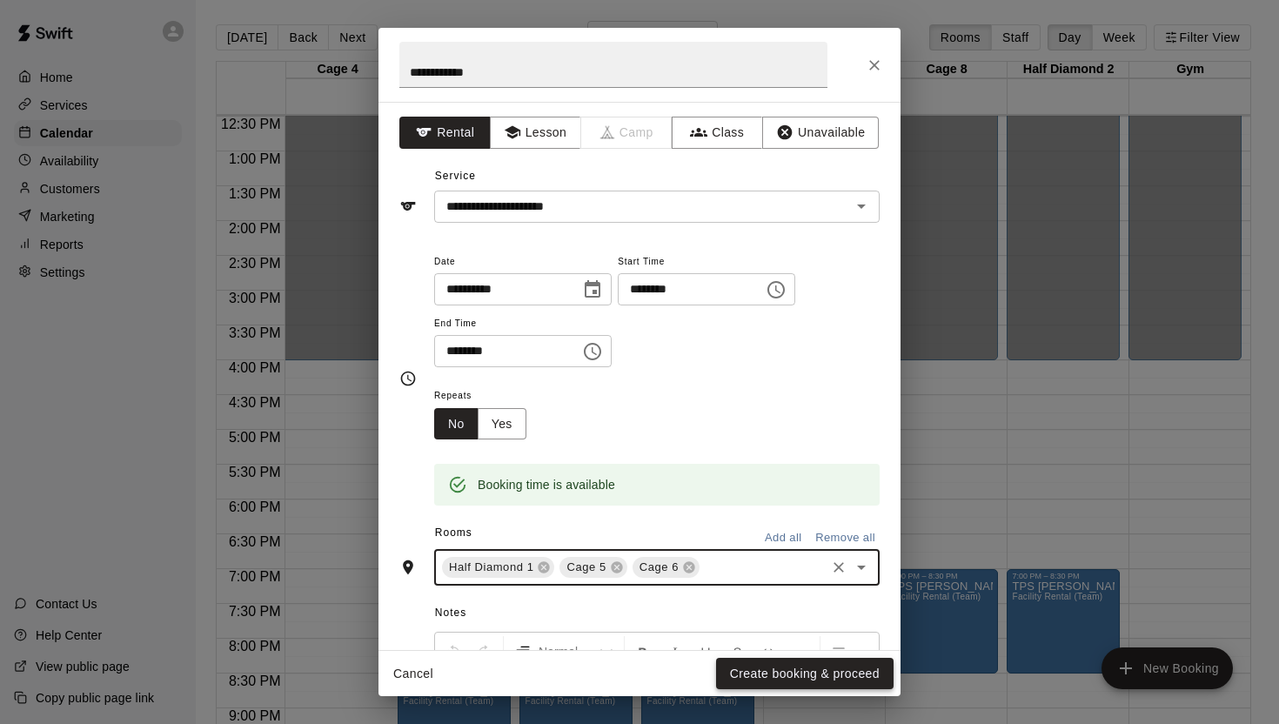
click at [811, 671] on button "Create booking & proceed" at bounding box center [805, 674] width 178 height 32
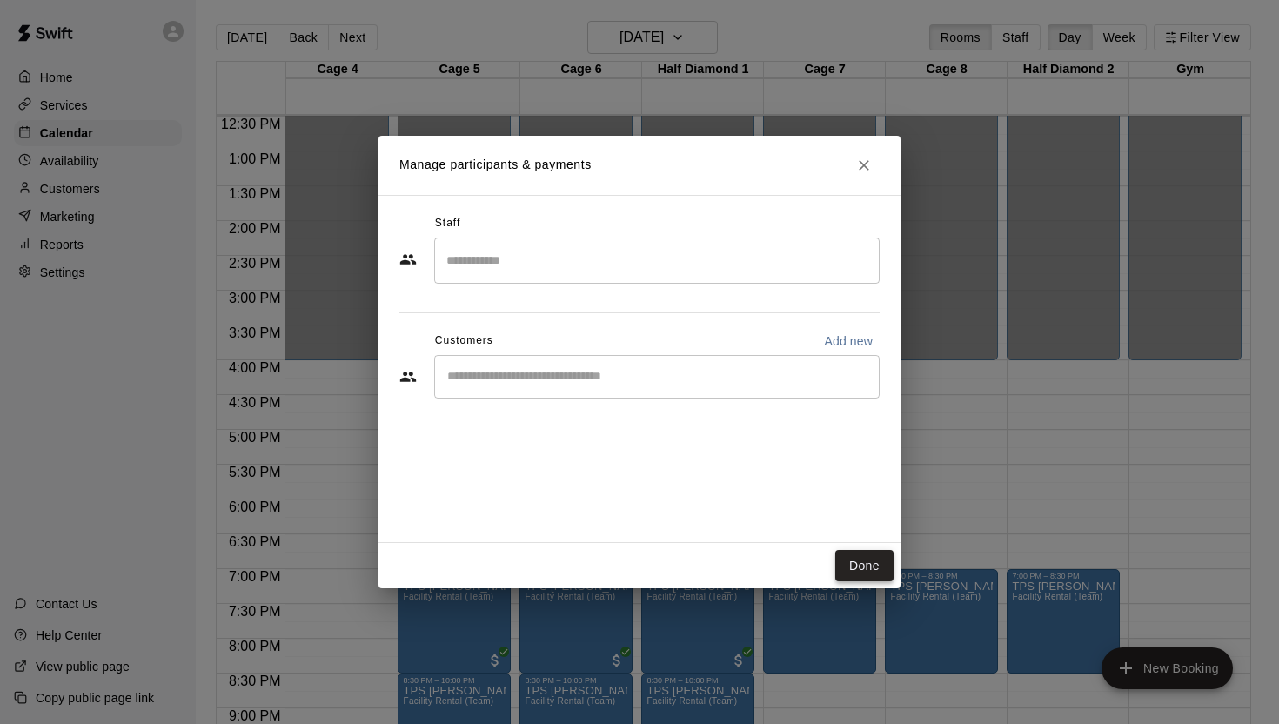
click at [869, 554] on button "Done" at bounding box center [865, 566] width 58 height 32
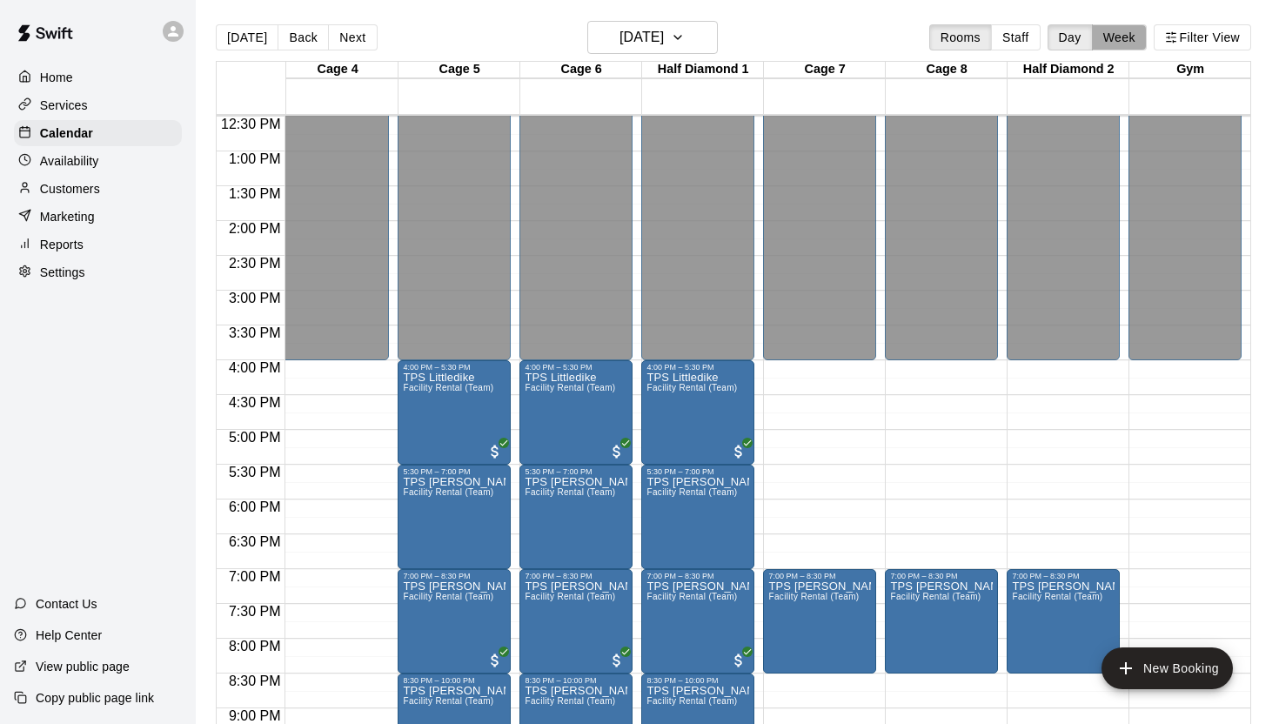
click at [1120, 40] on button "Week" at bounding box center [1119, 37] width 55 height 26
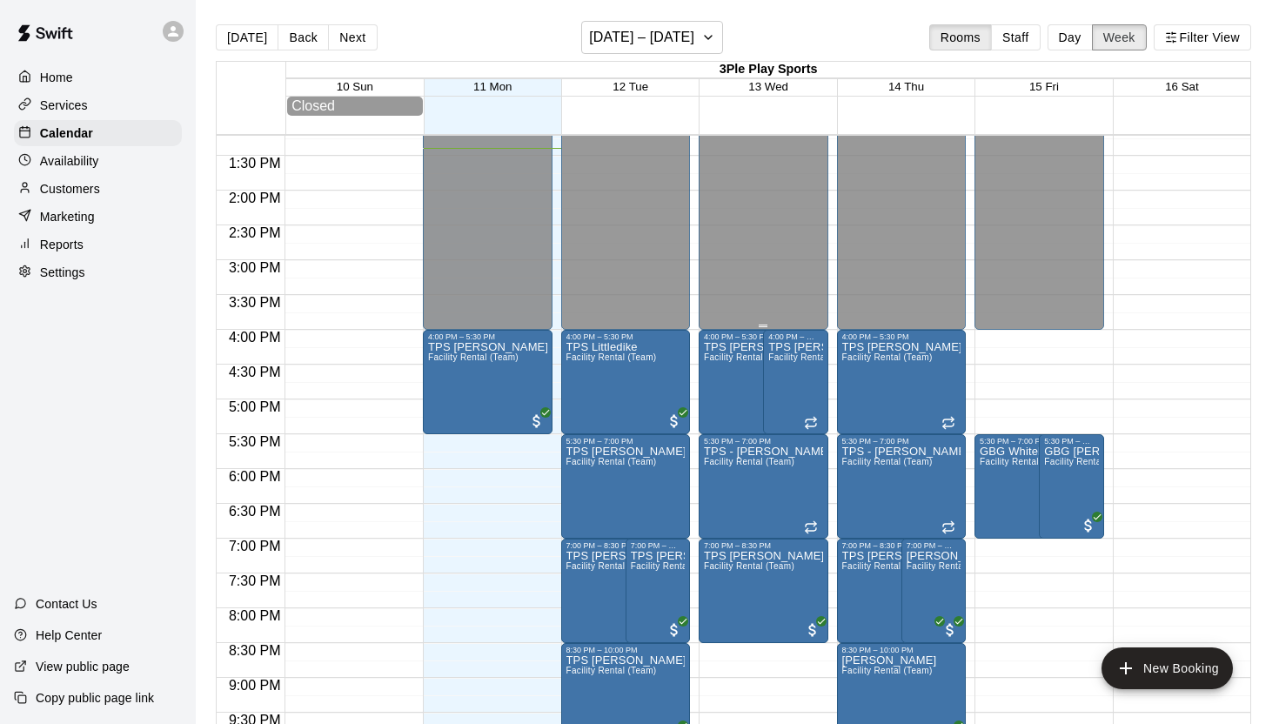
scroll to position [898, 0]
